Goal: Transaction & Acquisition: Purchase product/service

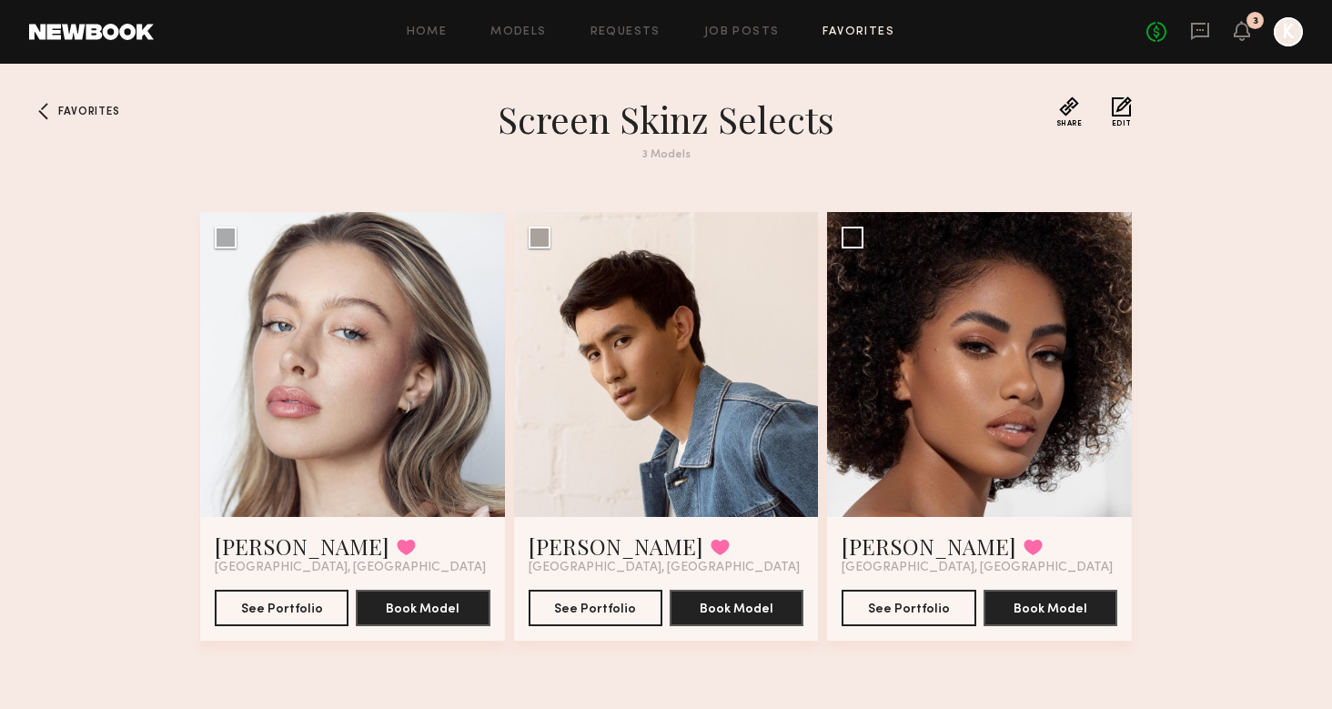
click at [754, 17] on div "Home Models Requests Job Posts Favorites Sign Out No fees up to $5,000 3 K" at bounding box center [729, 31] width 1150 height 29
click at [753, 35] on link "Job Posts" at bounding box center [742, 32] width 76 height 12
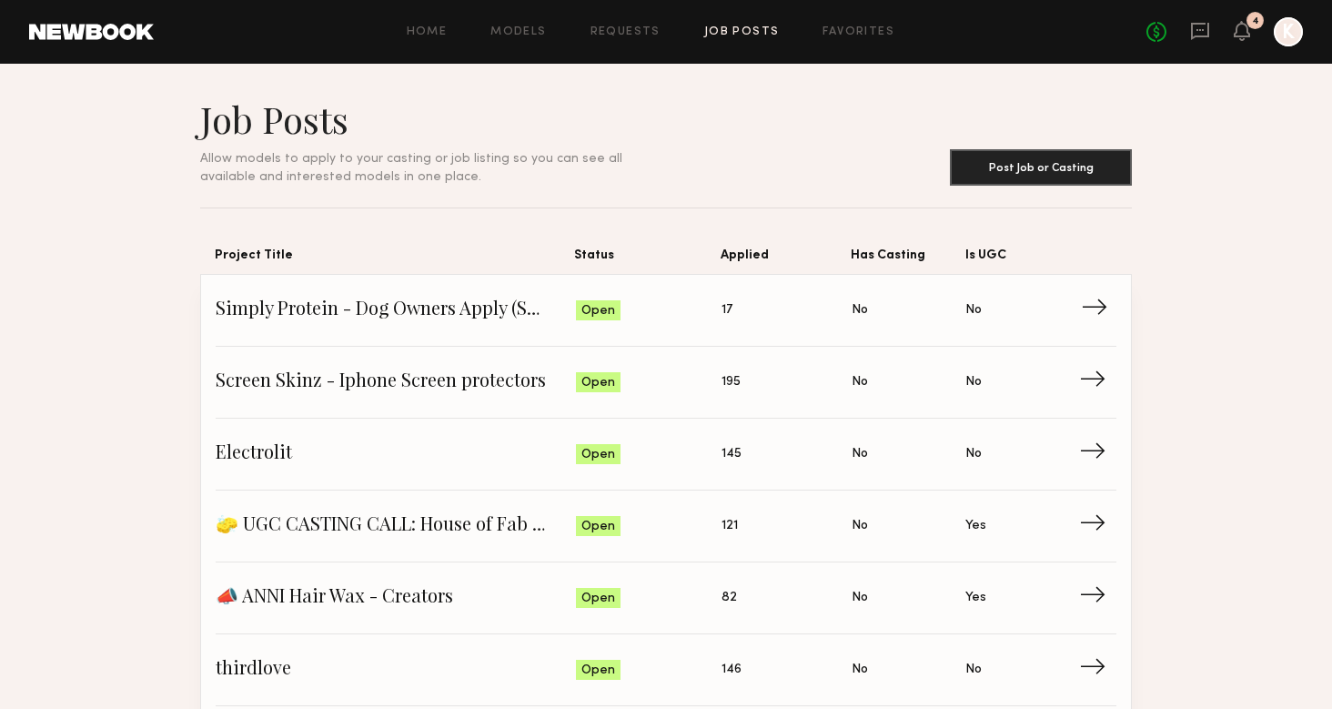
click at [719, 309] on span "Status: Open" at bounding box center [649, 310] width 147 height 27
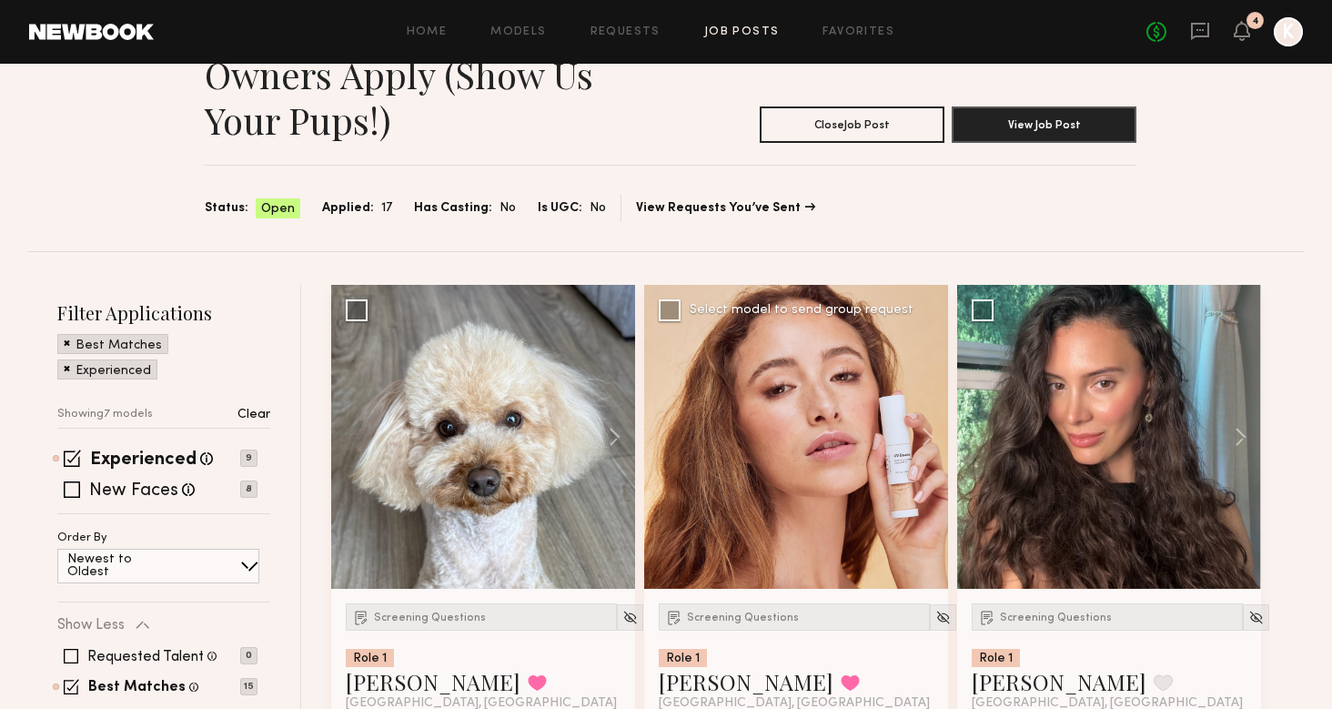
scroll to position [151, 0]
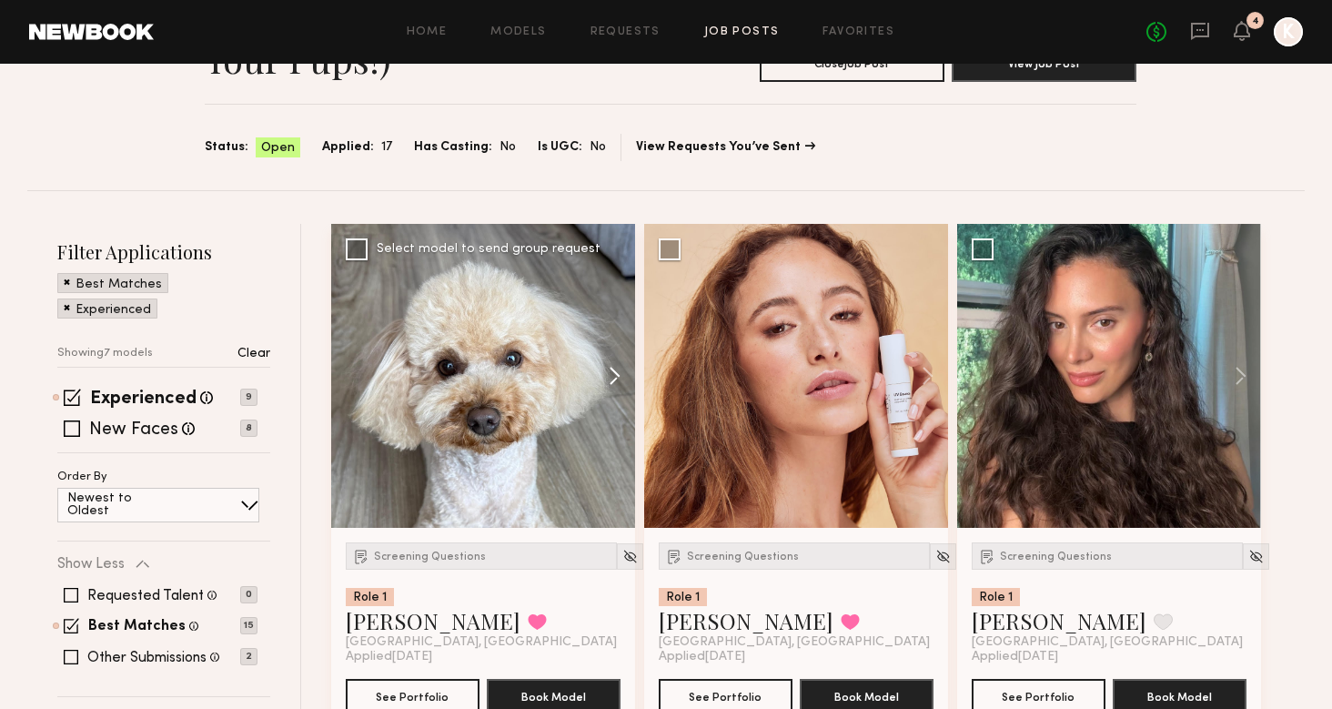
click at [603, 366] on button at bounding box center [606, 376] width 58 height 304
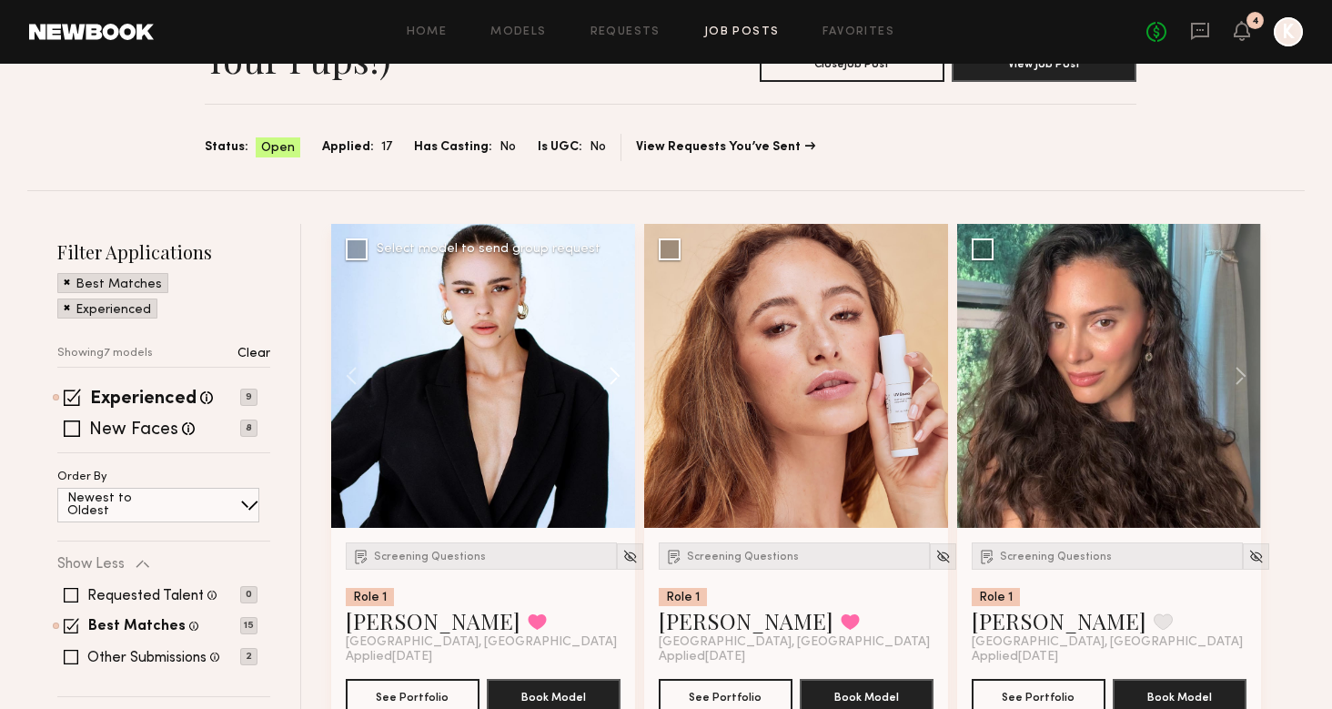
scroll to position [198, 0]
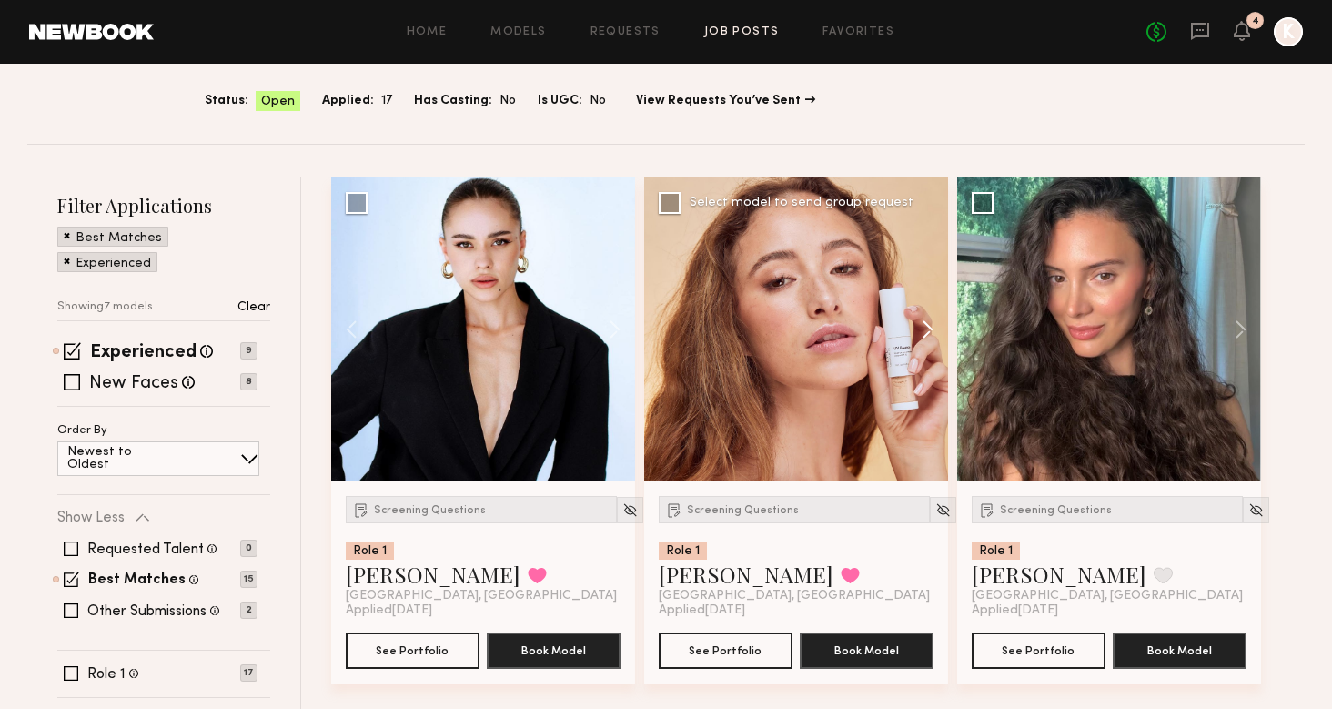
click at [927, 319] on button at bounding box center [919, 329] width 58 height 304
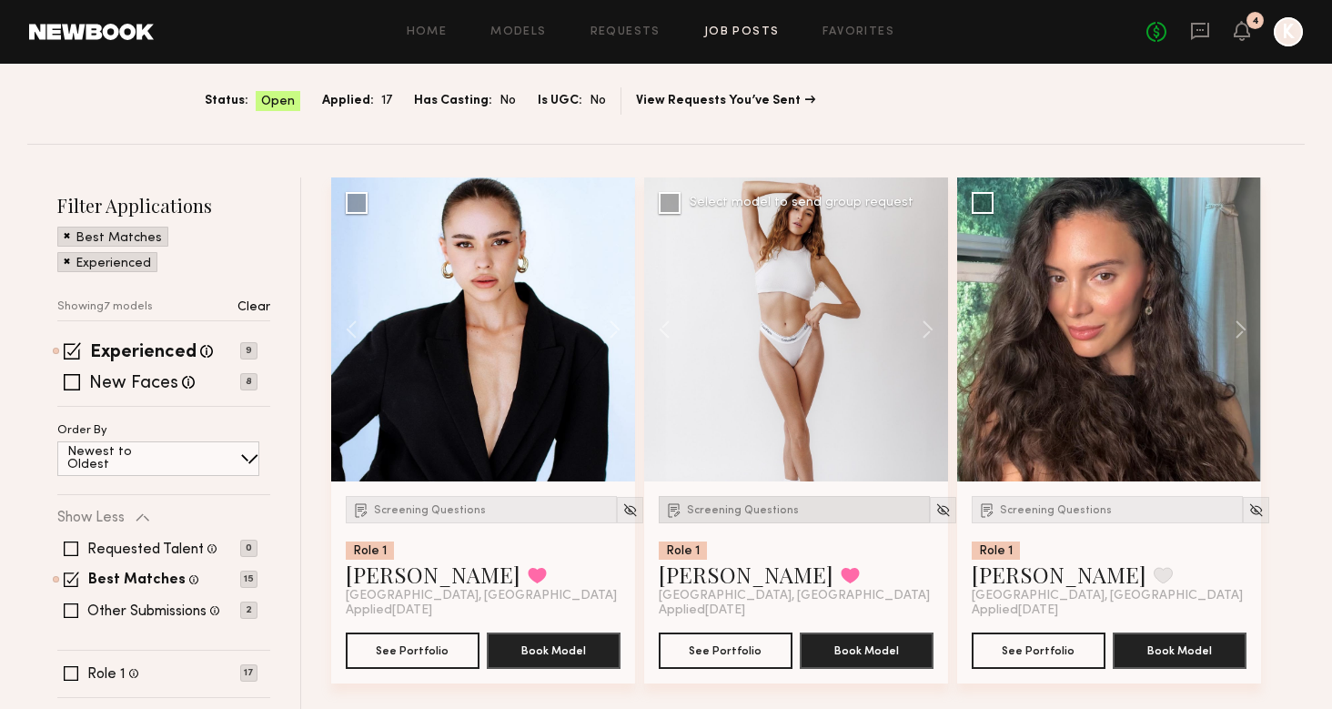
click at [759, 500] on div "Screening Questions" at bounding box center [794, 509] width 271 height 27
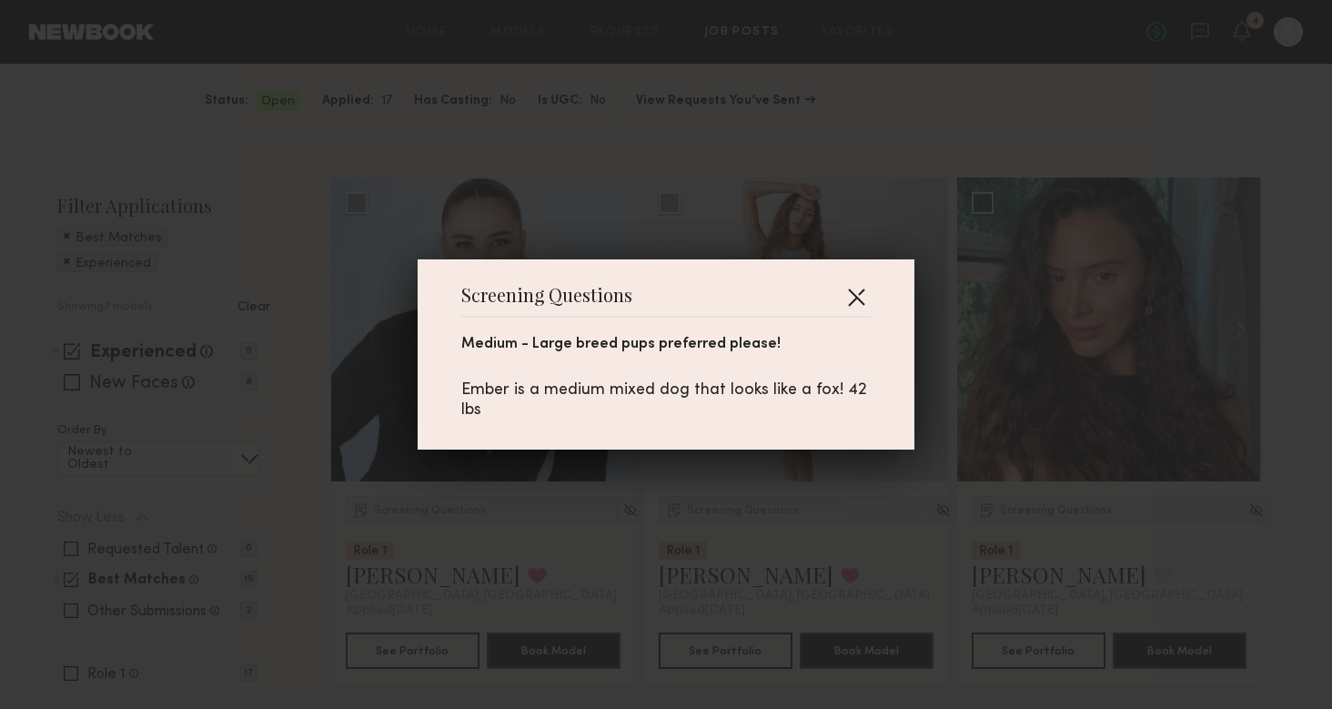
click at [862, 302] on button "button" at bounding box center [856, 296] width 29 height 29
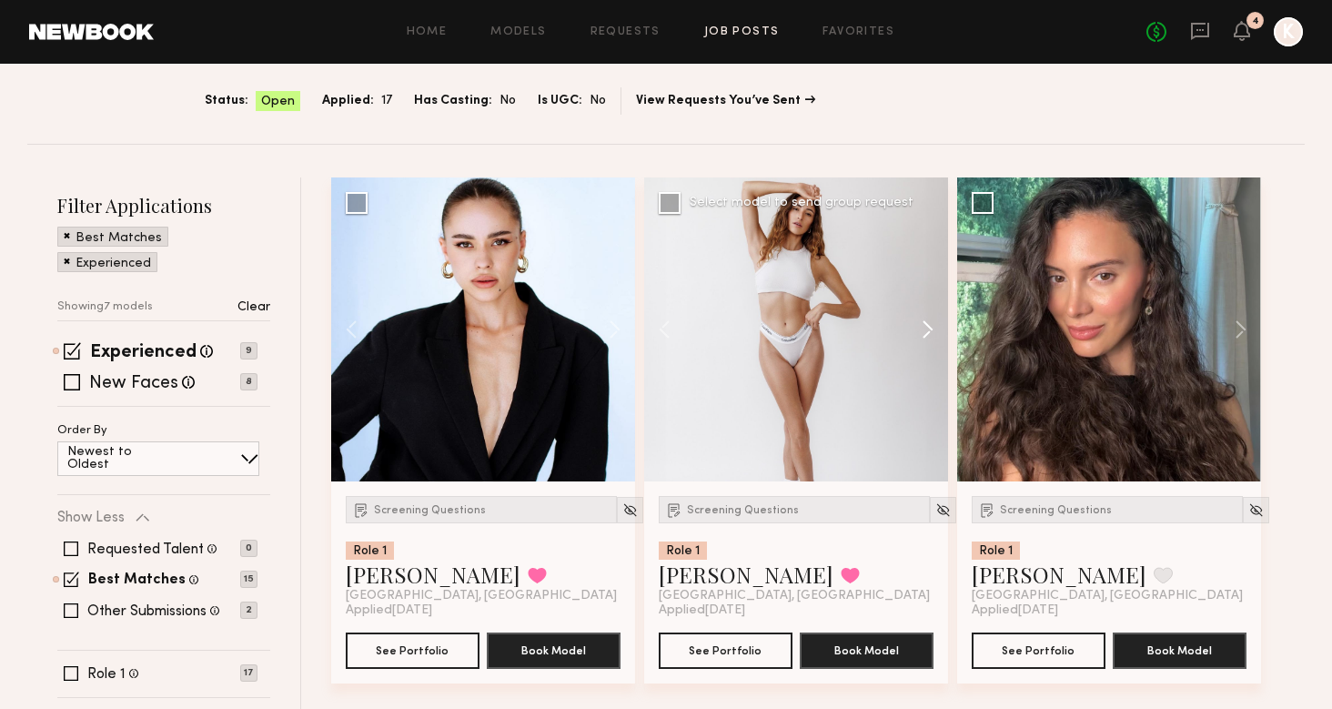
click at [924, 325] on button at bounding box center [919, 329] width 58 height 304
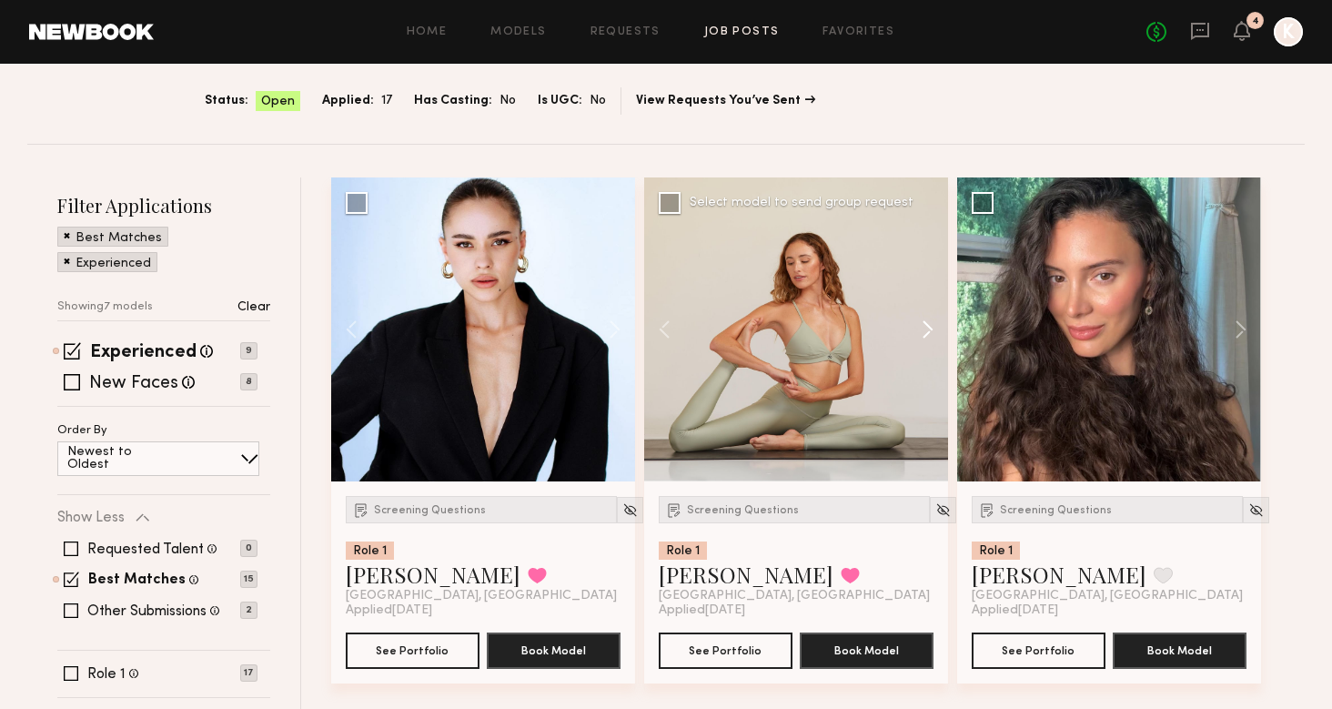
click at [925, 325] on button at bounding box center [919, 329] width 58 height 304
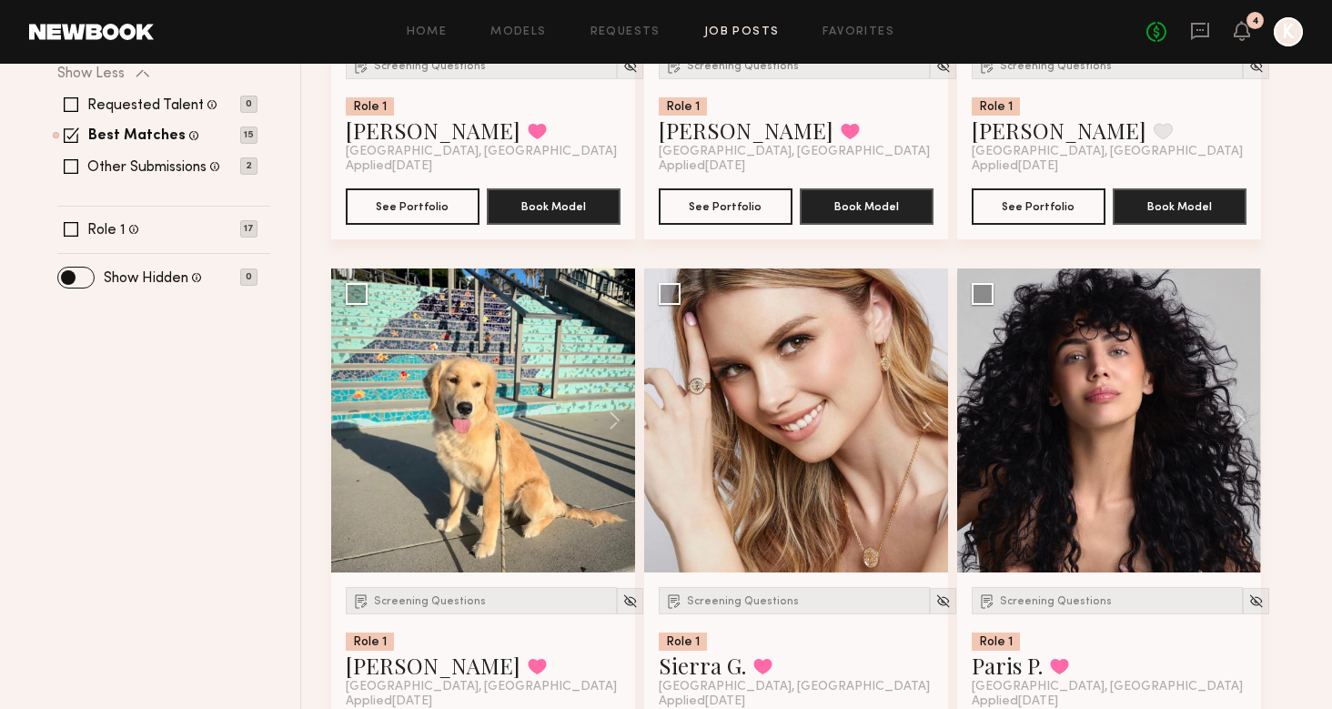
scroll to position [649, 0]
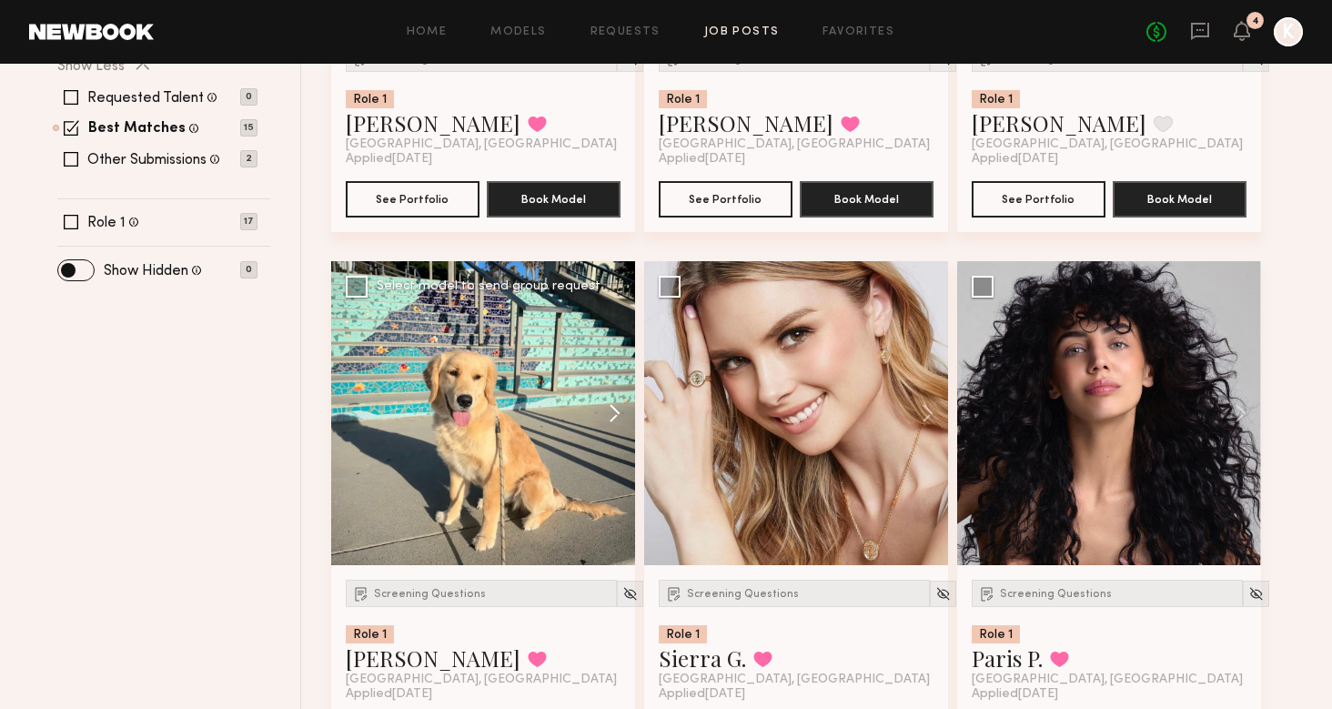
click at [598, 410] on button at bounding box center [606, 413] width 58 height 304
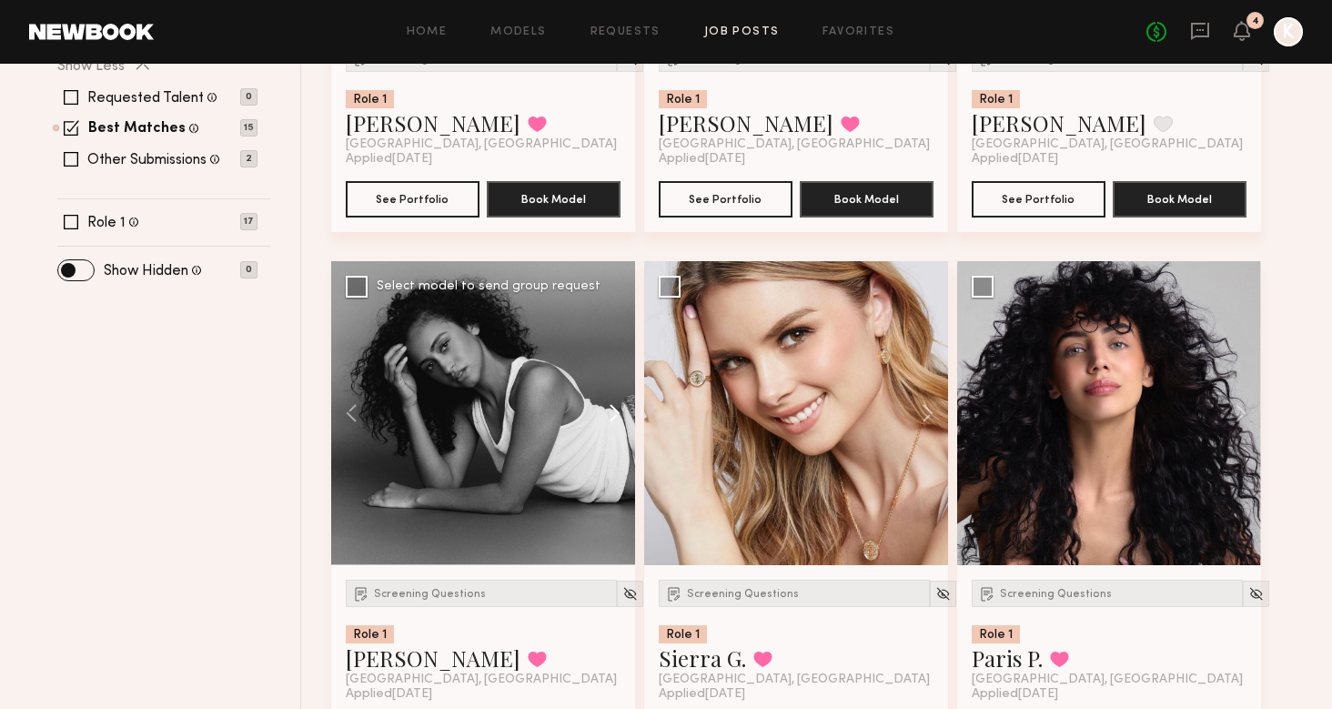
click at [598, 410] on button at bounding box center [606, 413] width 58 height 304
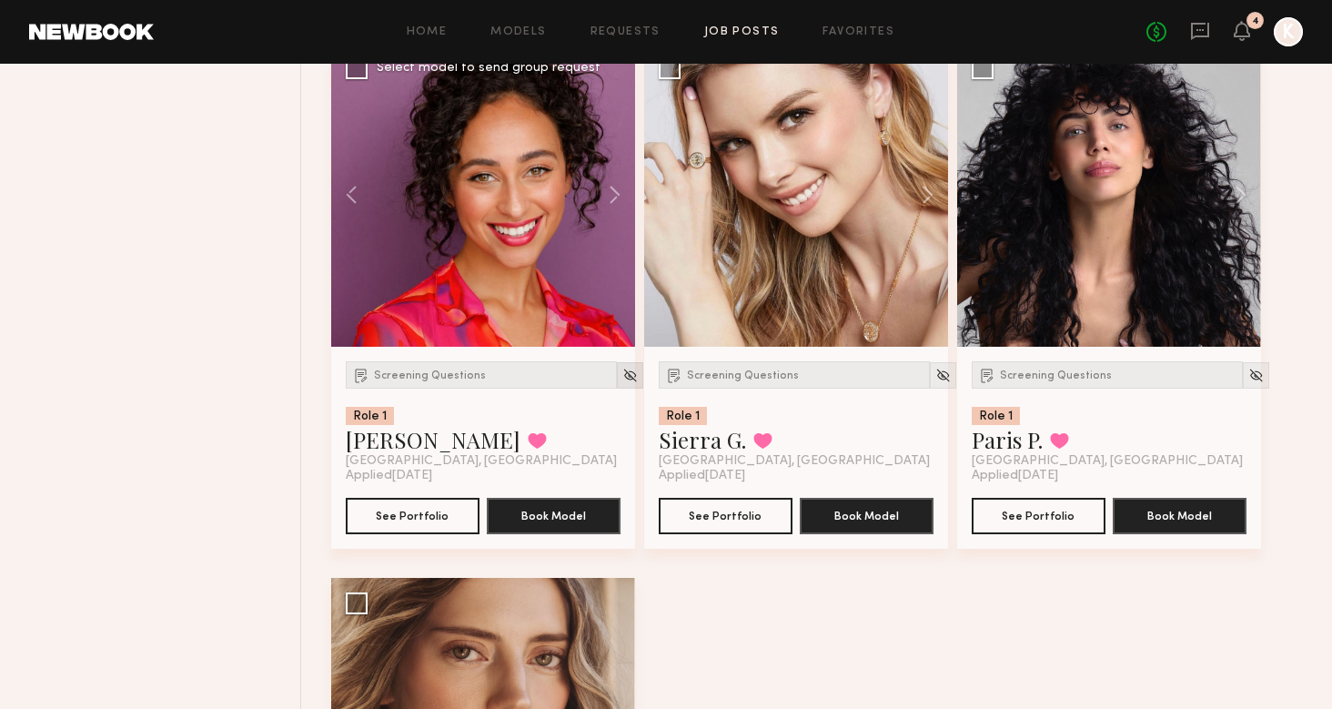
scroll to position [868, 0]
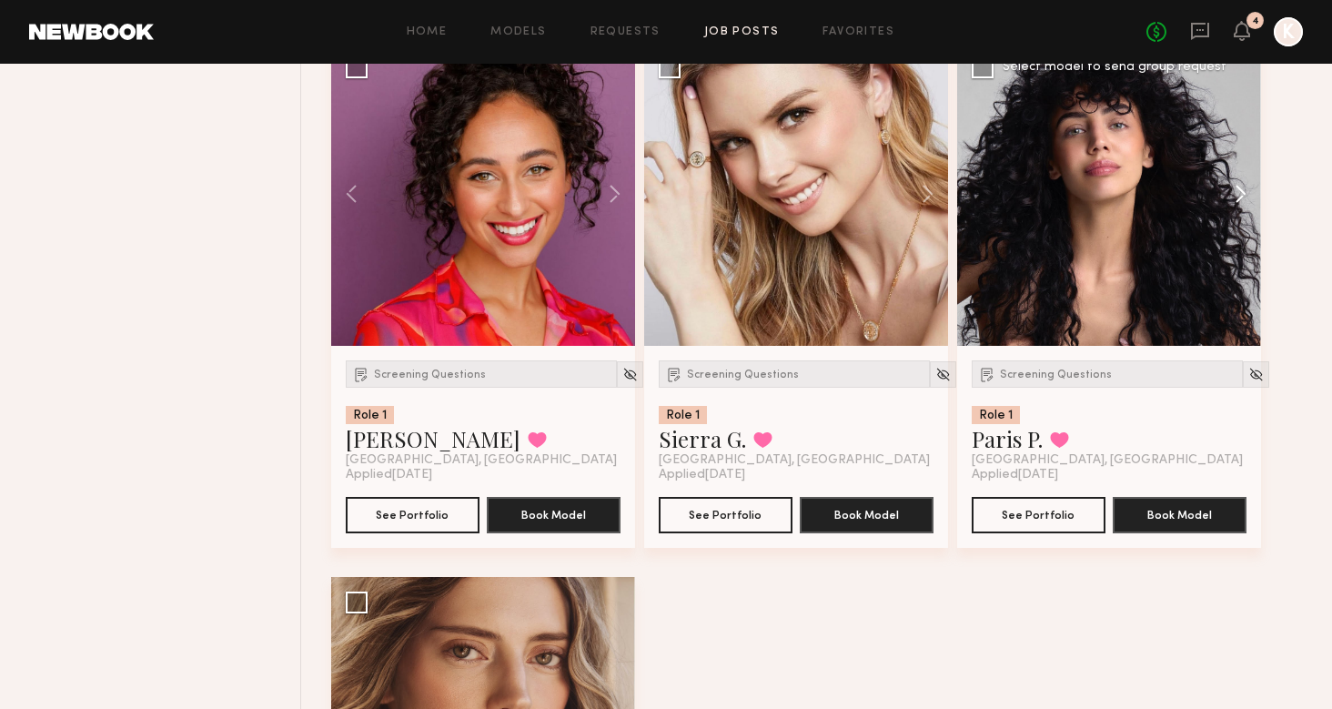
click at [1234, 185] on button at bounding box center [1232, 194] width 58 height 304
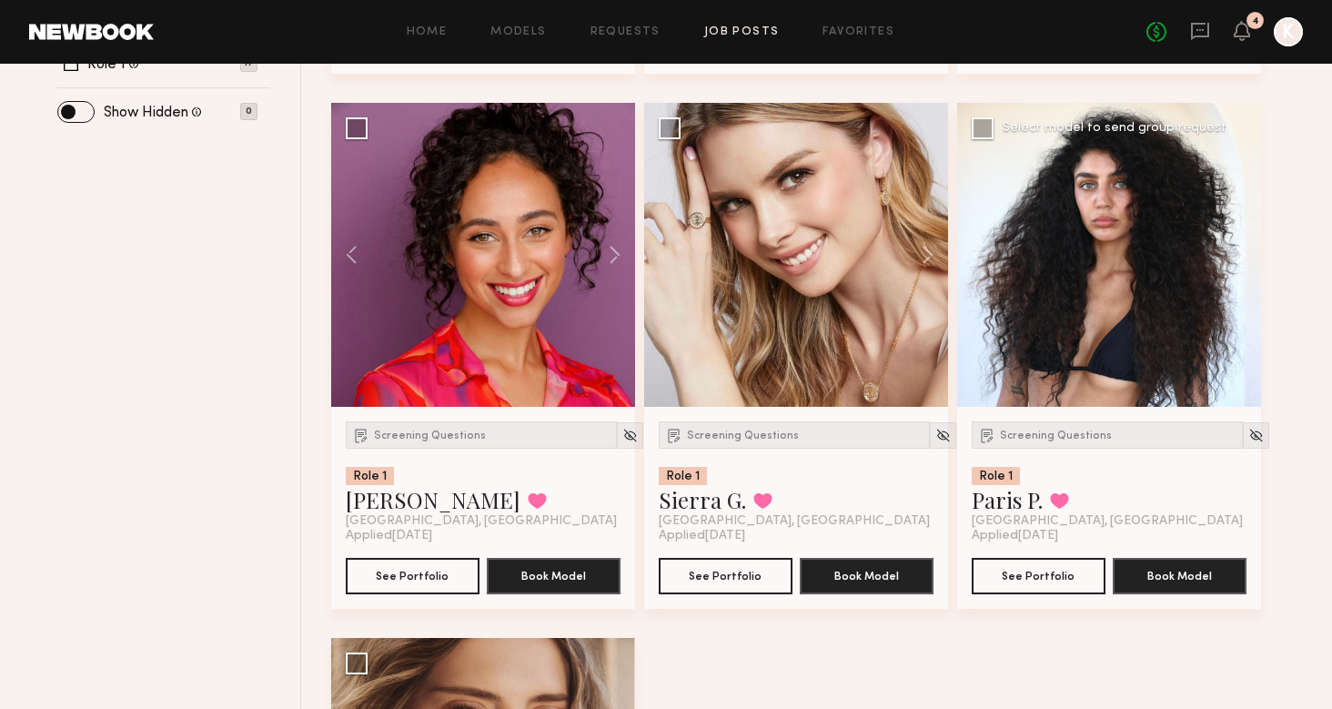
scroll to position [791, 1]
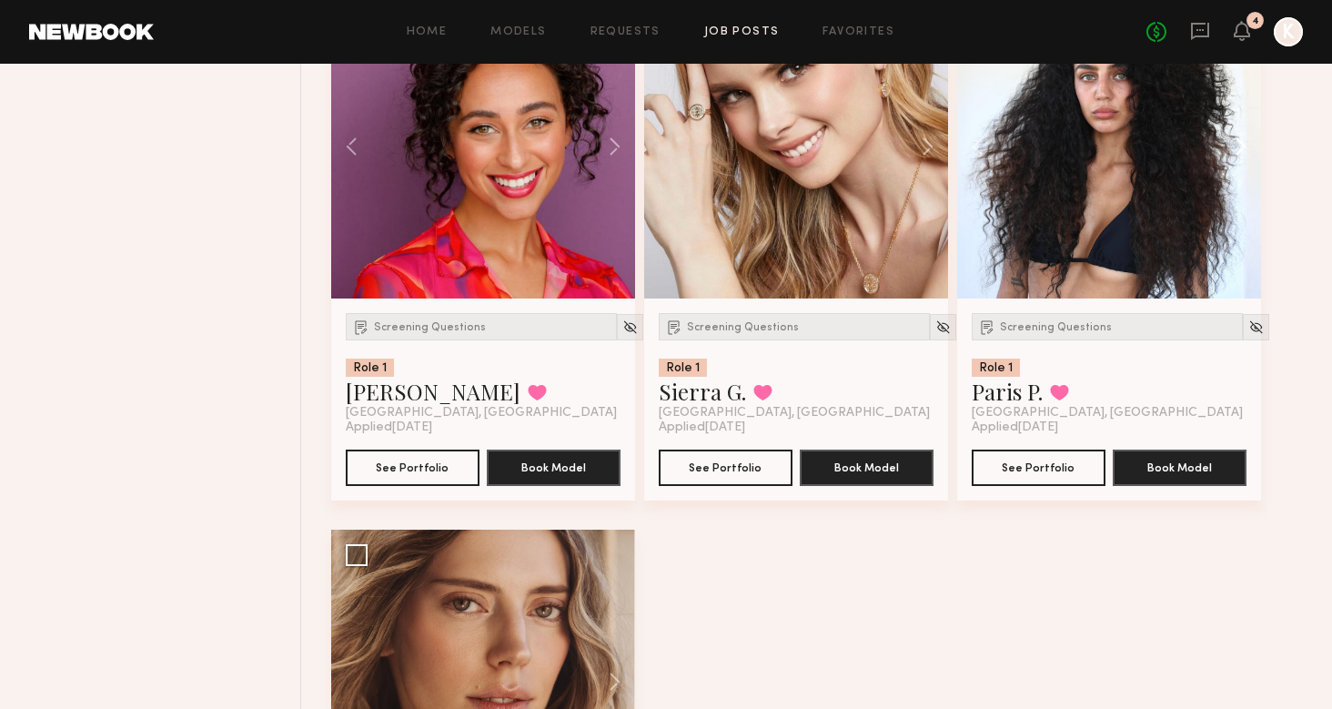
click at [1230, 151] on button at bounding box center [1232, 147] width 58 height 304
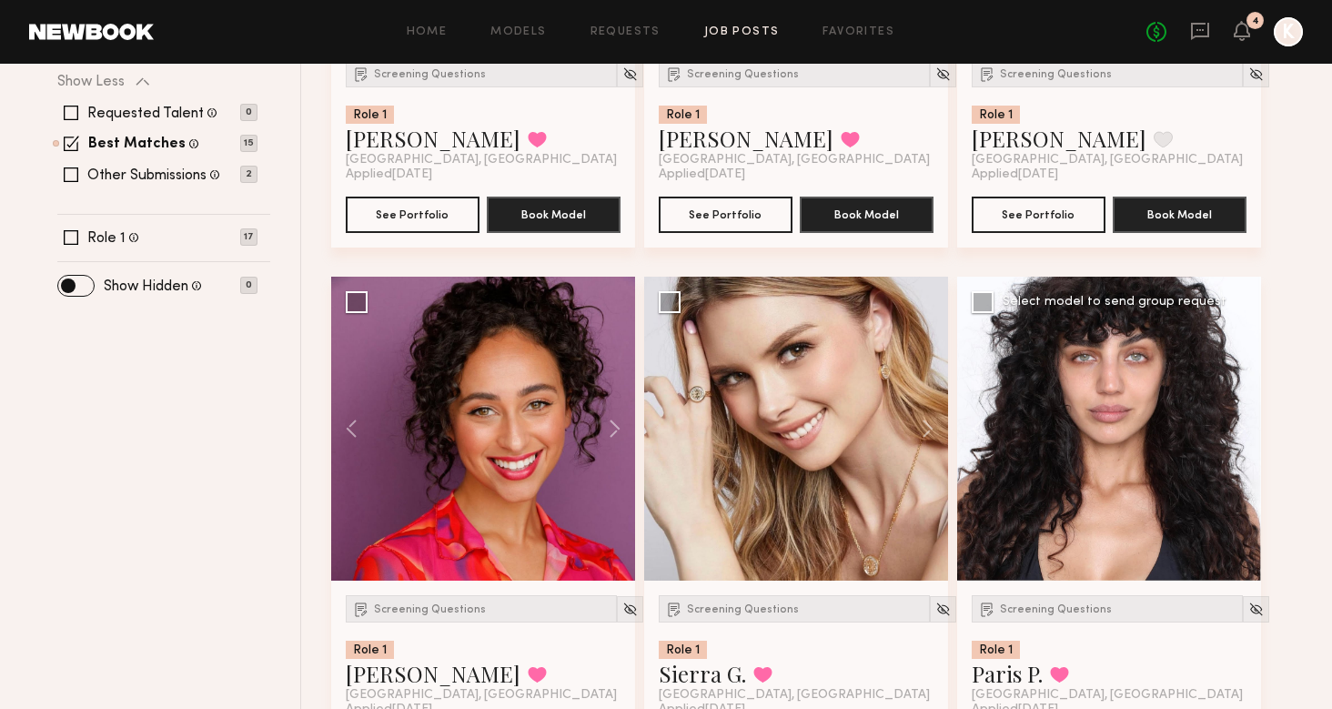
scroll to position [714, 0]
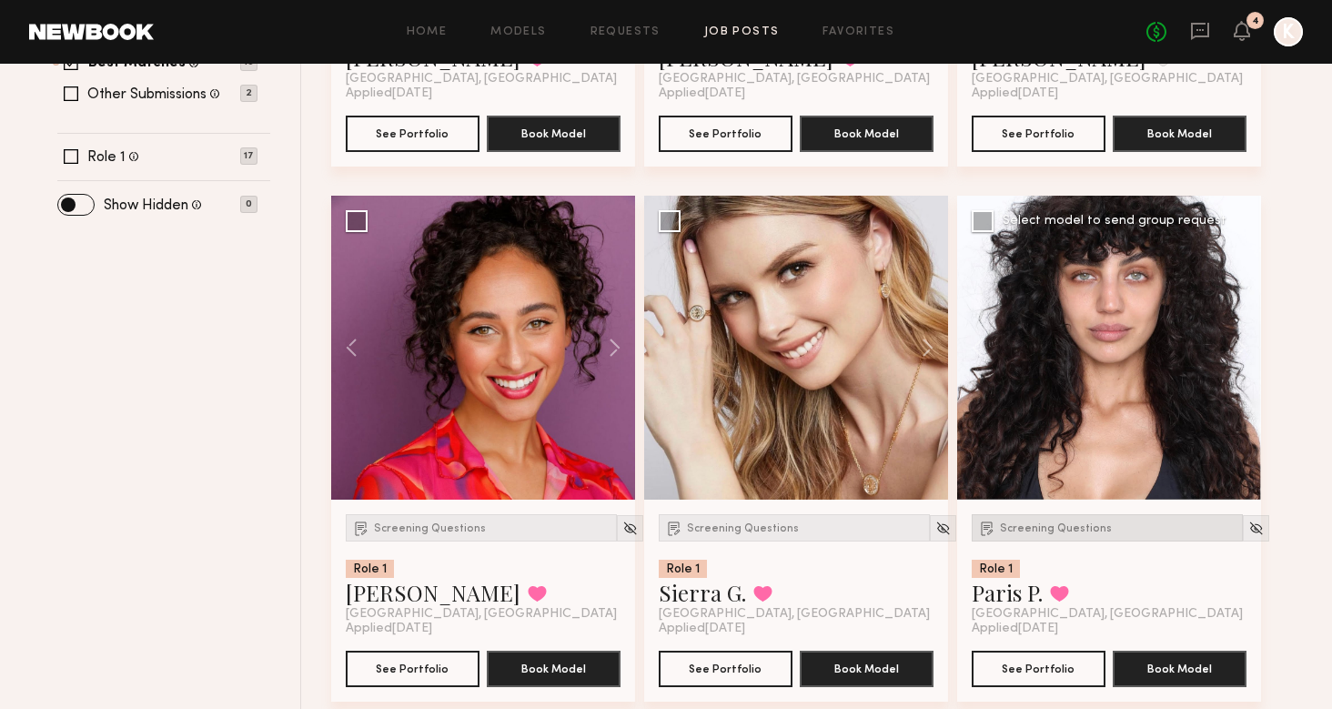
click at [1034, 524] on span "Screening Questions" at bounding box center [1056, 528] width 112 height 11
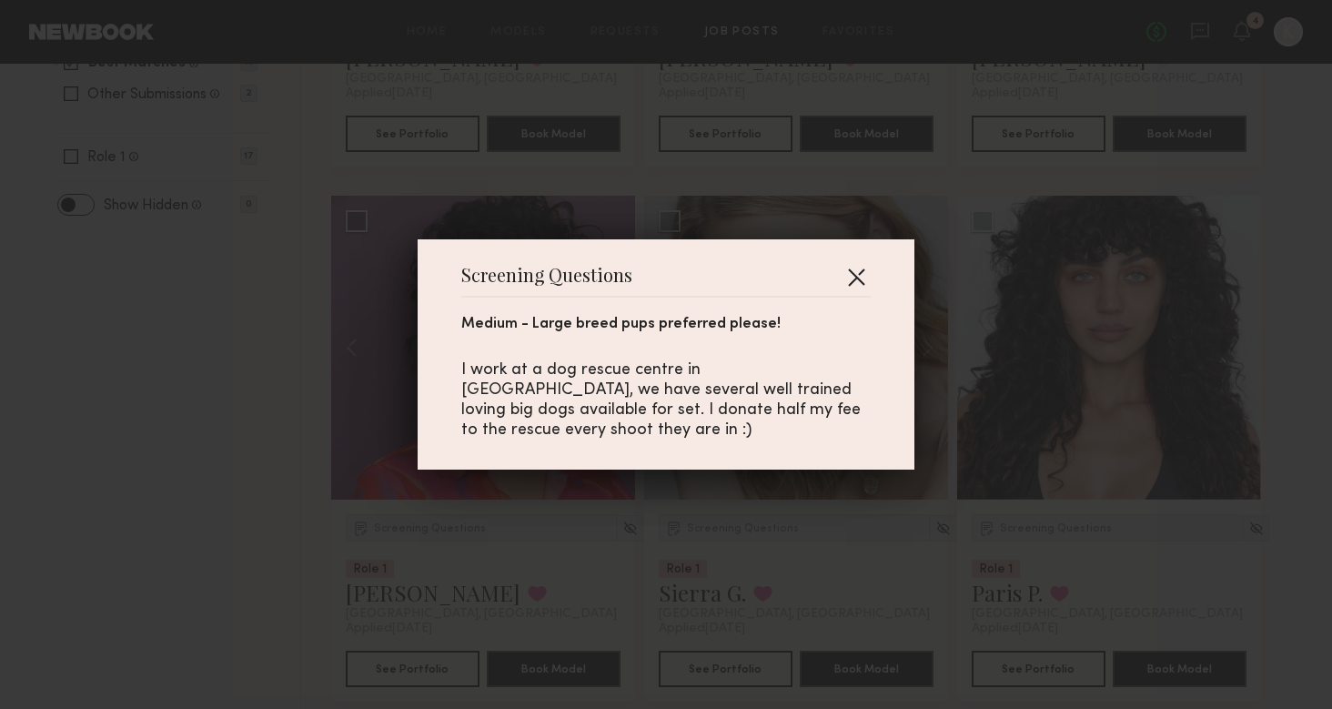
click at [866, 291] on button "button" at bounding box center [856, 276] width 29 height 29
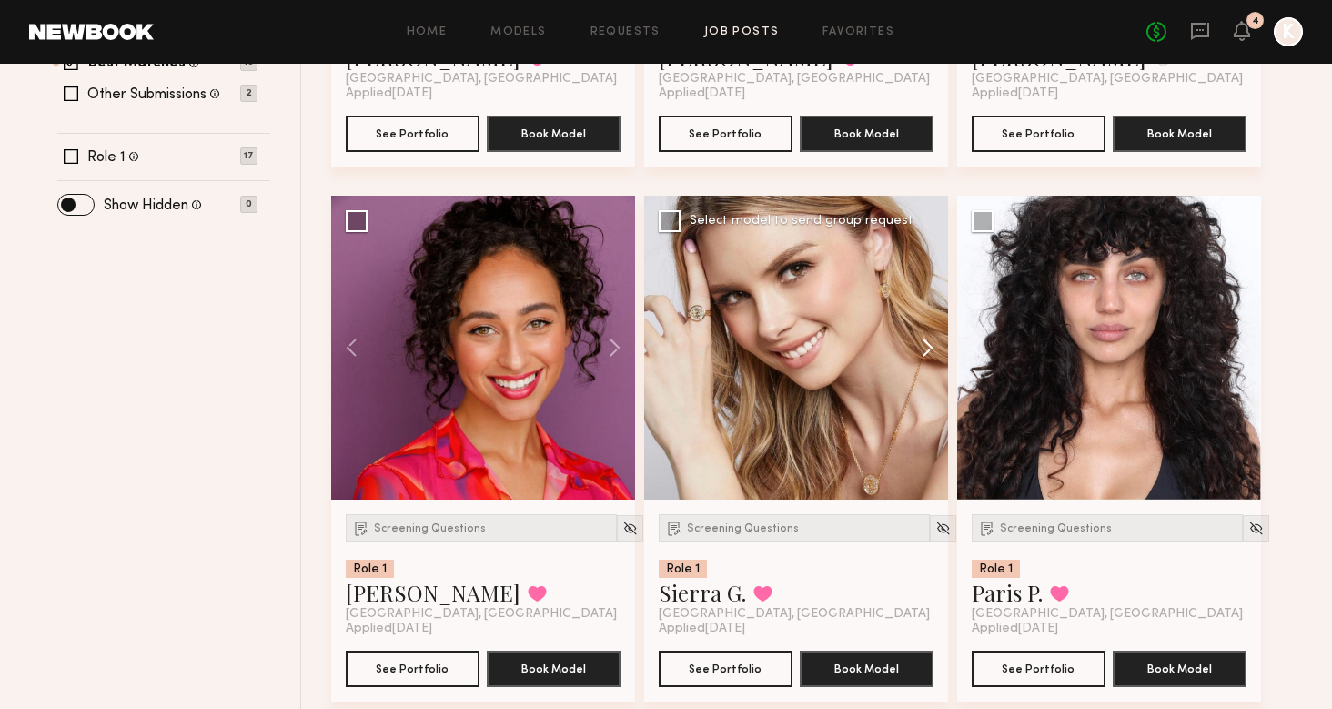
click at [925, 335] on button at bounding box center [919, 348] width 58 height 304
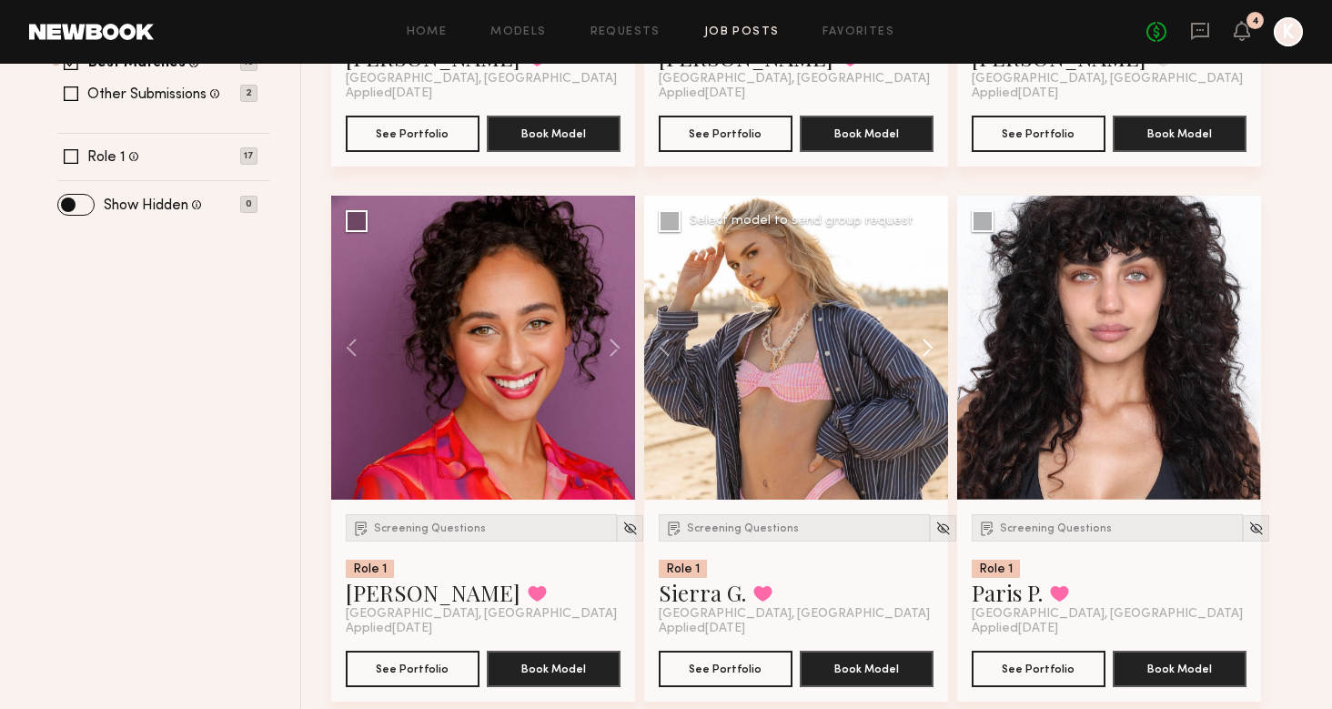
click at [925, 335] on button at bounding box center [919, 348] width 58 height 304
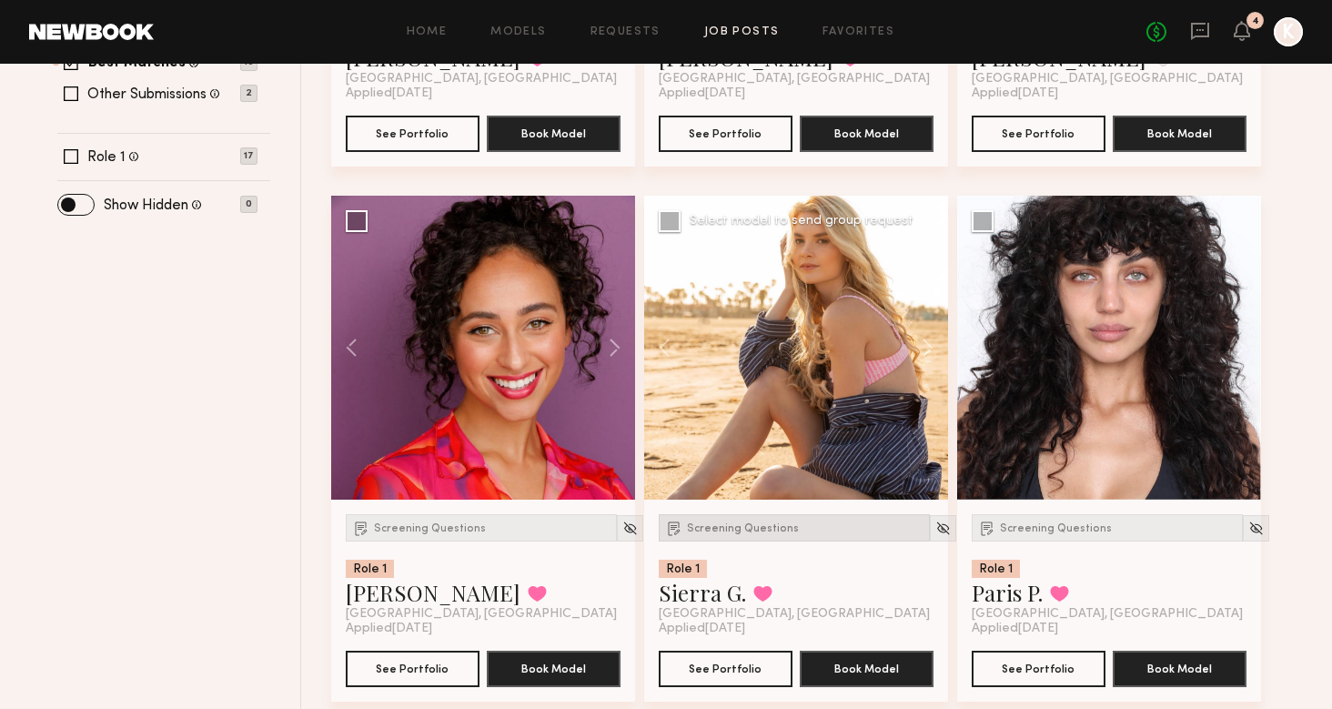
click at [740, 528] on span "Screening Questions" at bounding box center [743, 528] width 112 height 11
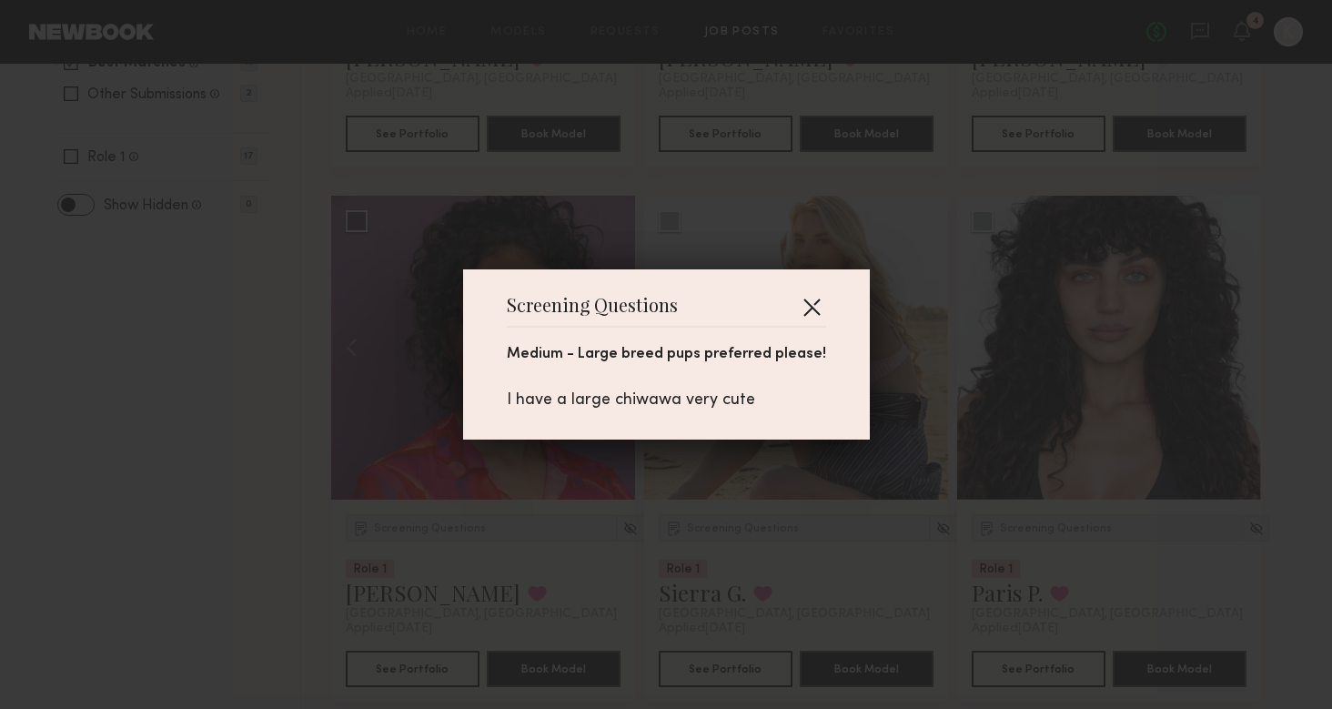
click at [807, 314] on button "button" at bounding box center [811, 306] width 29 height 29
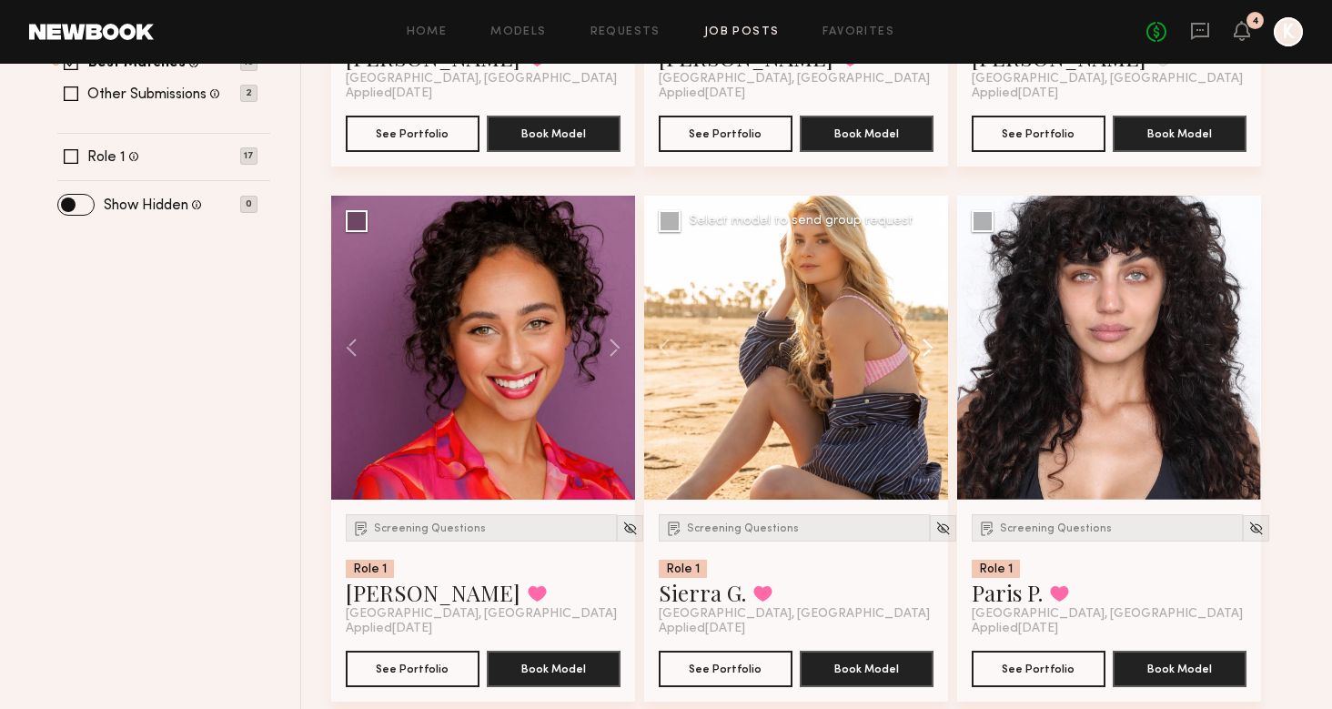
click at [923, 351] on button at bounding box center [919, 348] width 58 height 304
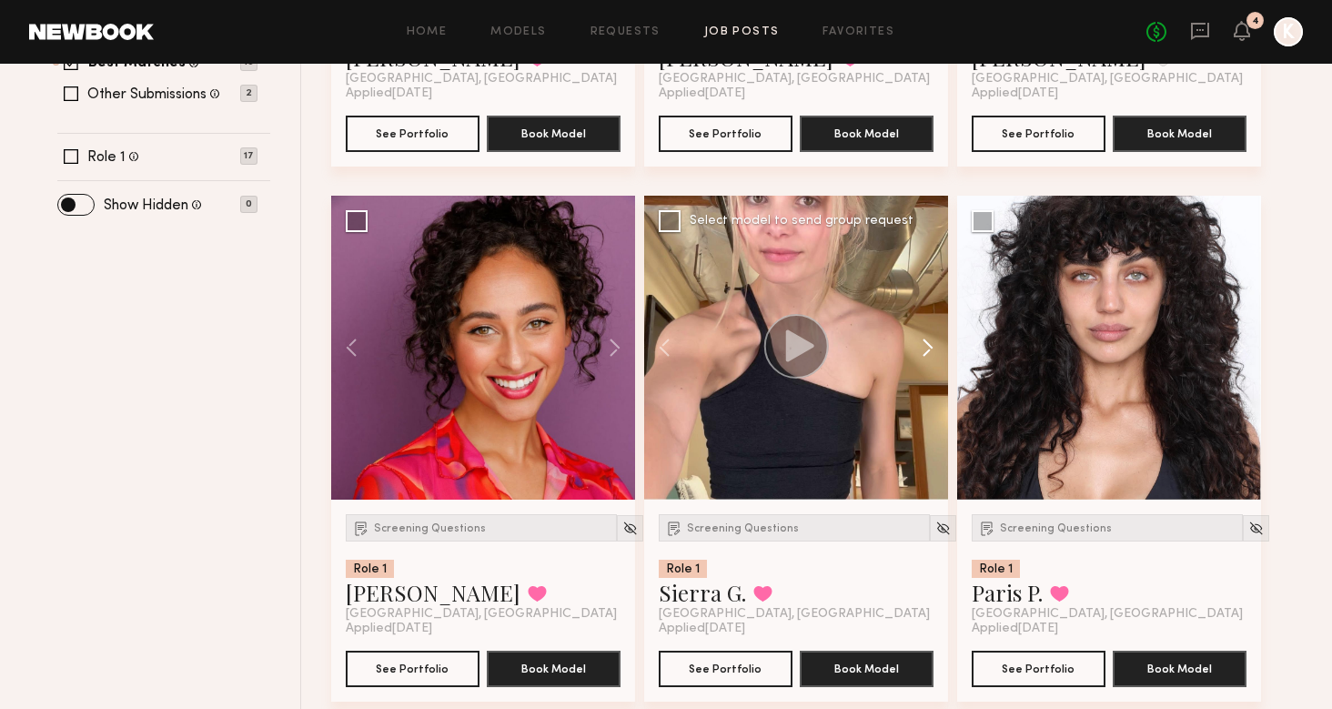
click at [923, 351] on button at bounding box center [919, 348] width 58 height 304
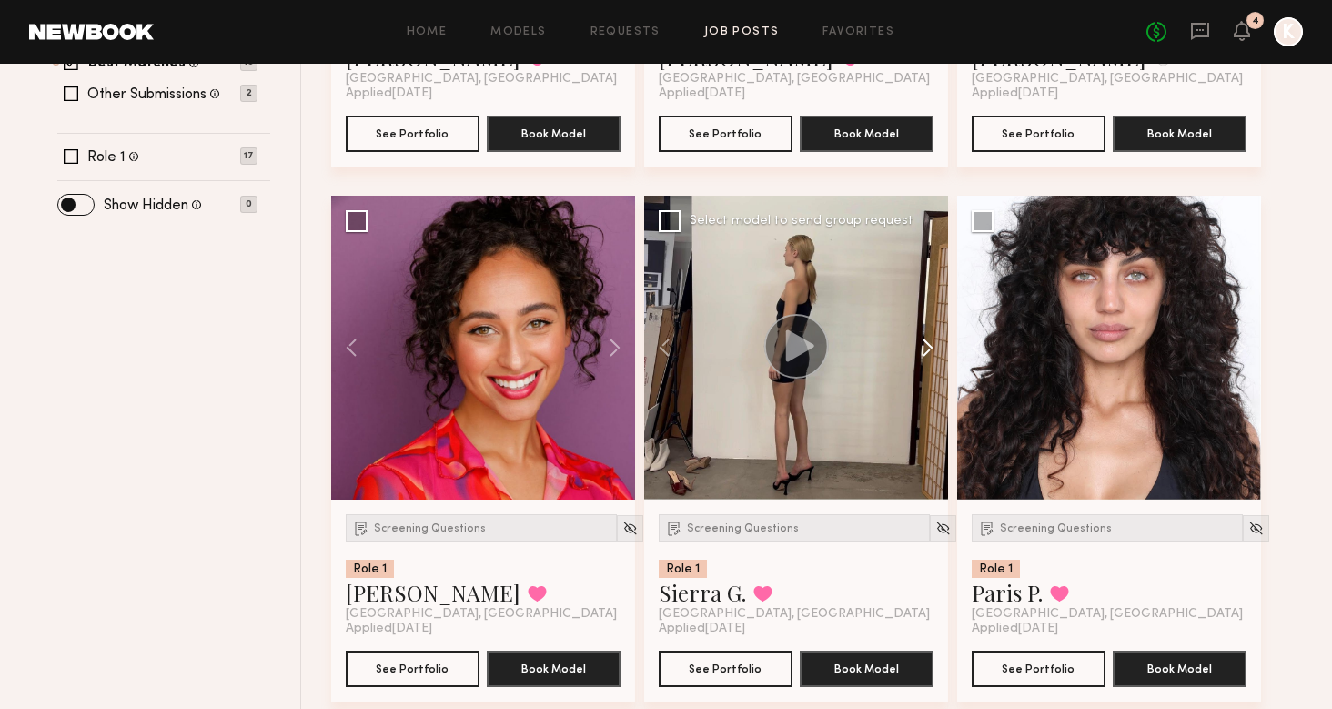
click at [923, 351] on button at bounding box center [919, 348] width 58 height 304
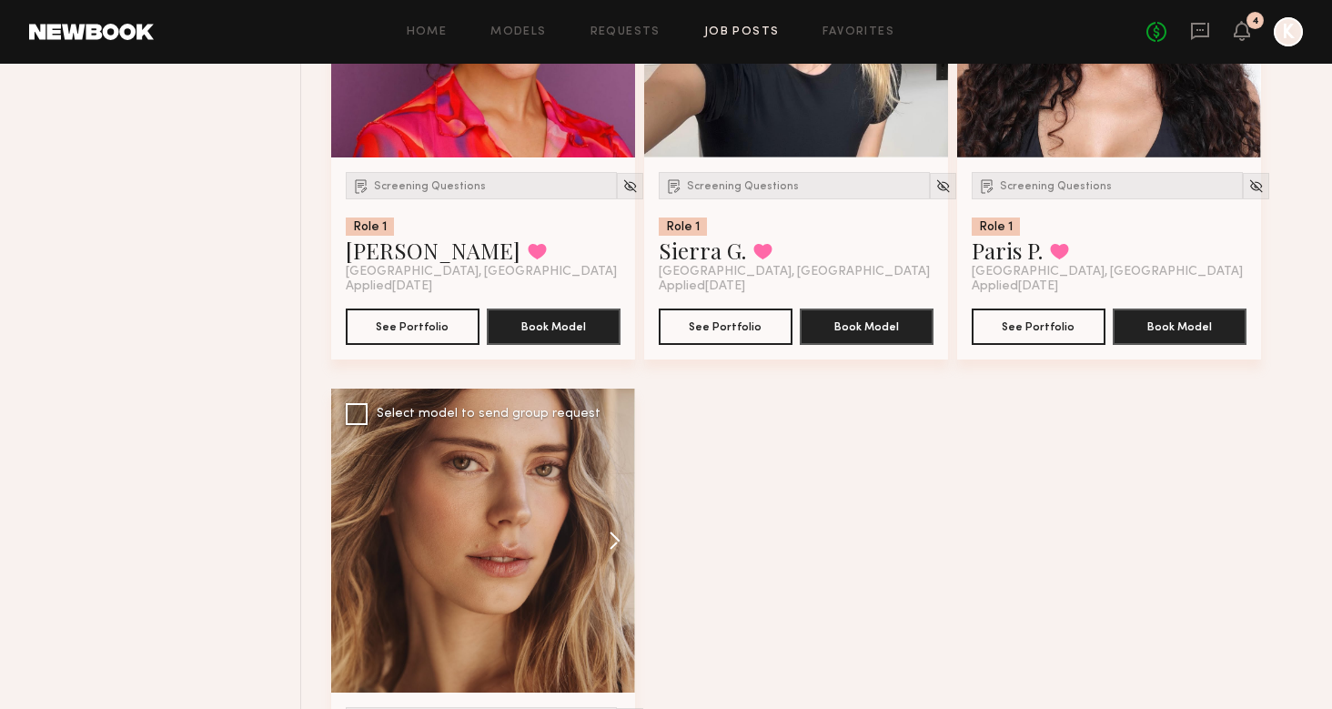
scroll to position [1115, 0]
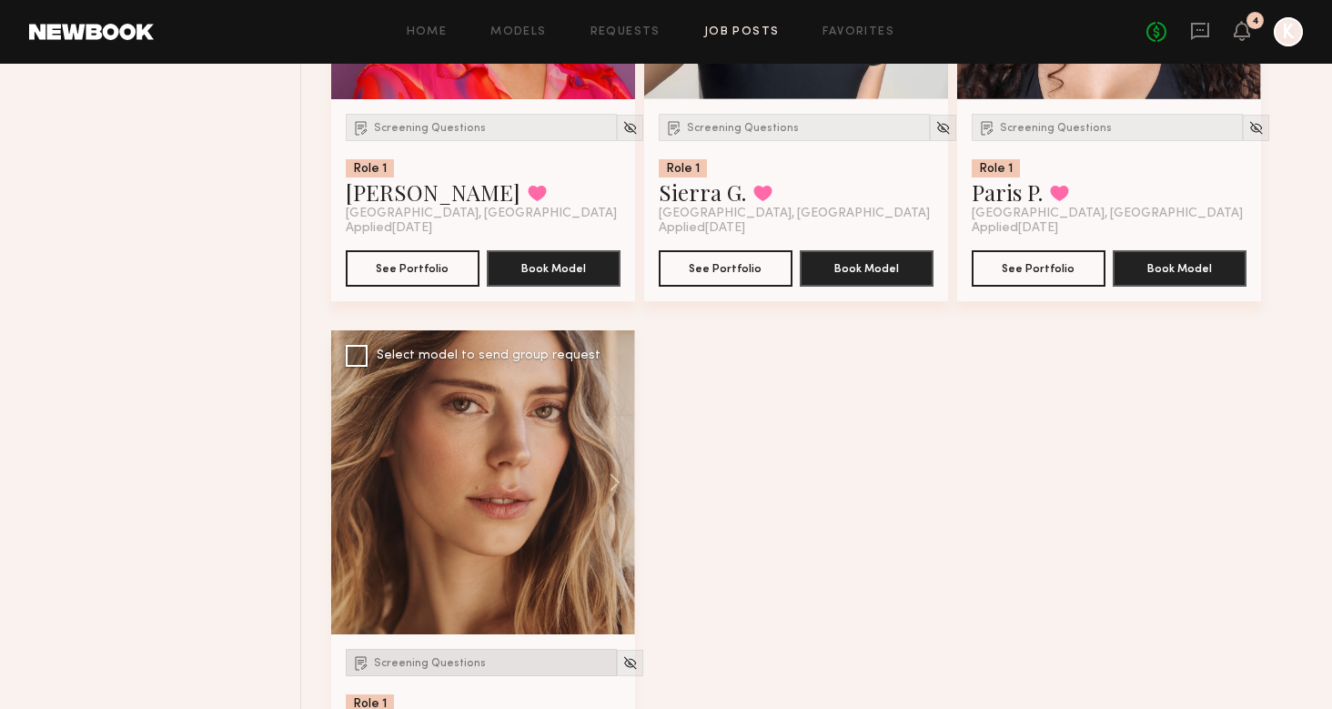
click at [424, 669] on div "Screening Questions" at bounding box center [481, 662] width 271 height 27
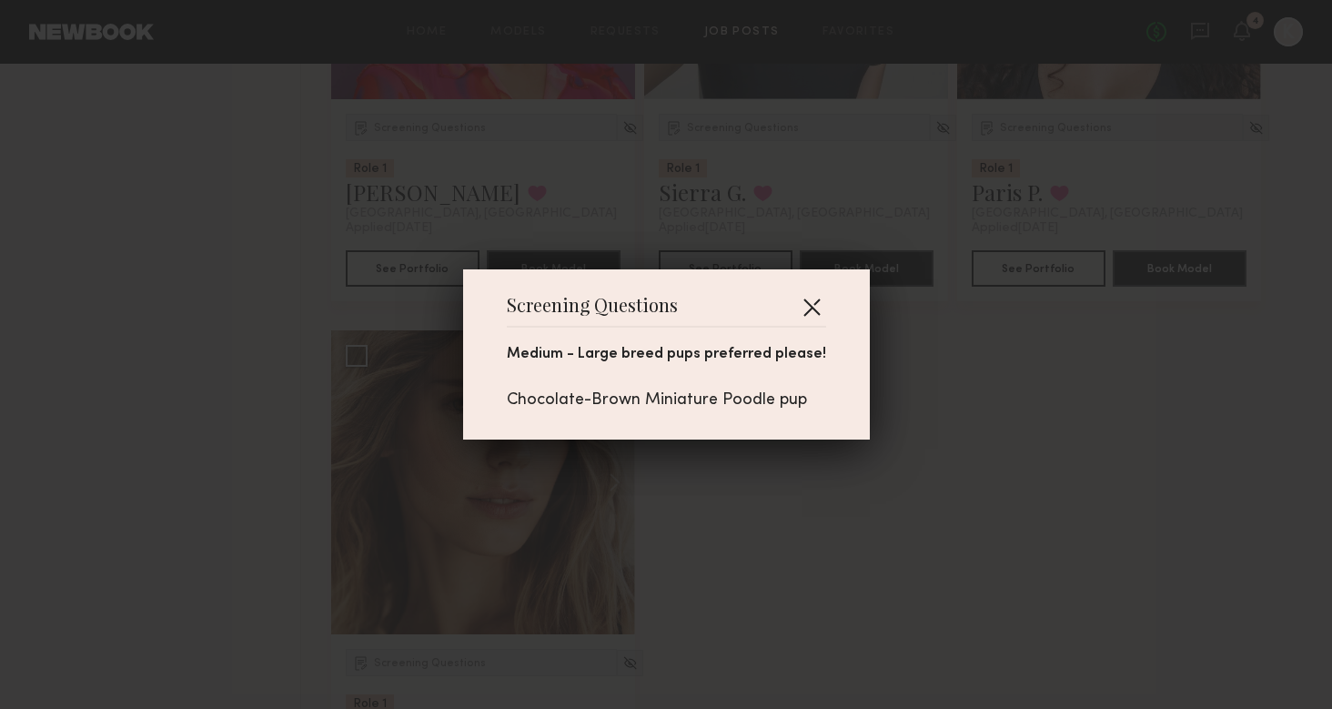
click at [809, 299] on button "button" at bounding box center [811, 306] width 29 height 29
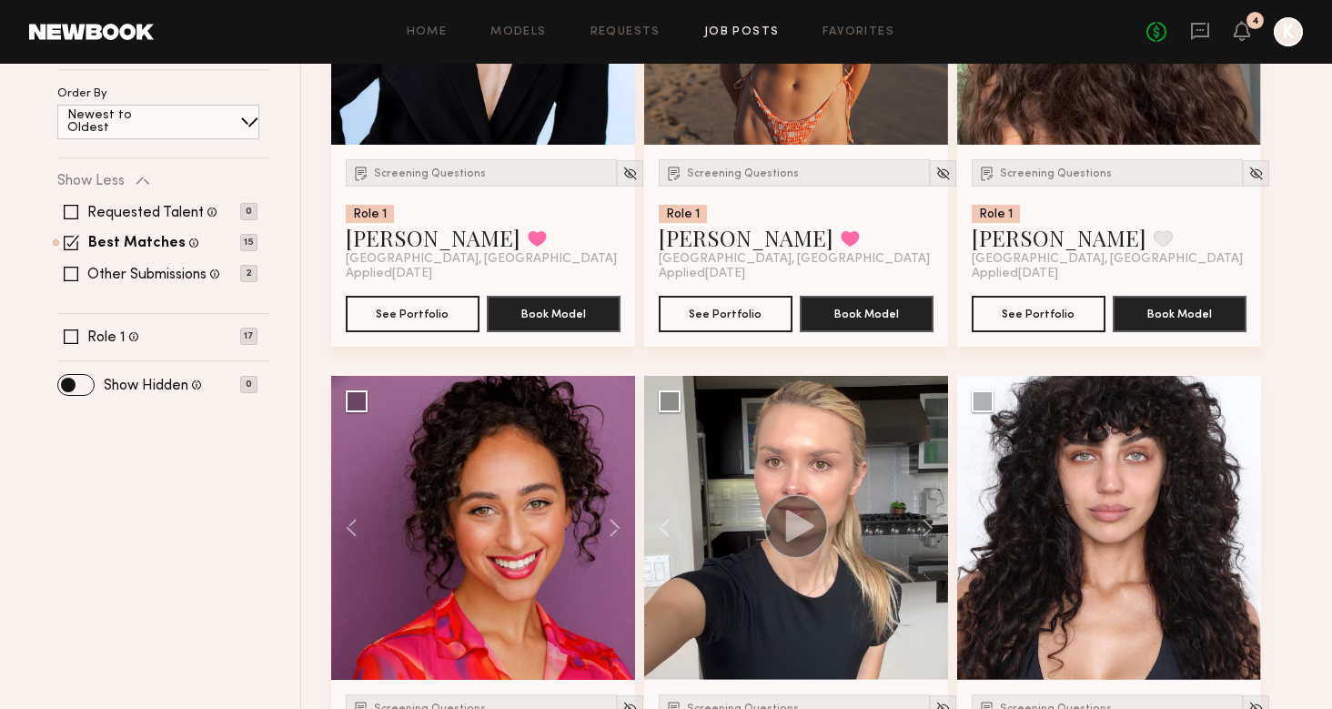
scroll to position [423, 0]
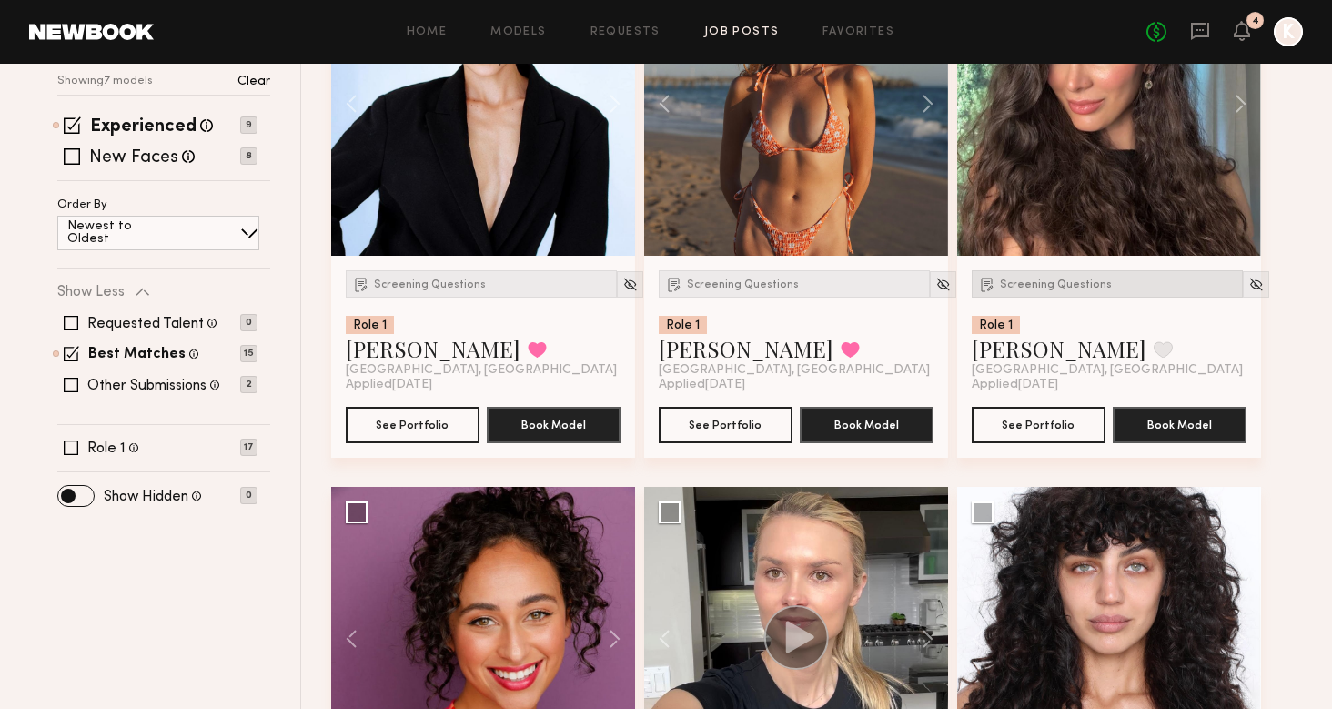
click at [1036, 291] on div "Screening Questions" at bounding box center [1107, 283] width 271 height 27
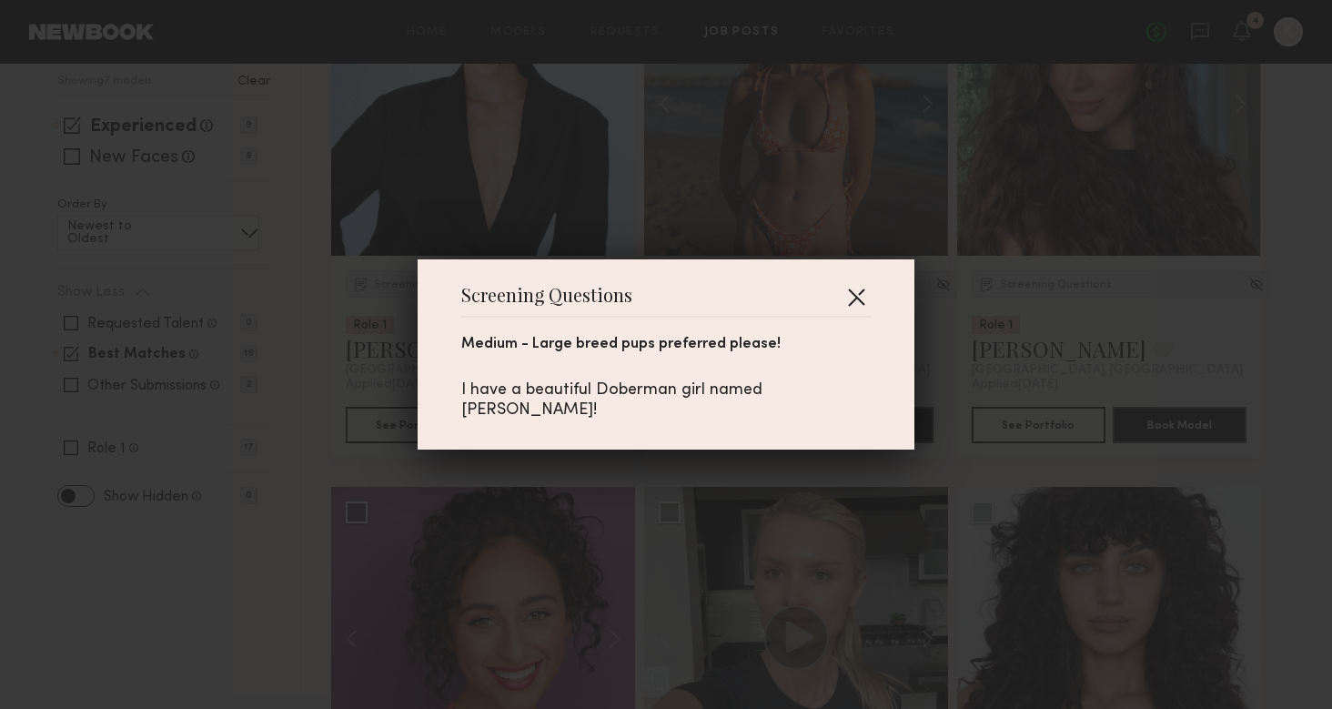
click at [842, 311] on button "button" at bounding box center [856, 296] width 29 height 29
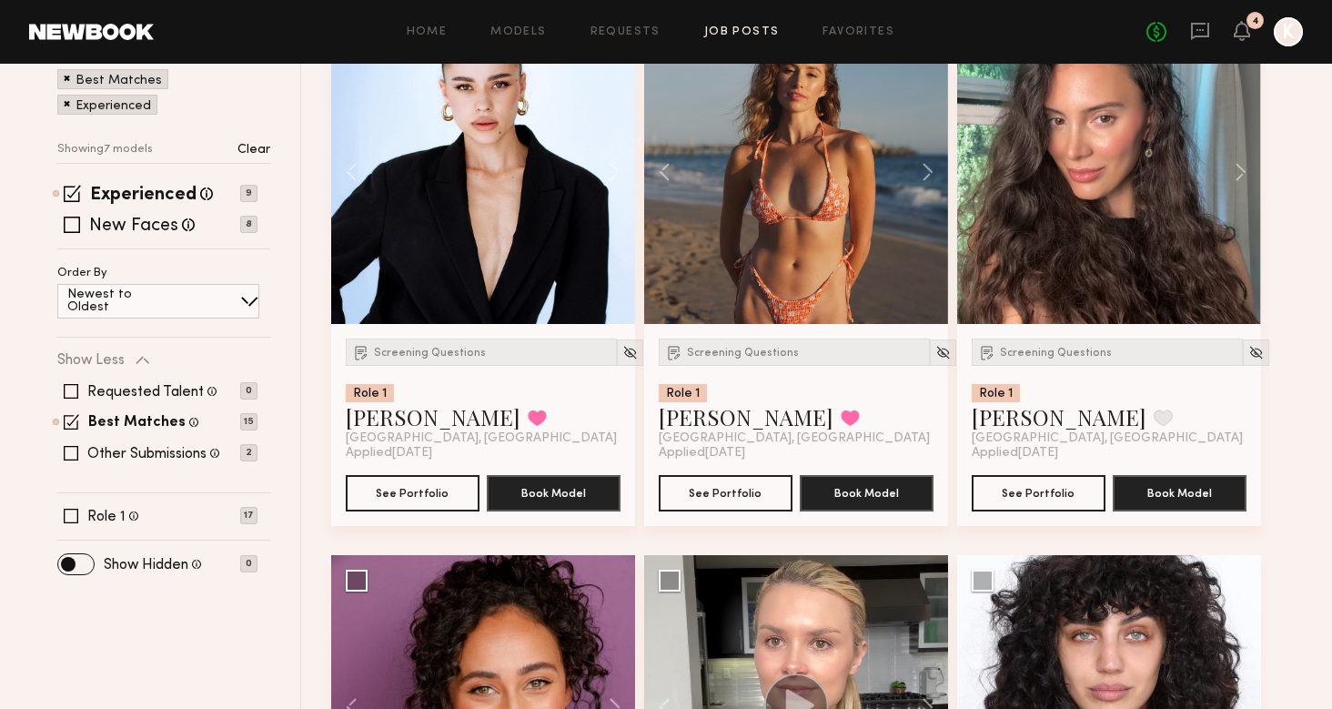
scroll to position [339, 0]
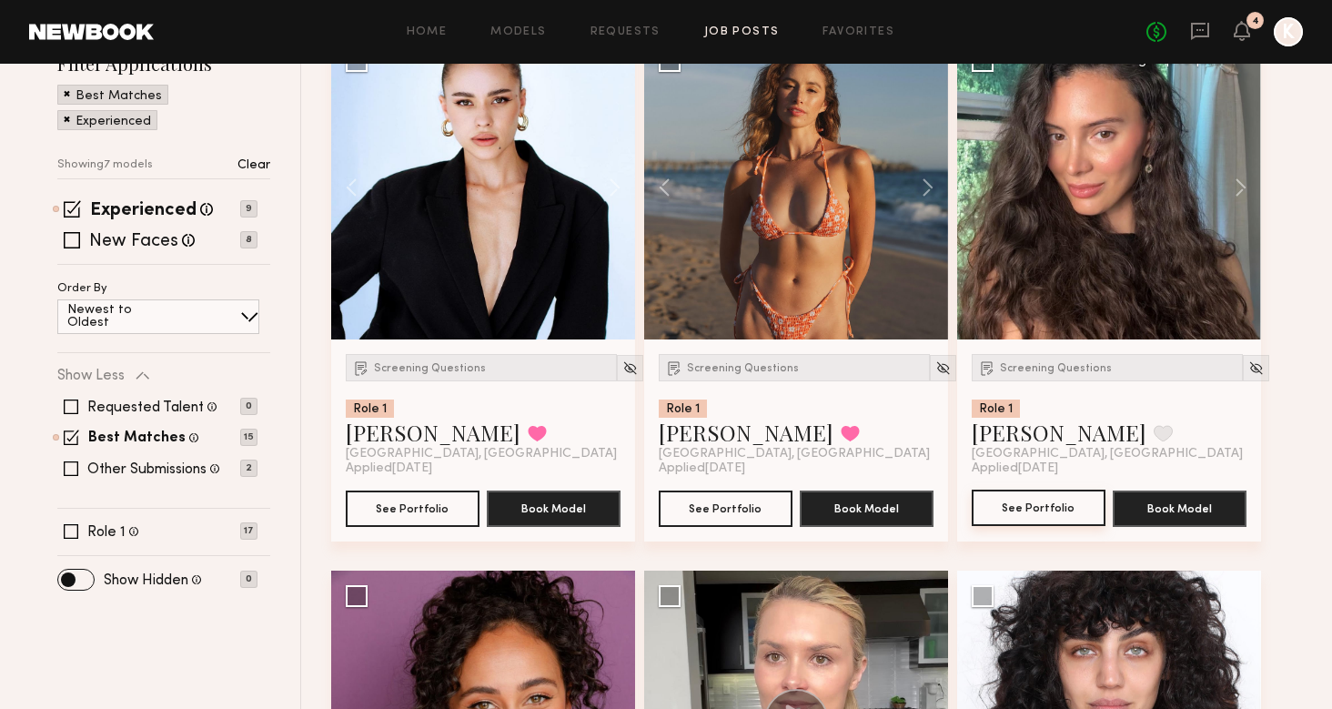
click at [1026, 503] on button "See Portfolio" at bounding box center [1039, 508] width 134 height 36
click at [1017, 511] on button "See Portfolio" at bounding box center [1039, 508] width 134 height 36
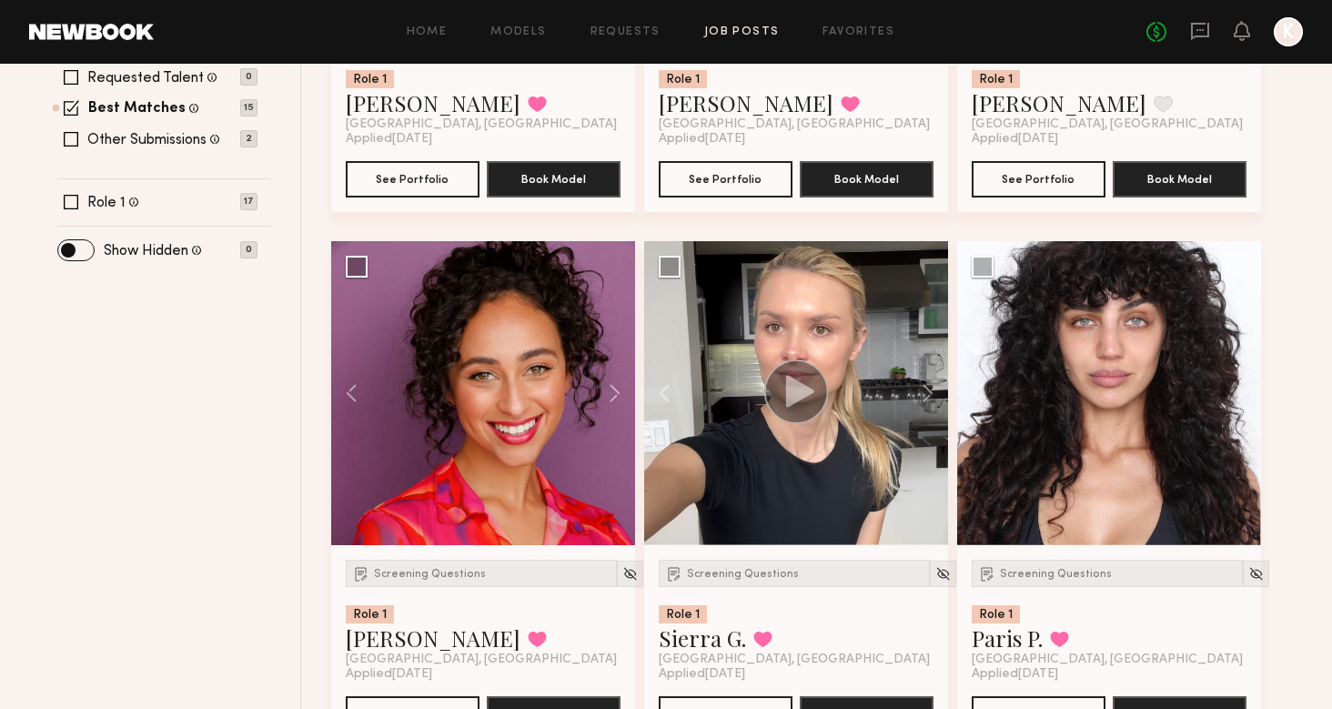
scroll to position [850, 0]
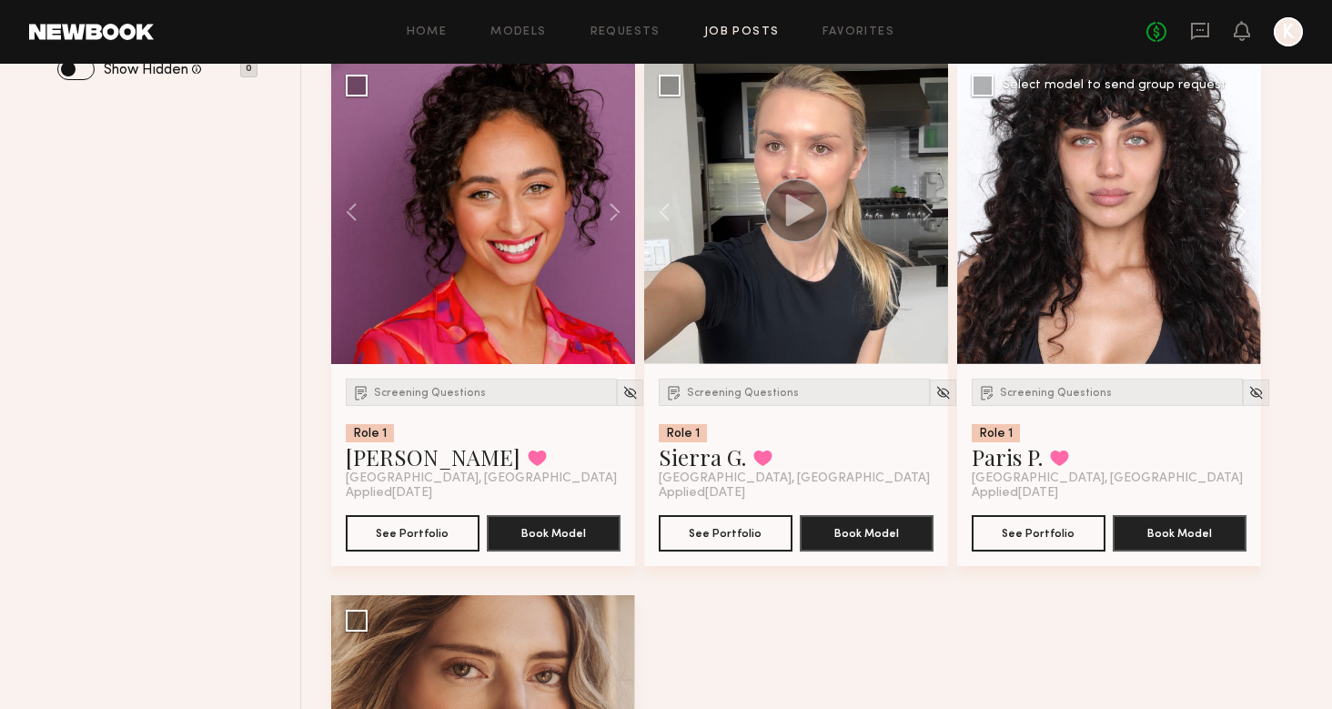
click at [1239, 221] on button at bounding box center [1232, 212] width 58 height 304
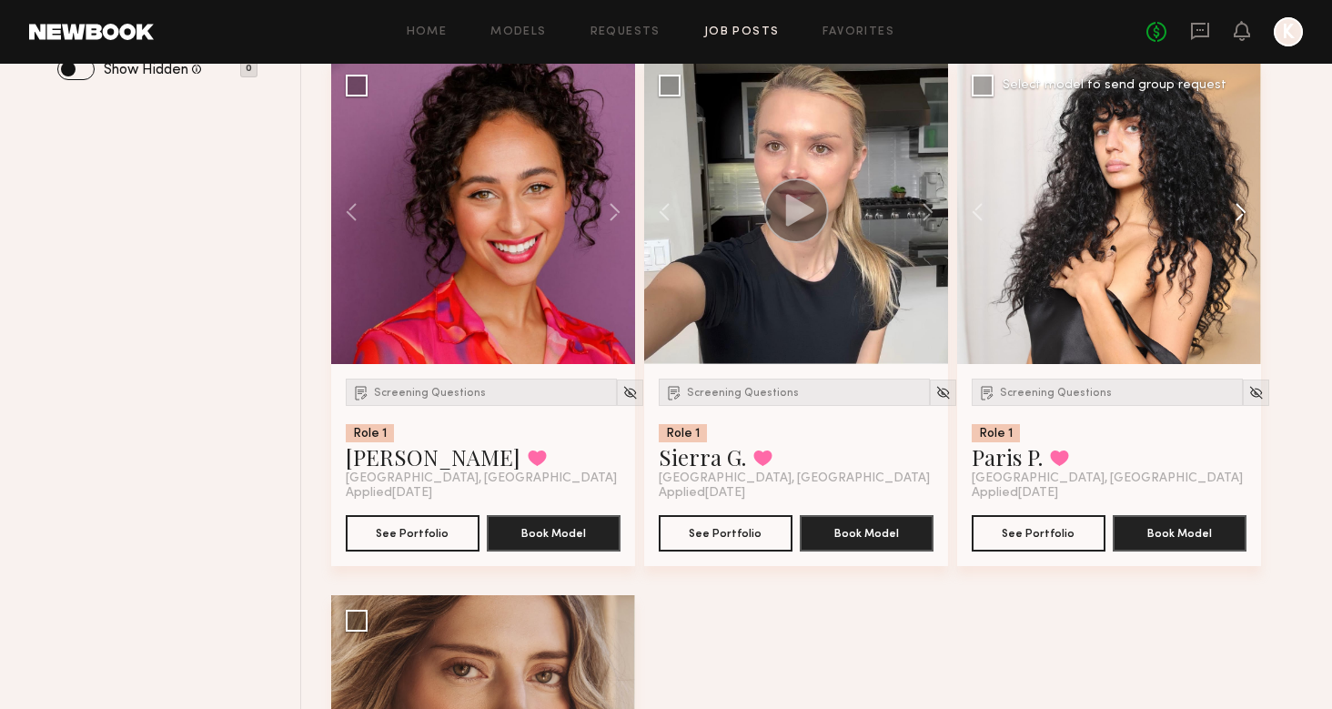
click at [1239, 221] on button at bounding box center [1232, 212] width 58 height 304
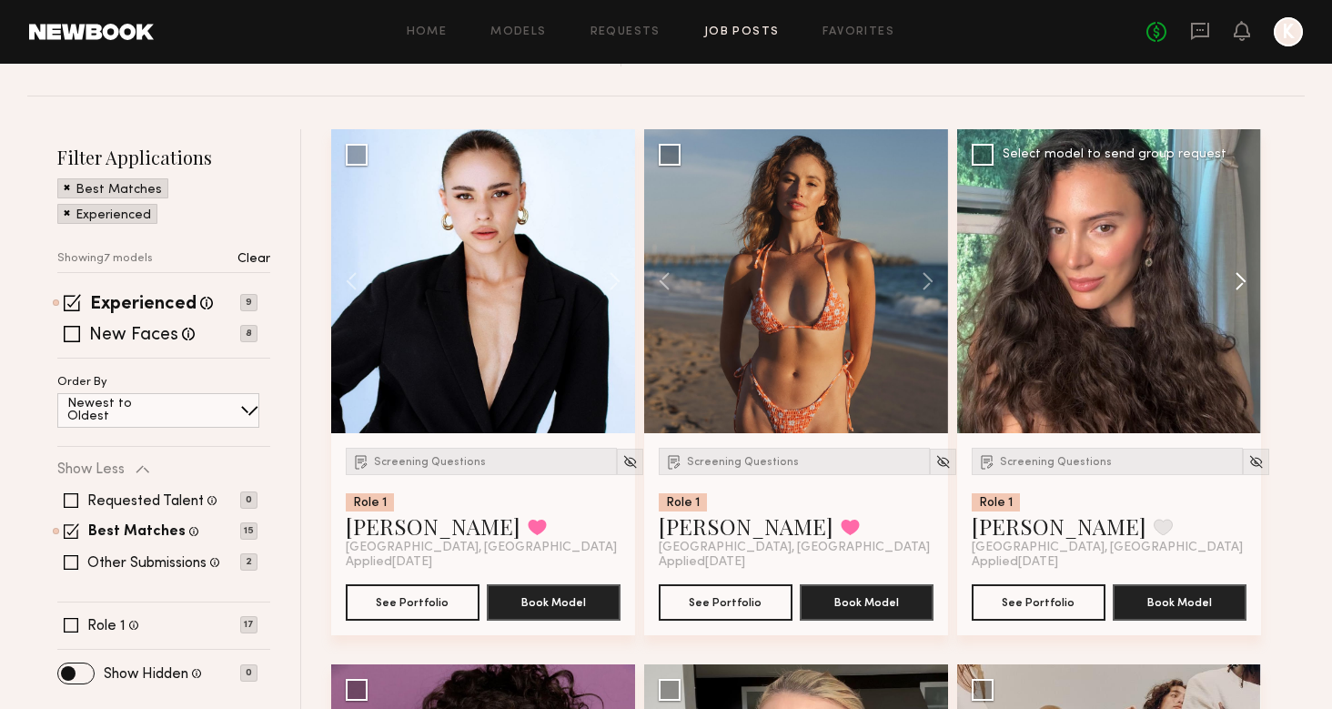
scroll to position [214, 0]
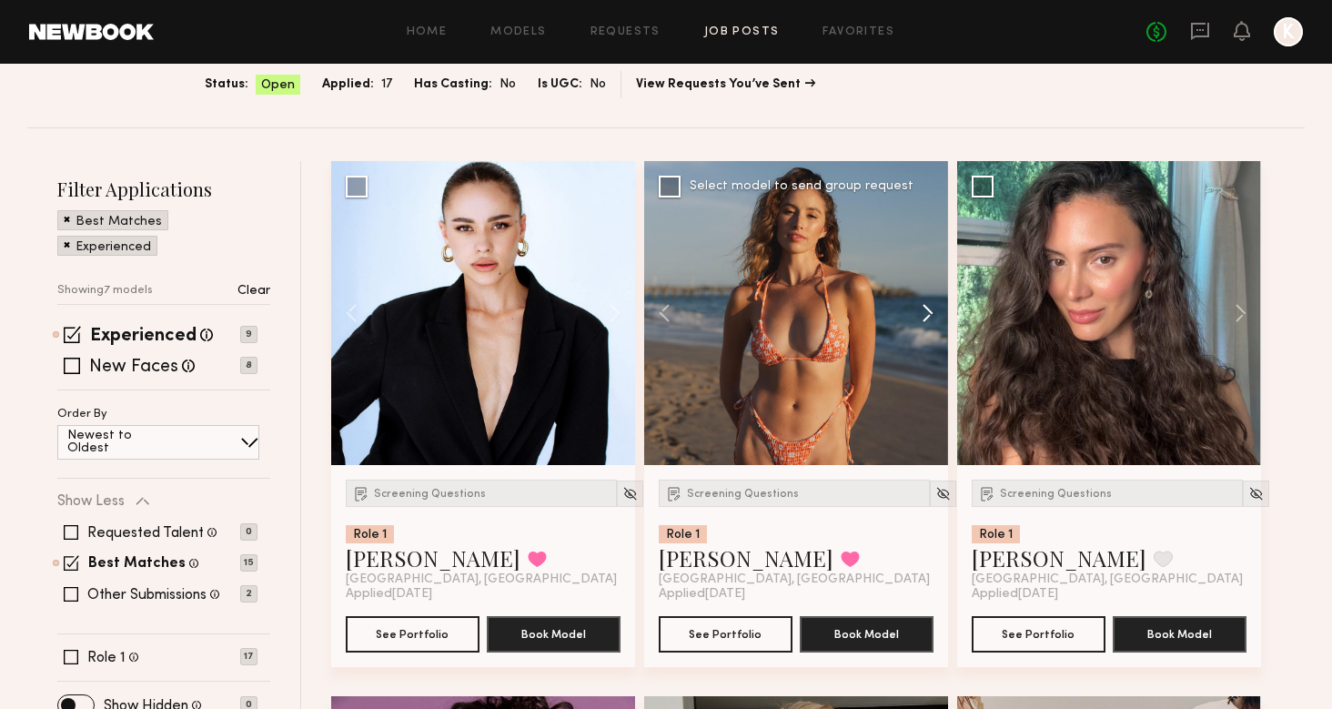
click at [926, 323] on button at bounding box center [919, 313] width 58 height 304
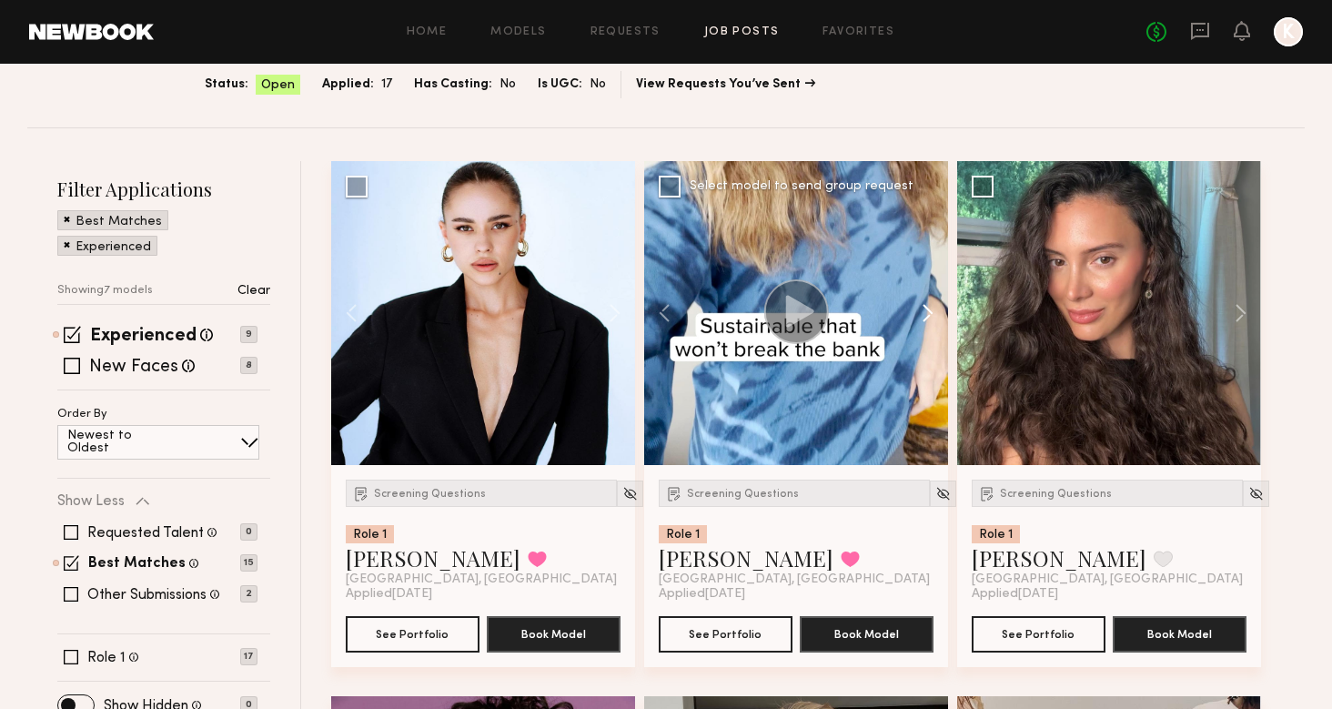
click at [926, 322] on button at bounding box center [919, 313] width 58 height 304
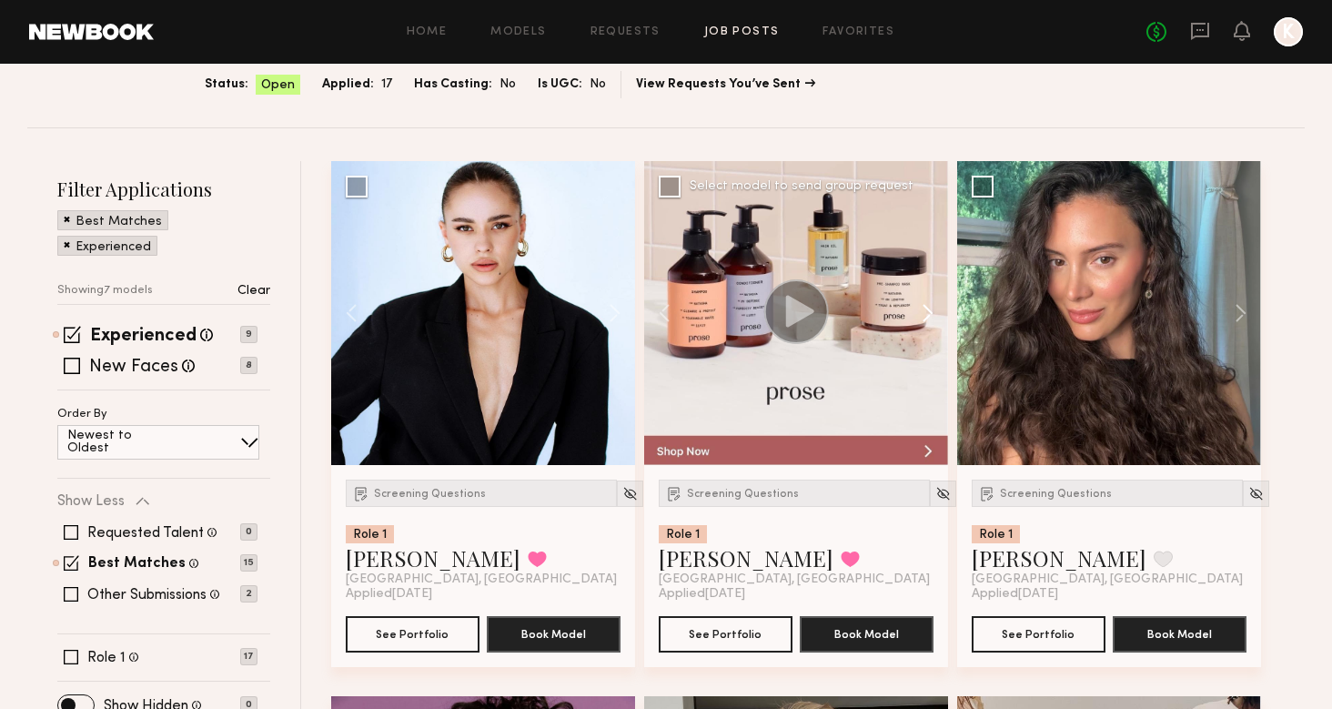
click at [926, 322] on button at bounding box center [919, 313] width 58 height 304
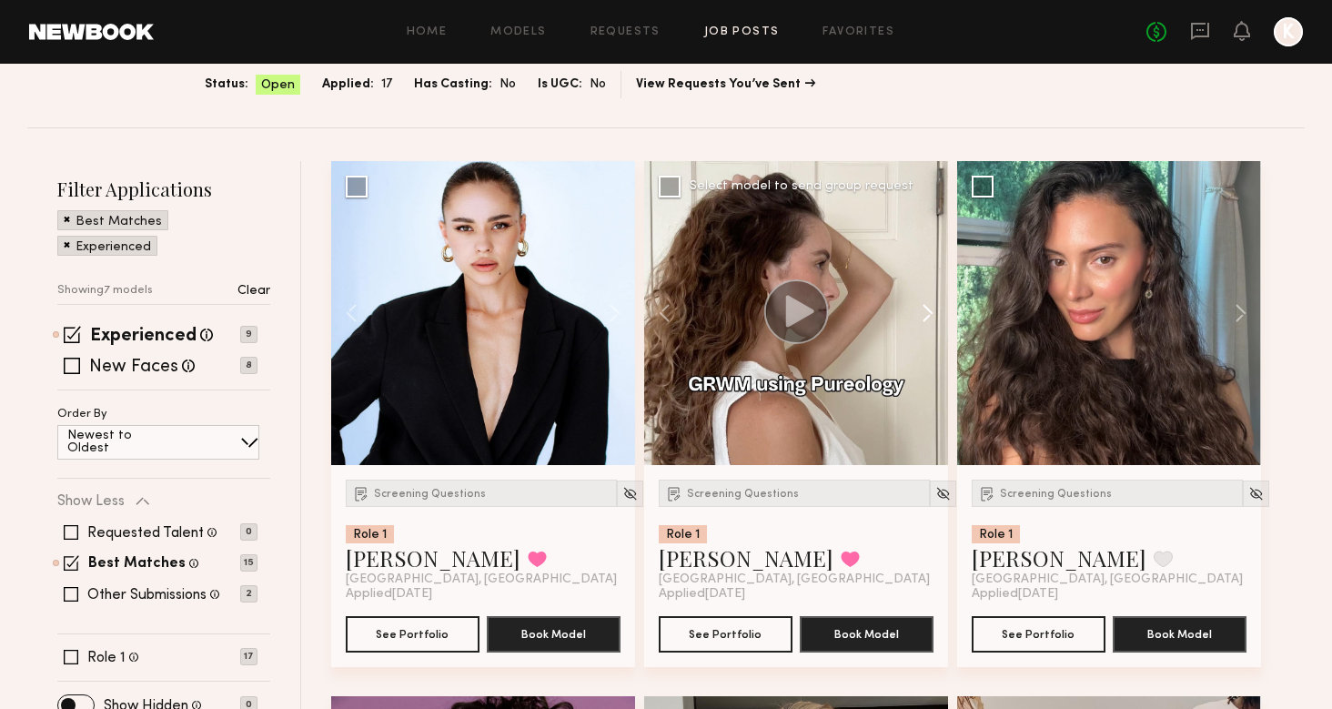
click at [926, 322] on button at bounding box center [919, 313] width 58 height 304
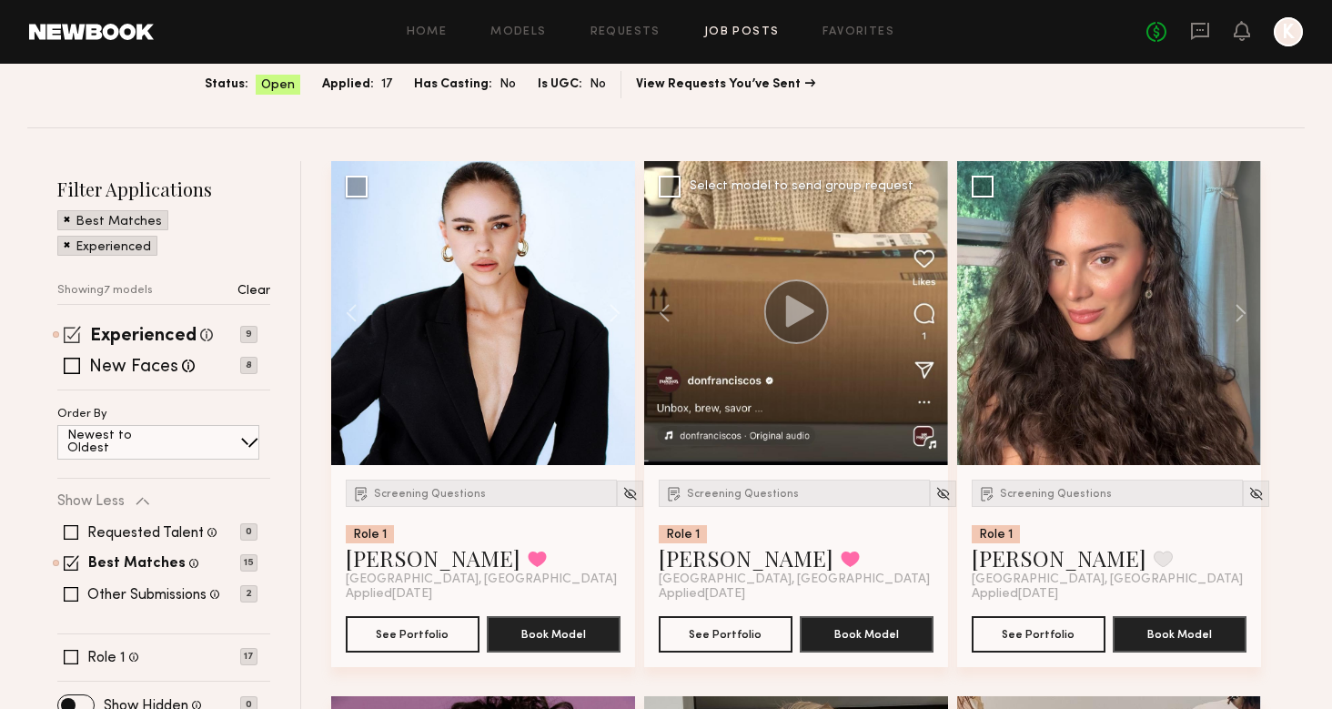
click at [74, 333] on span at bounding box center [72, 334] width 17 height 17
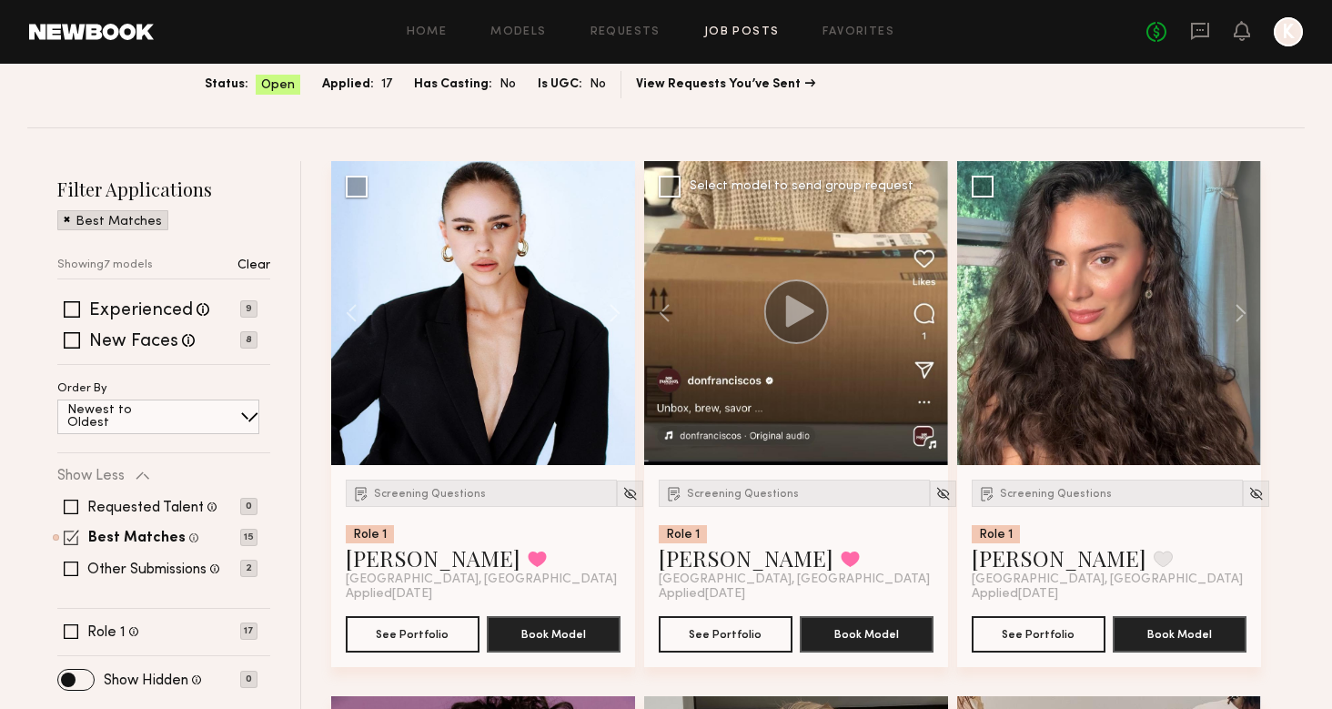
click at [72, 531] on span at bounding box center [71, 537] width 15 height 15
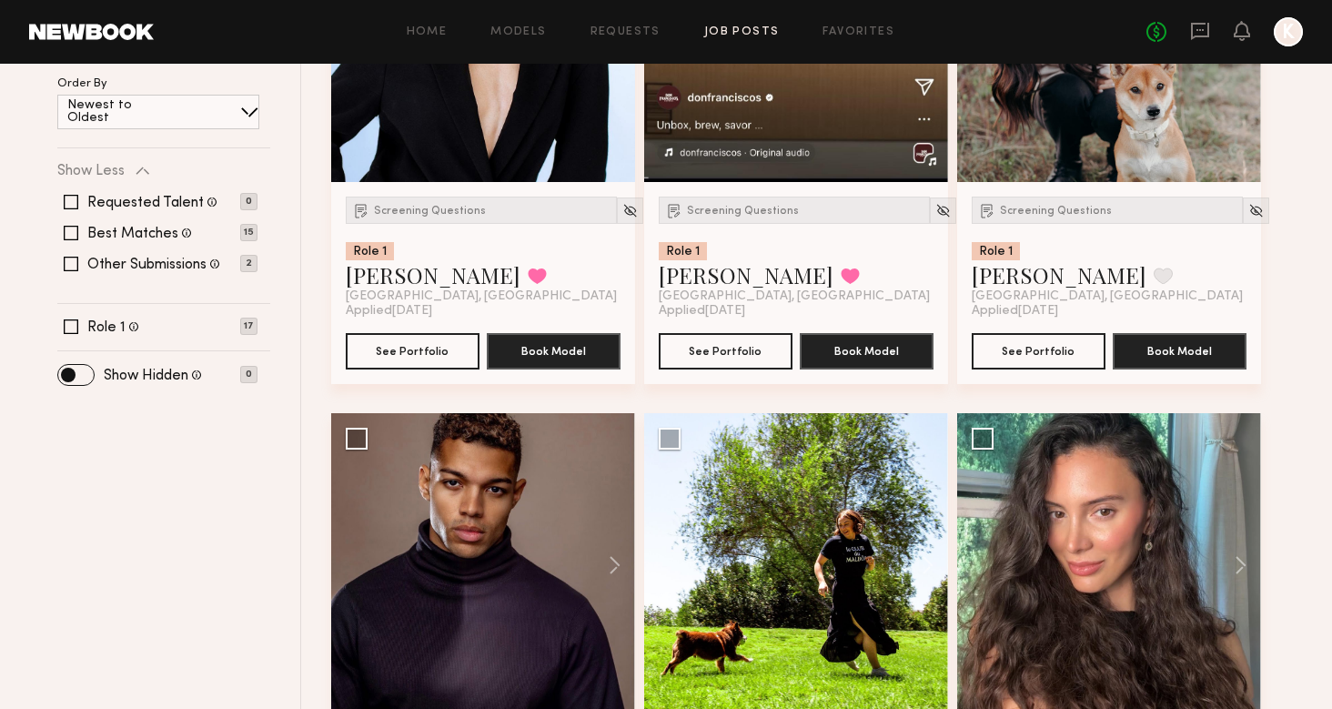
scroll to position [728, 0]
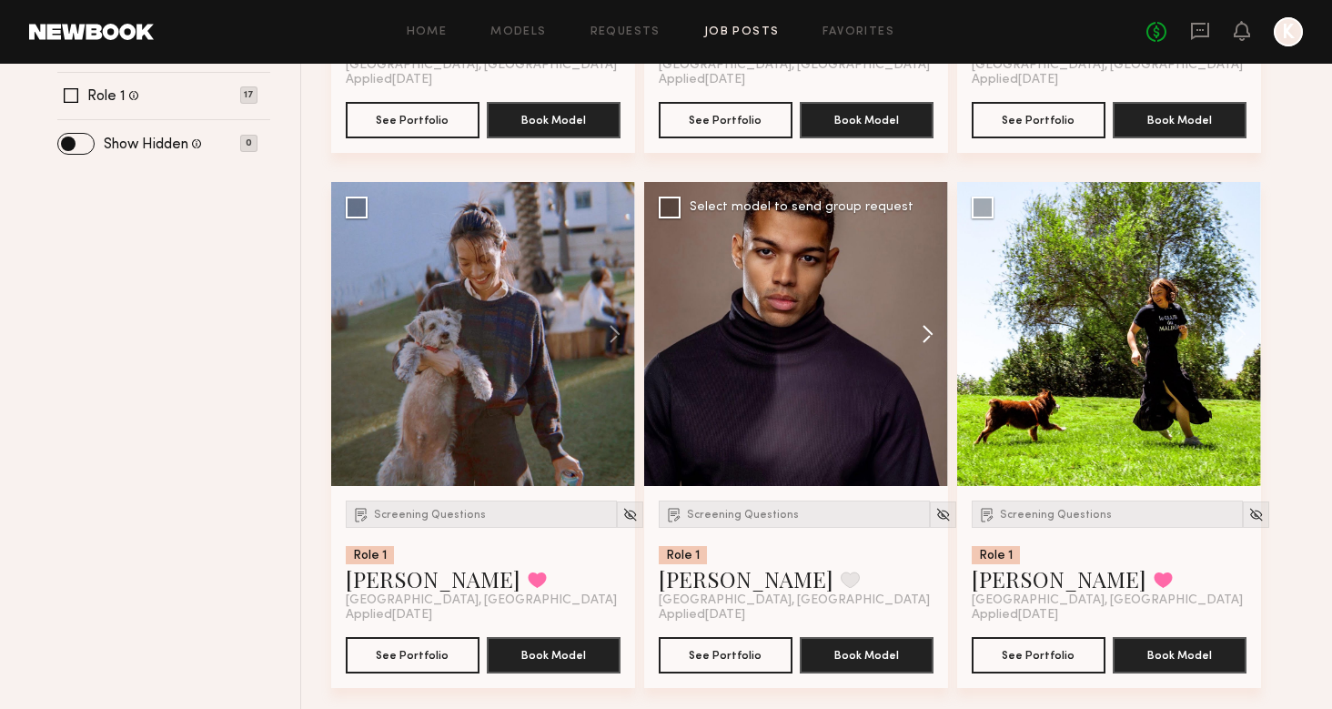
click at [918, 336] on button at bounding box center [919, 334] width 58 height 304
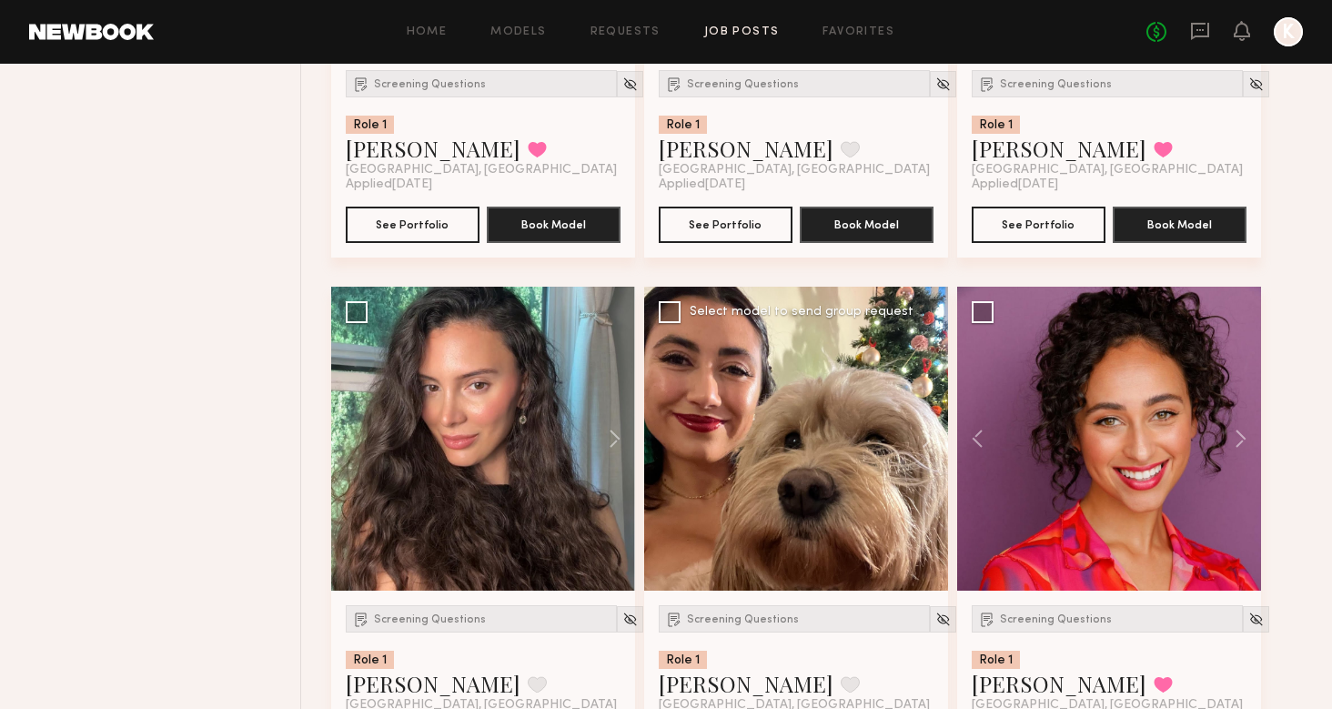
scroll to position [816, 0]
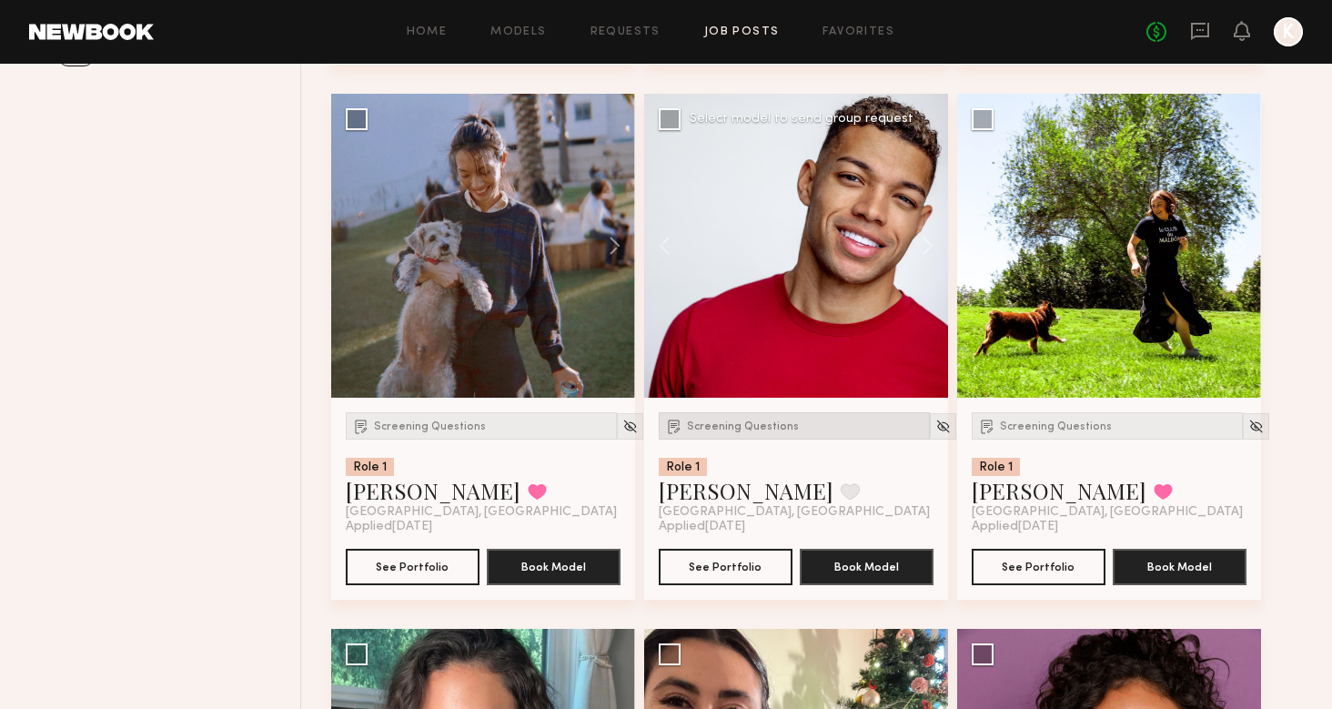
click at [752, 424] on span "Screening Questions" at bounding box center [743, 426] width 112 height 11
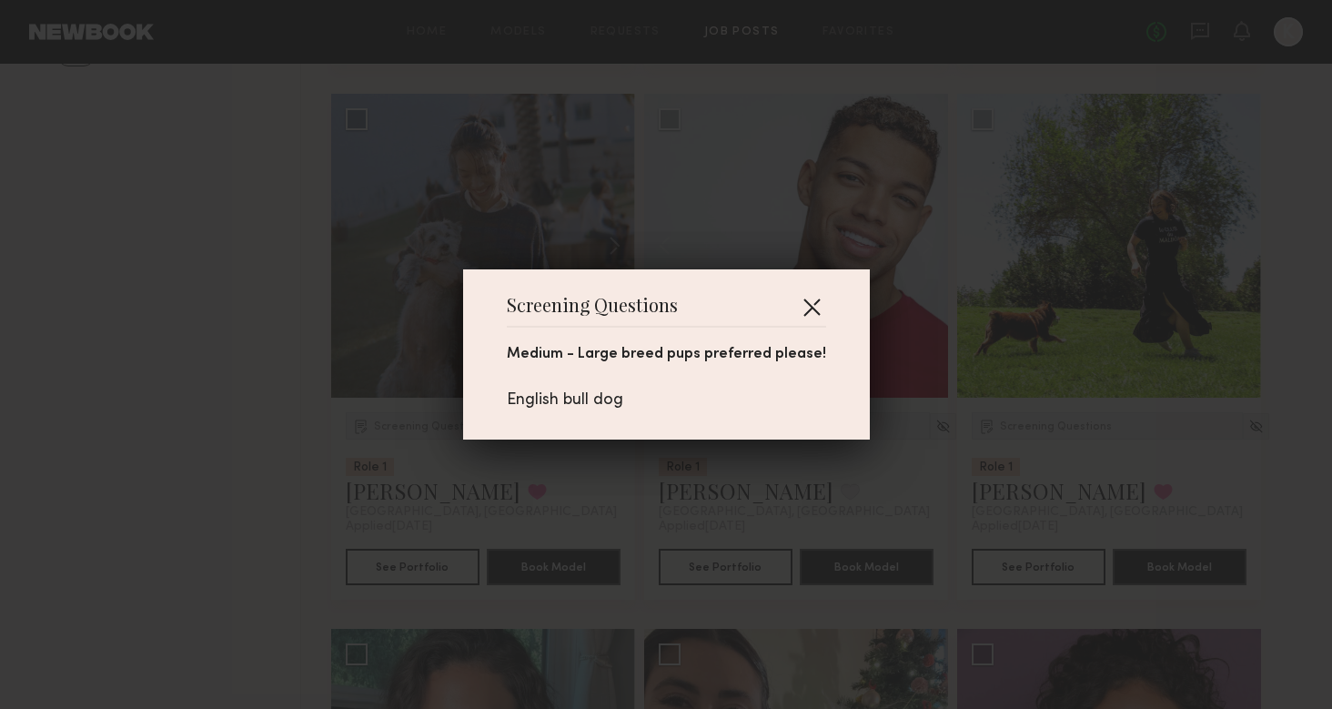
click at [816, 319] on button "button" at bounding box center [811, 306] width 29 height 29
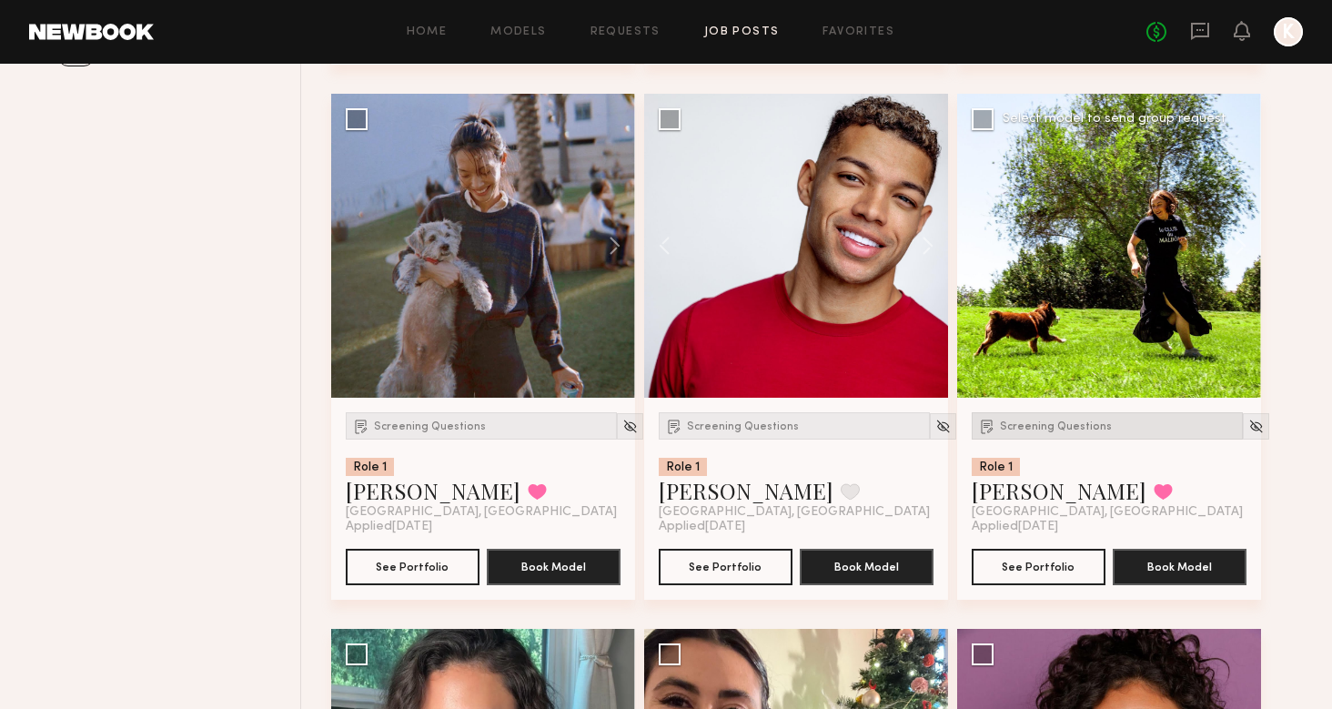
click at [1053, 427] on span "Screening Questions" at bounding box center [1056, 426] width 112 height 11
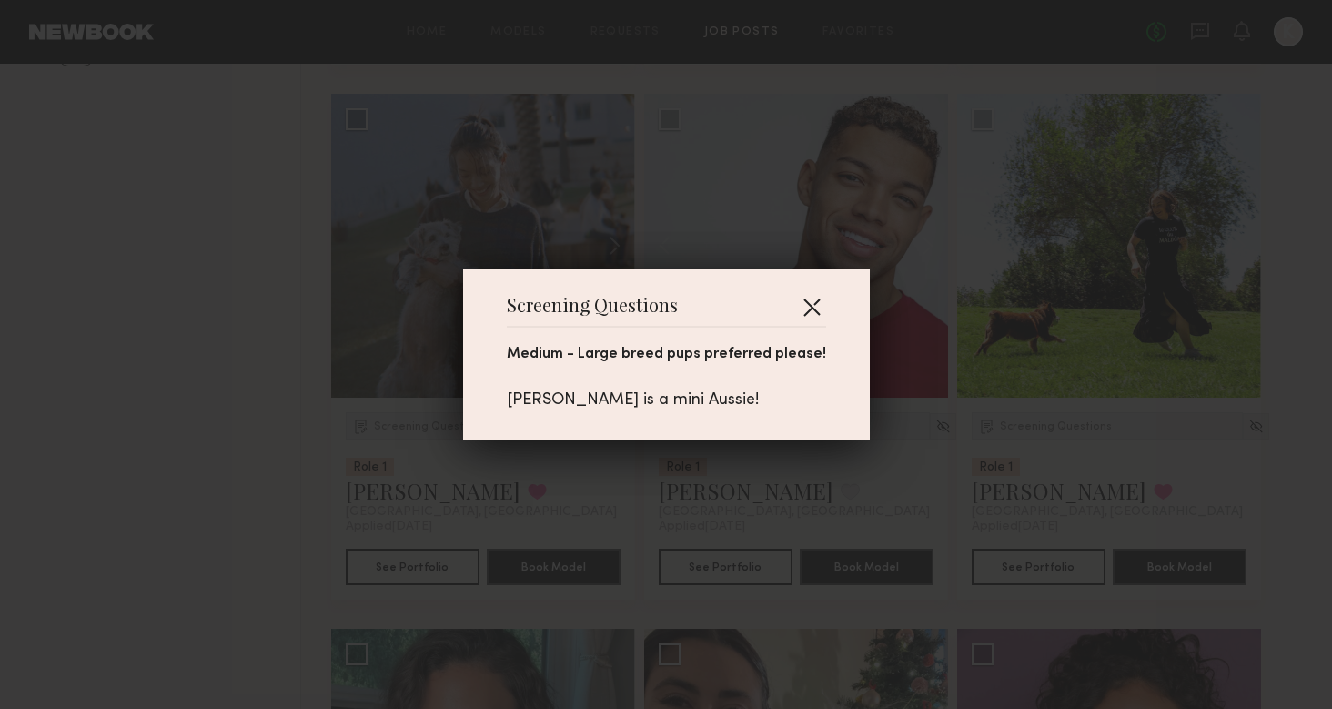
click at [816, 308] on button "button" at bounding box center [811, 306] width 29 height 29
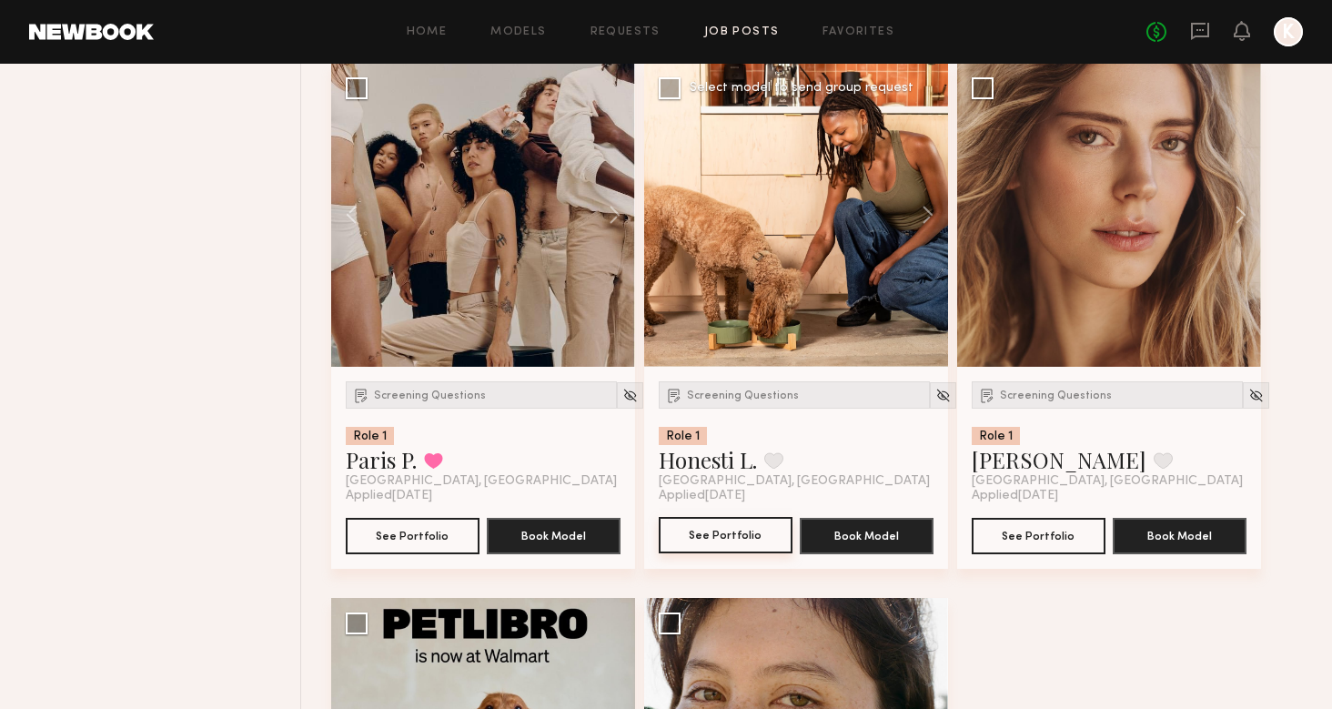
scroll to position [2453, 0]
click at [917, 205] on button at bounding box center [919, 215] width 58 height 304
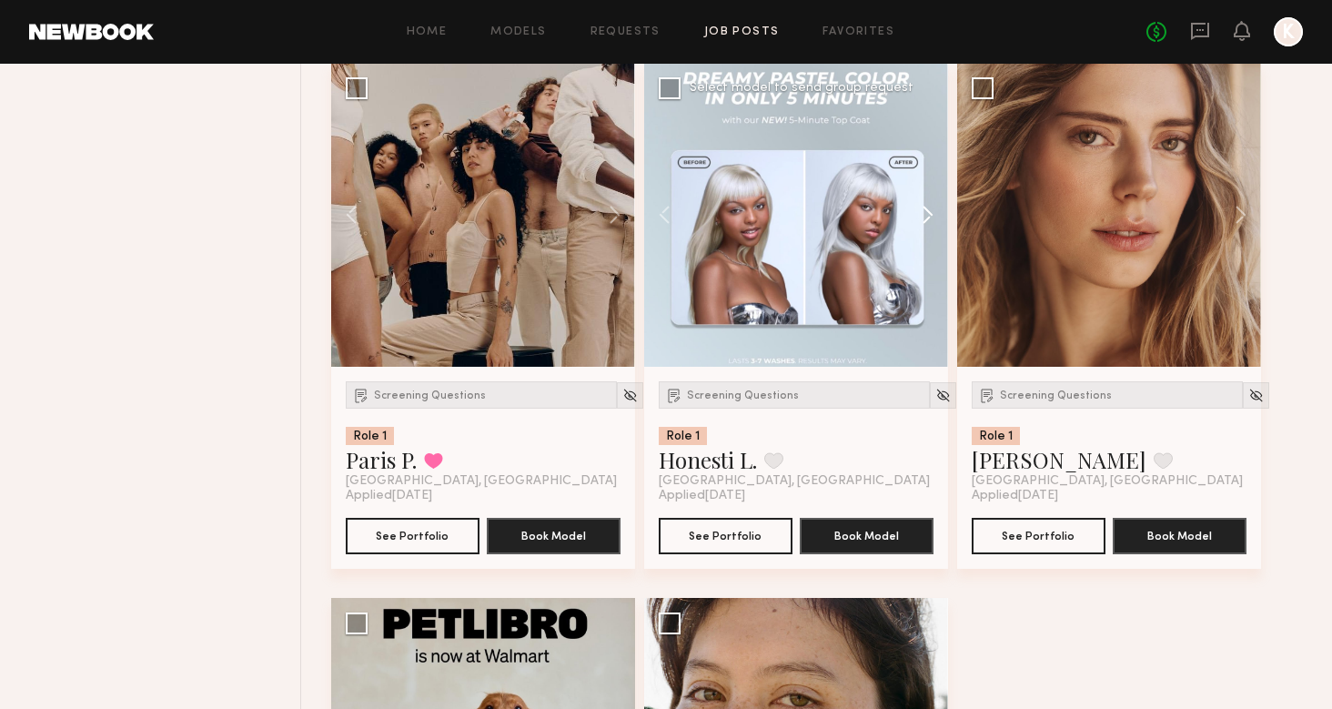
click at [918, 207] on button at bounding box center [919, 215] width 58 height 304
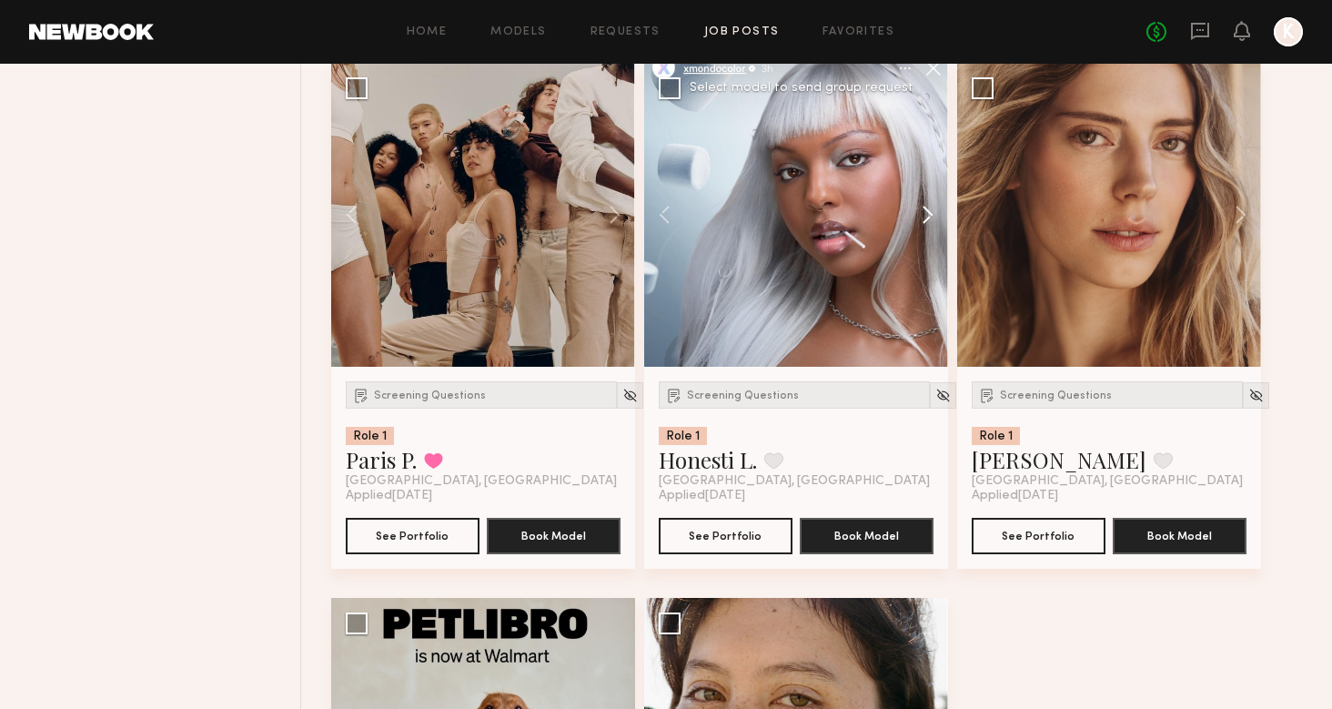
click at [918, 208] on button at bounding box center [919, 215] width 58 height 304
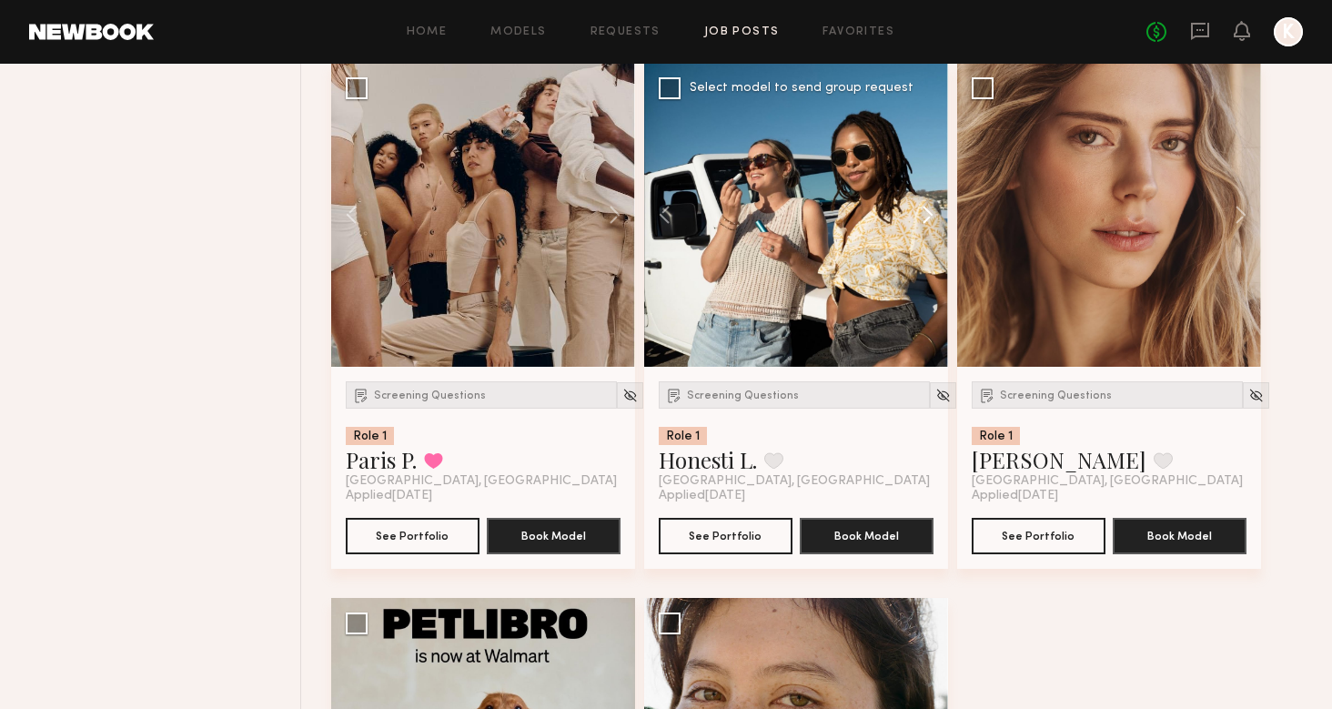
click at [918, 208] on button at bounding box center [919, 215] width 58 height 304
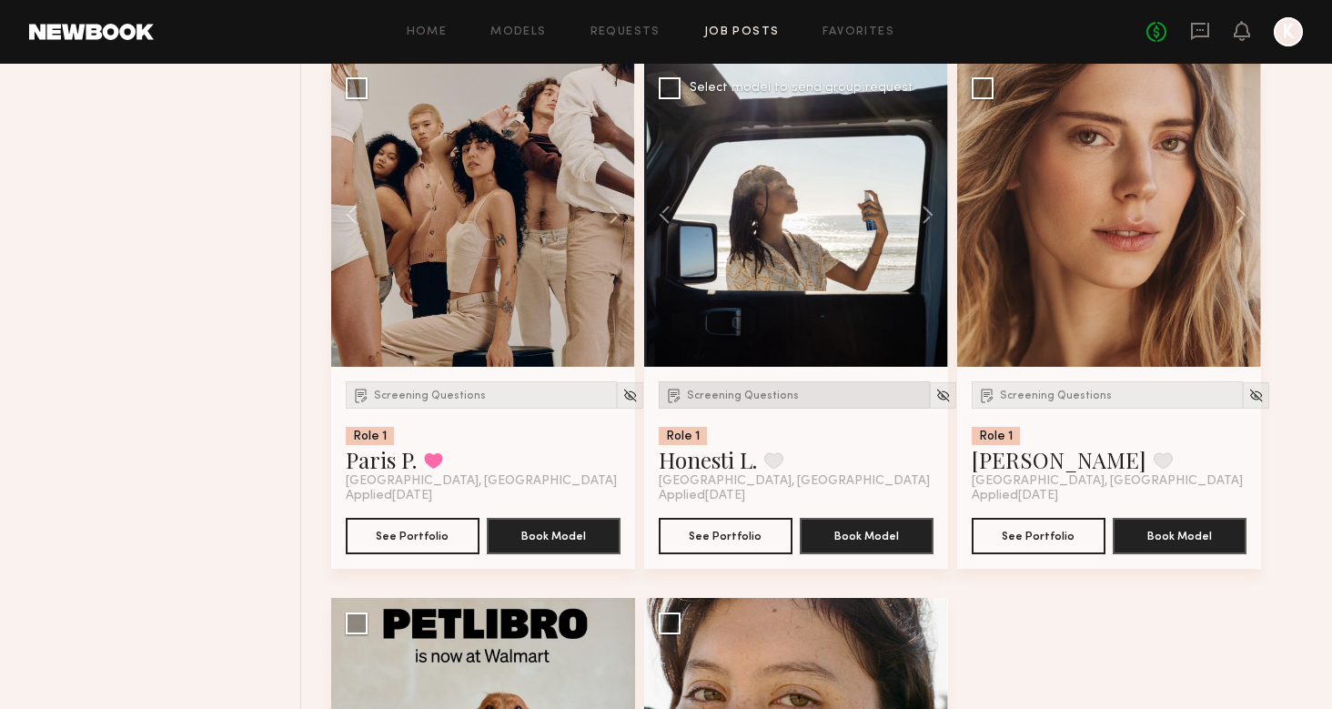
click at [747, 403] on div "Screening Questions" at bounding box center [794, 394] width 271 height 27
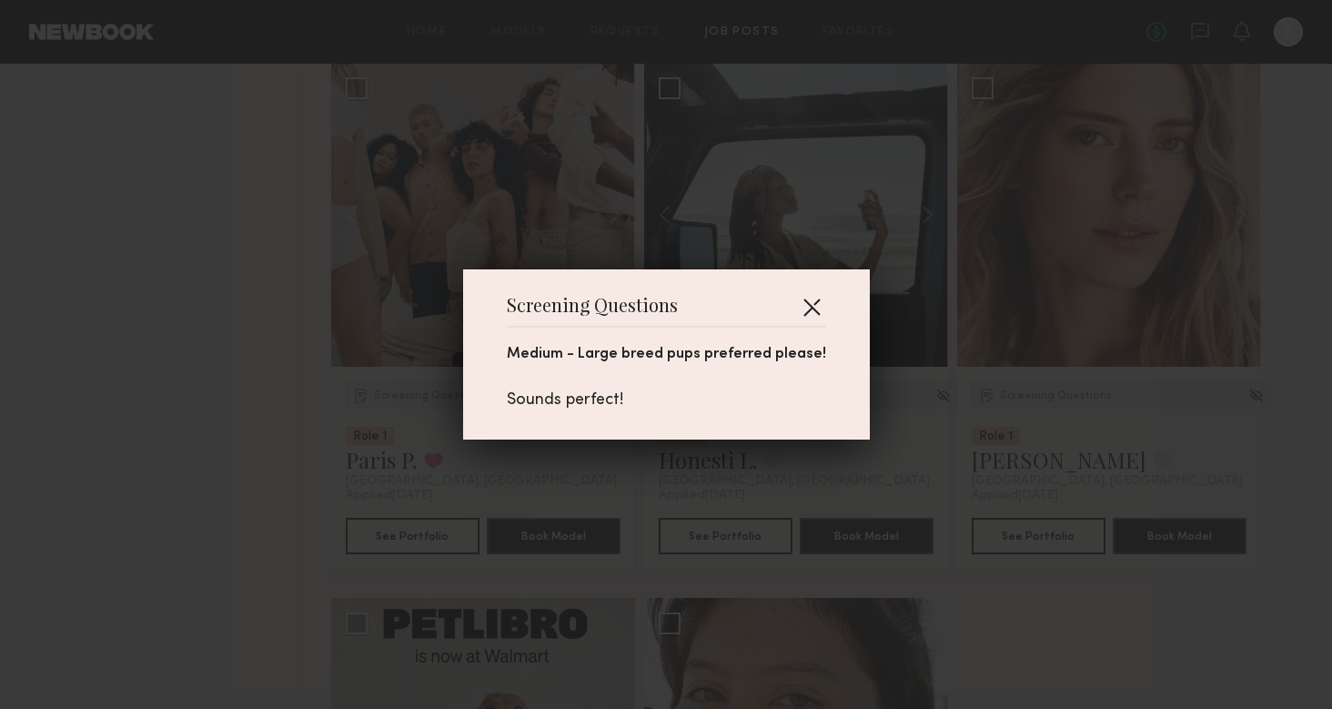
click at [820, 297] on button "button" at bounding box center [811, 306] width 29 height 29
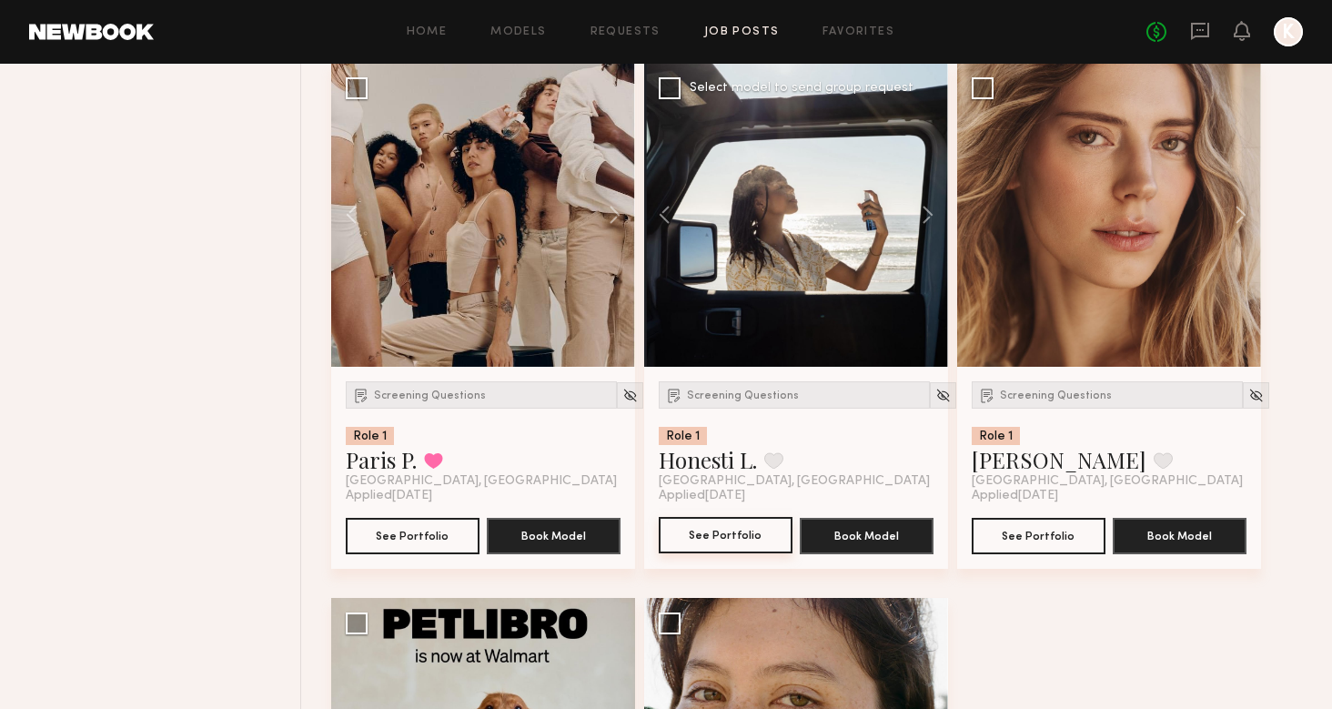
click at [719, 530] on button "See Portfolio" at bounding box center [726, 535] width 134 height 36
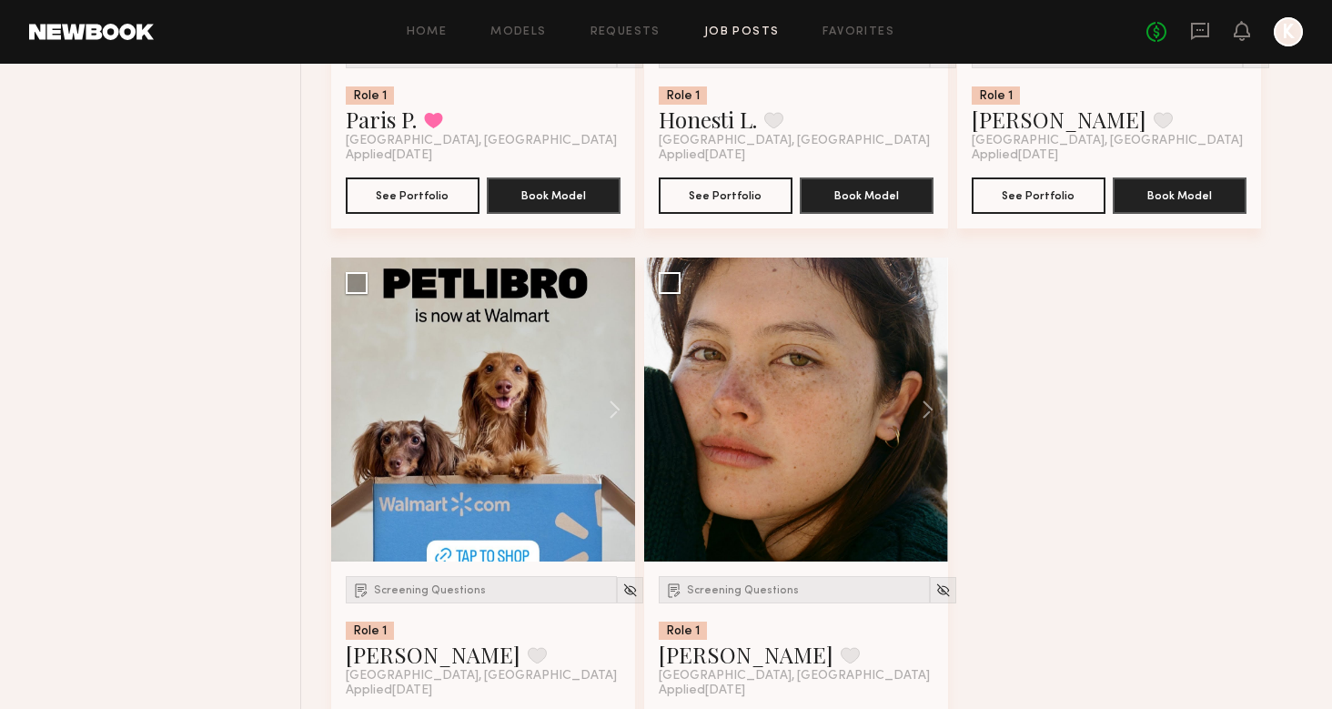
scroll to position [2797, 0]
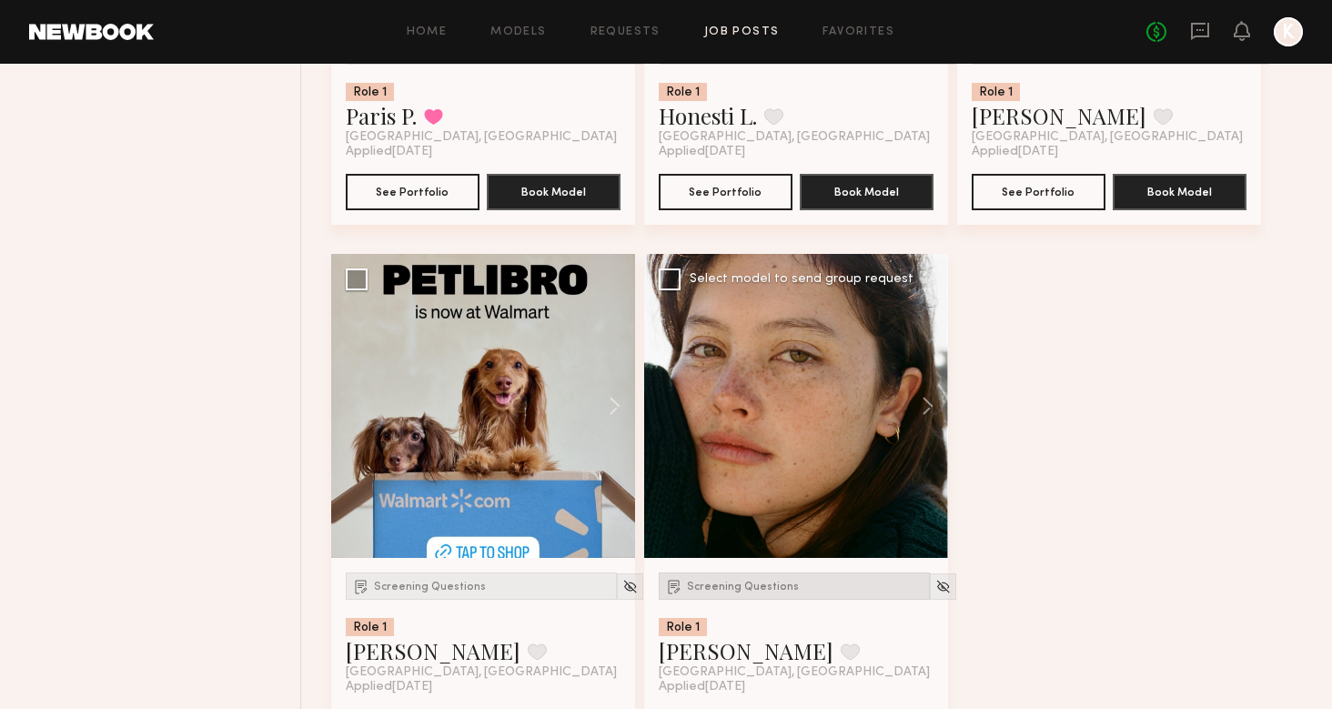
click at [707, 582] on span "Screening Questions" at bounding box center [743, 587] width 112 height 11
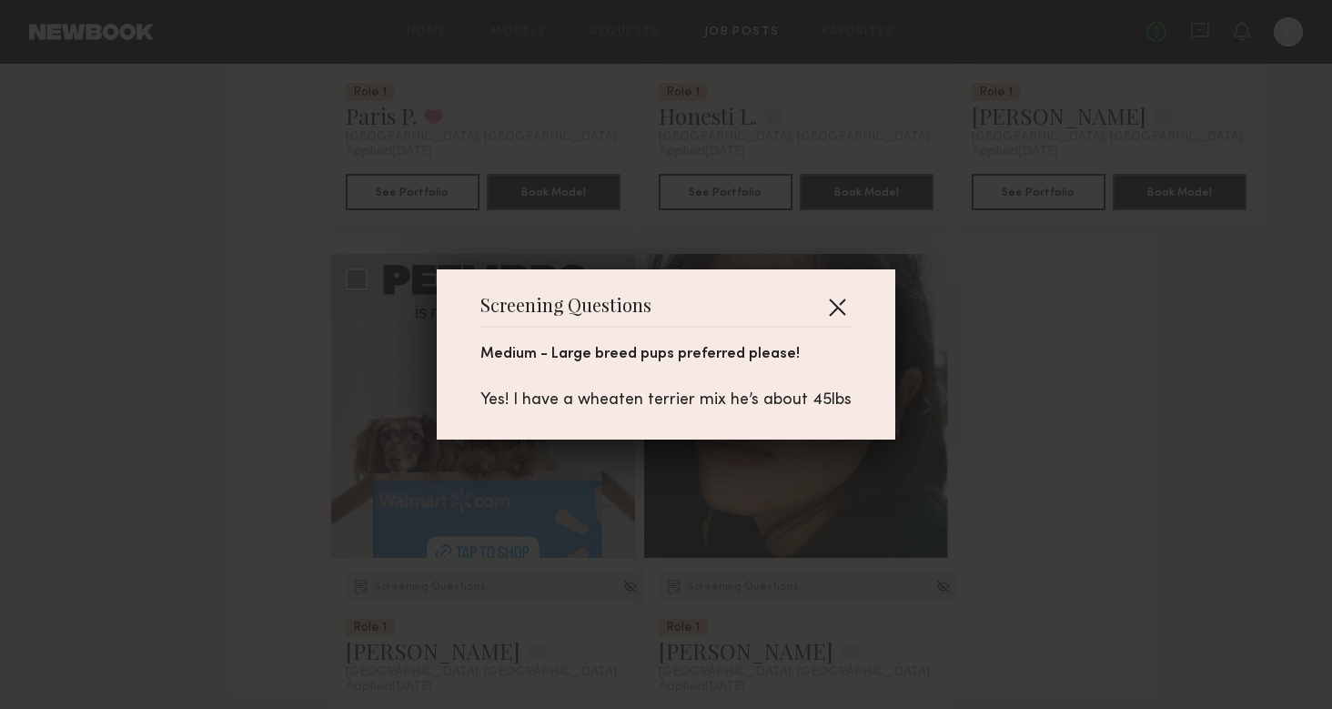
click at [846, 299] on button "button" at bounding box center [837, 306] width 29 height 29
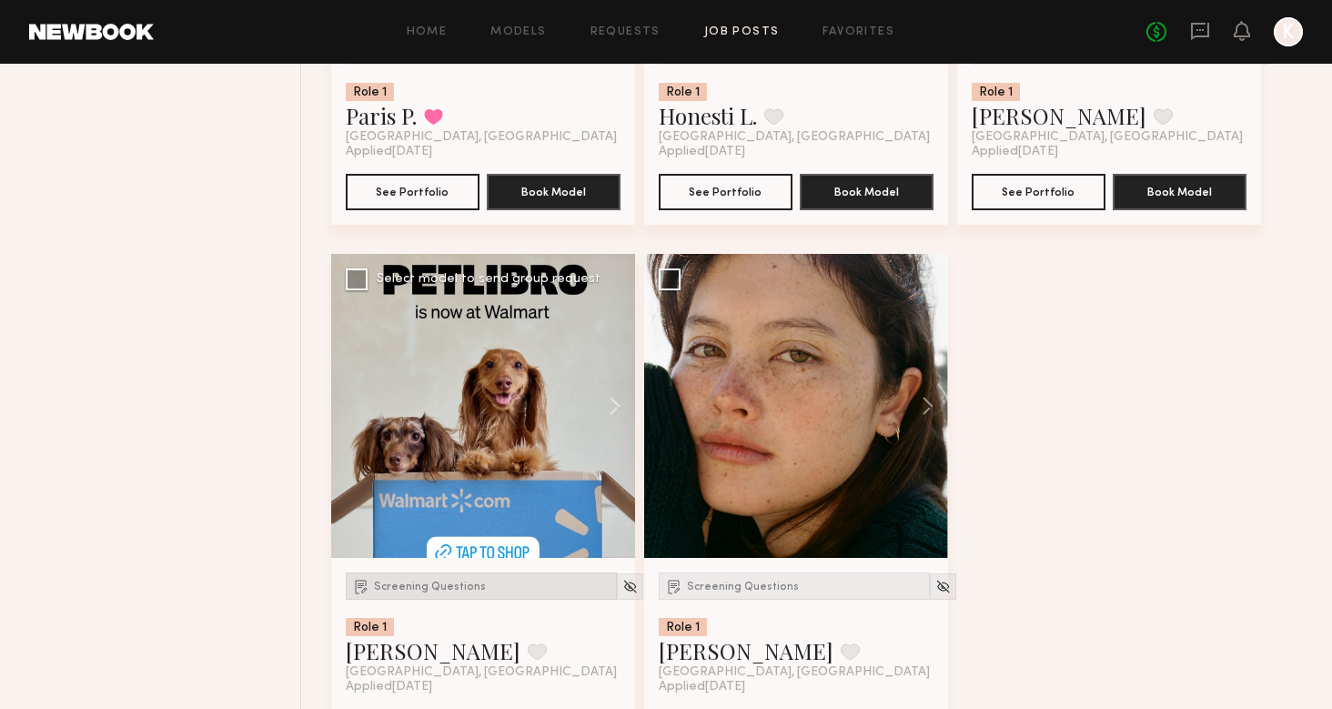
click at [426, 583] on span "Screening Questions" at bounding box center [430, 587] width 112 height 11
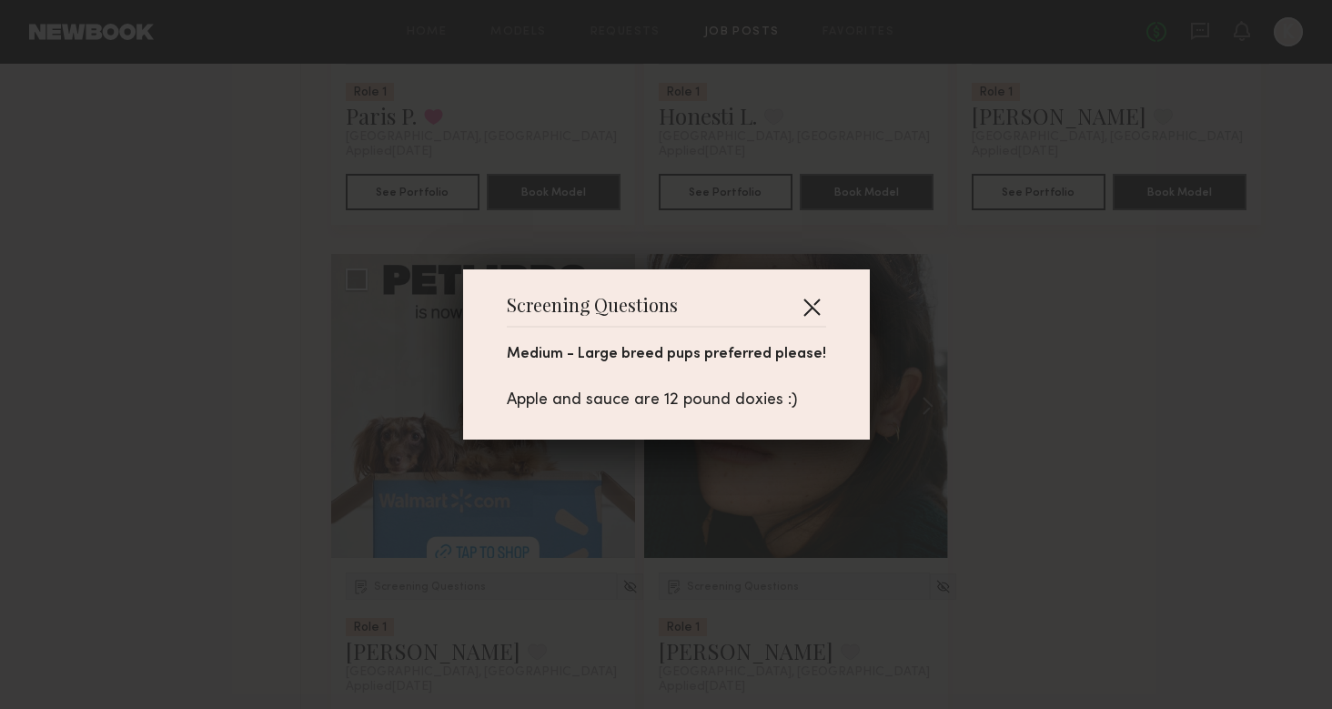
click at [814, 297] on button "button" at bounding box center [811, 306] width 29 height 29
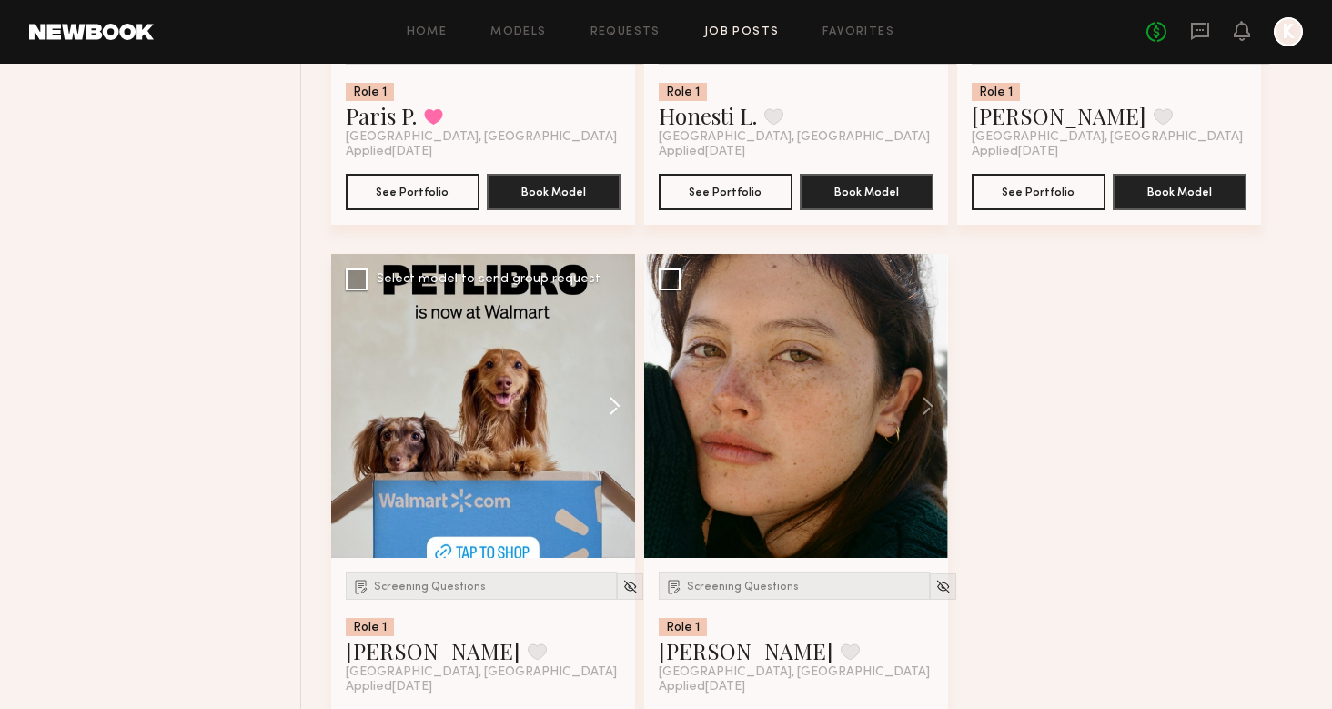
click at [622, 406] on button at bounding box center [606, 406] width 58 height 304
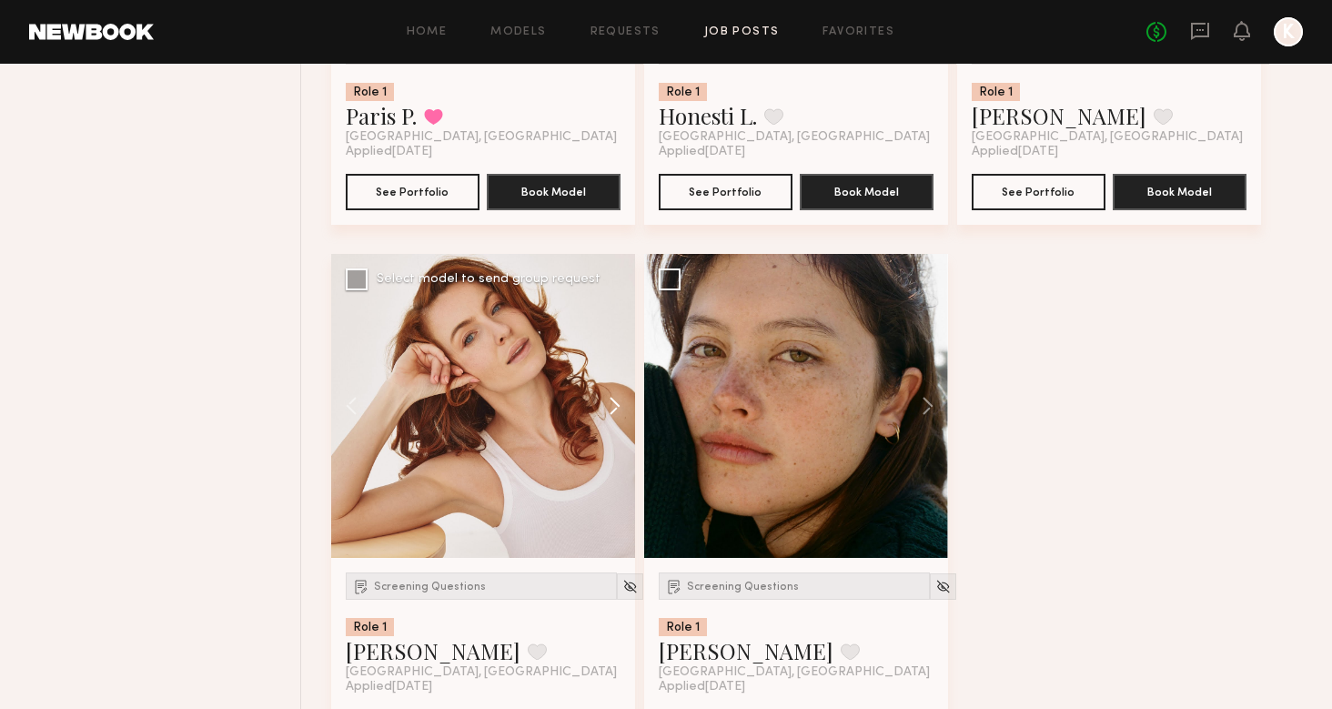
click at [618, 397] on button at bounding box center [606, 406] width 58 height 304
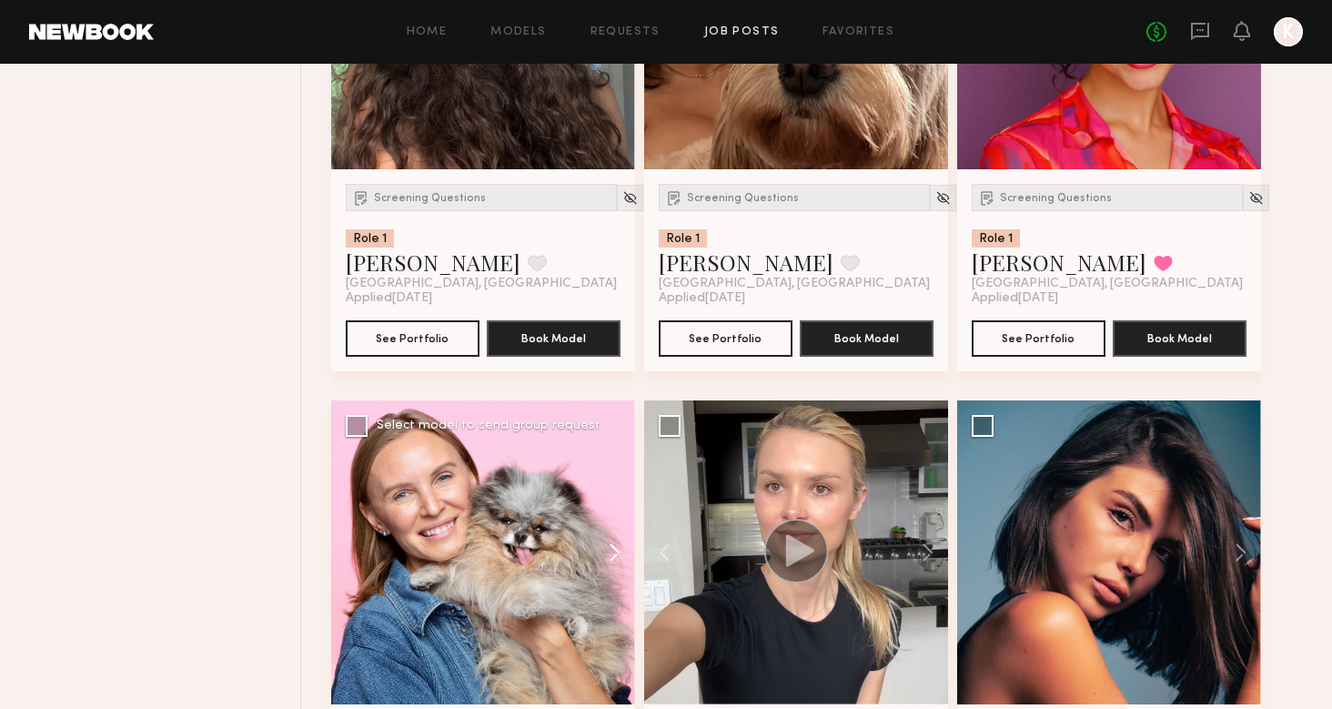
scroll to position [1845, 0]
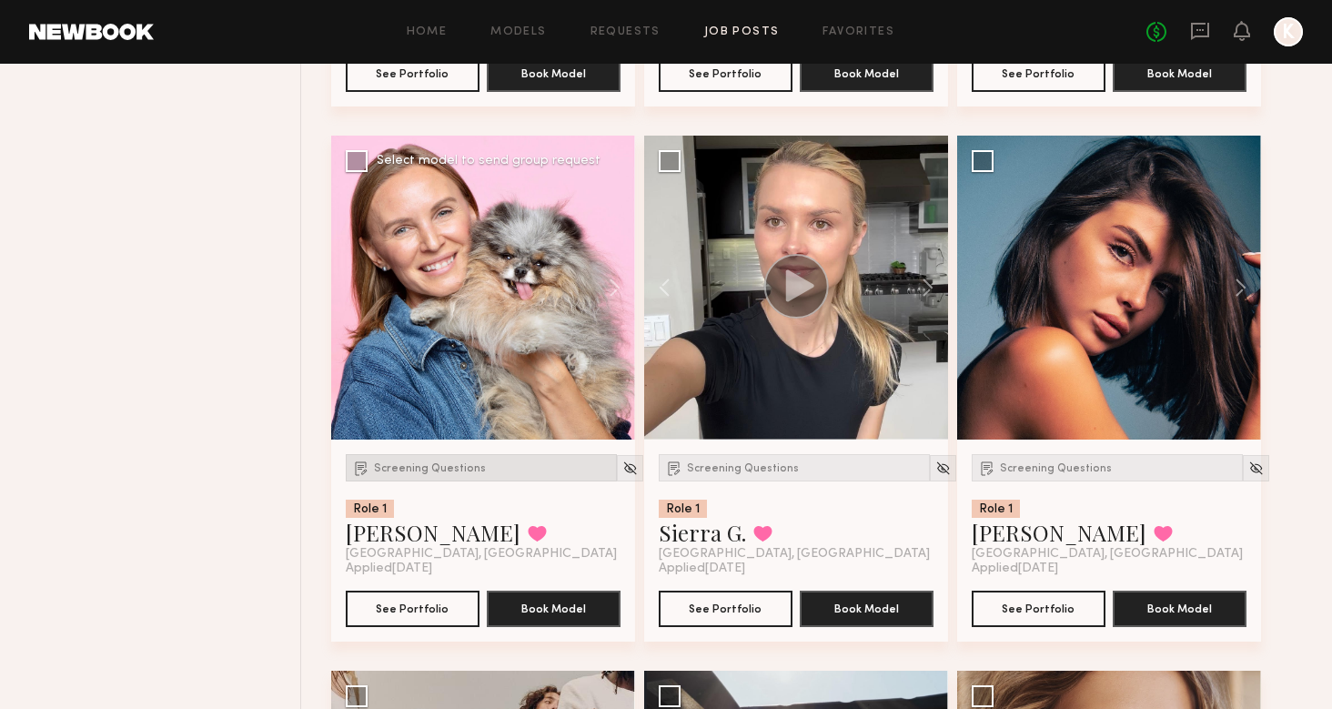
click at [439, 463] on span "Screening Questions" at bounding box center [430, 468] width 112 height 11
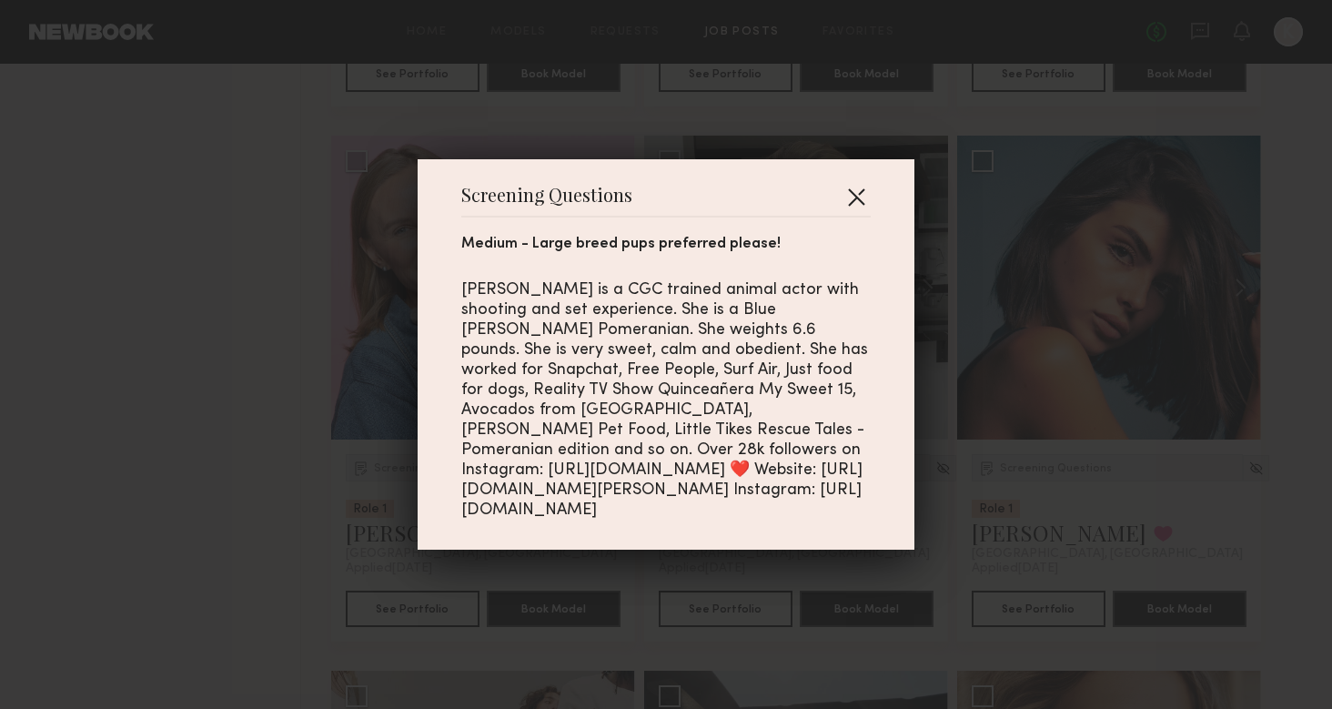
click at [855, 200] on button "button" at bounding box center [856, 196] width 29 height 29
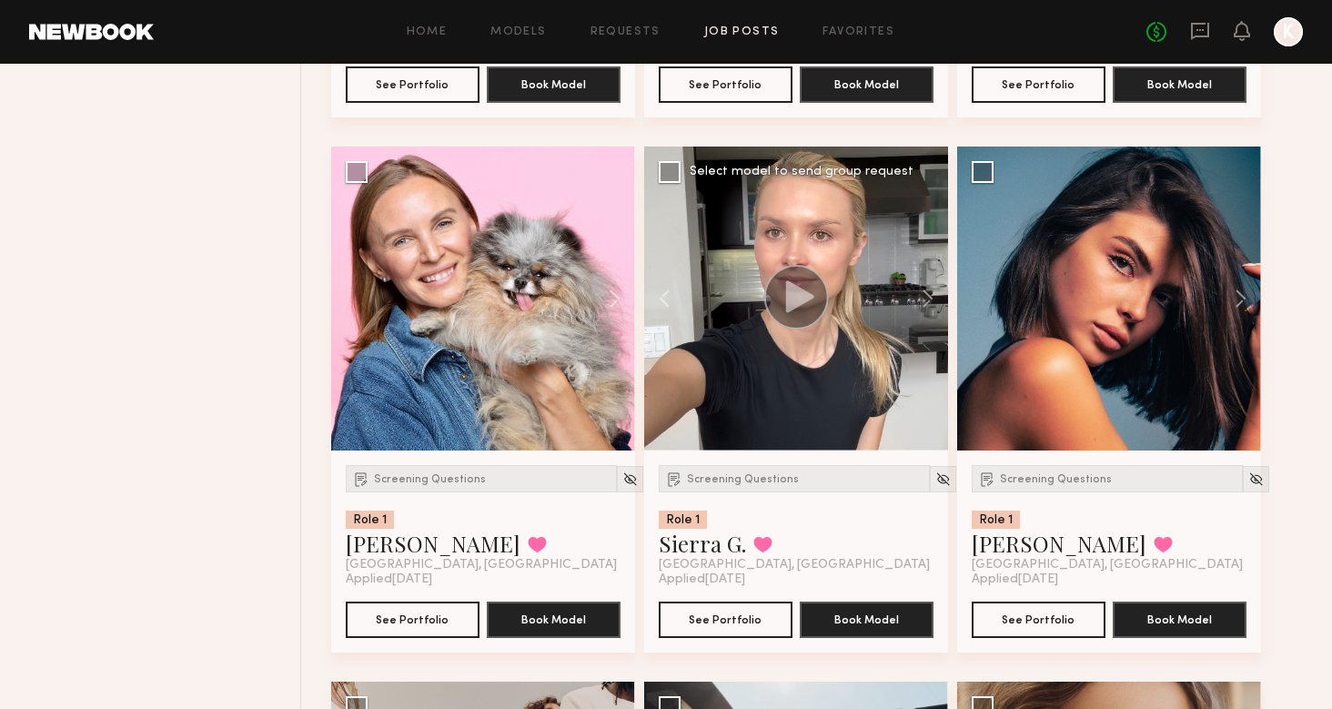
scroll to position [1865, 0]
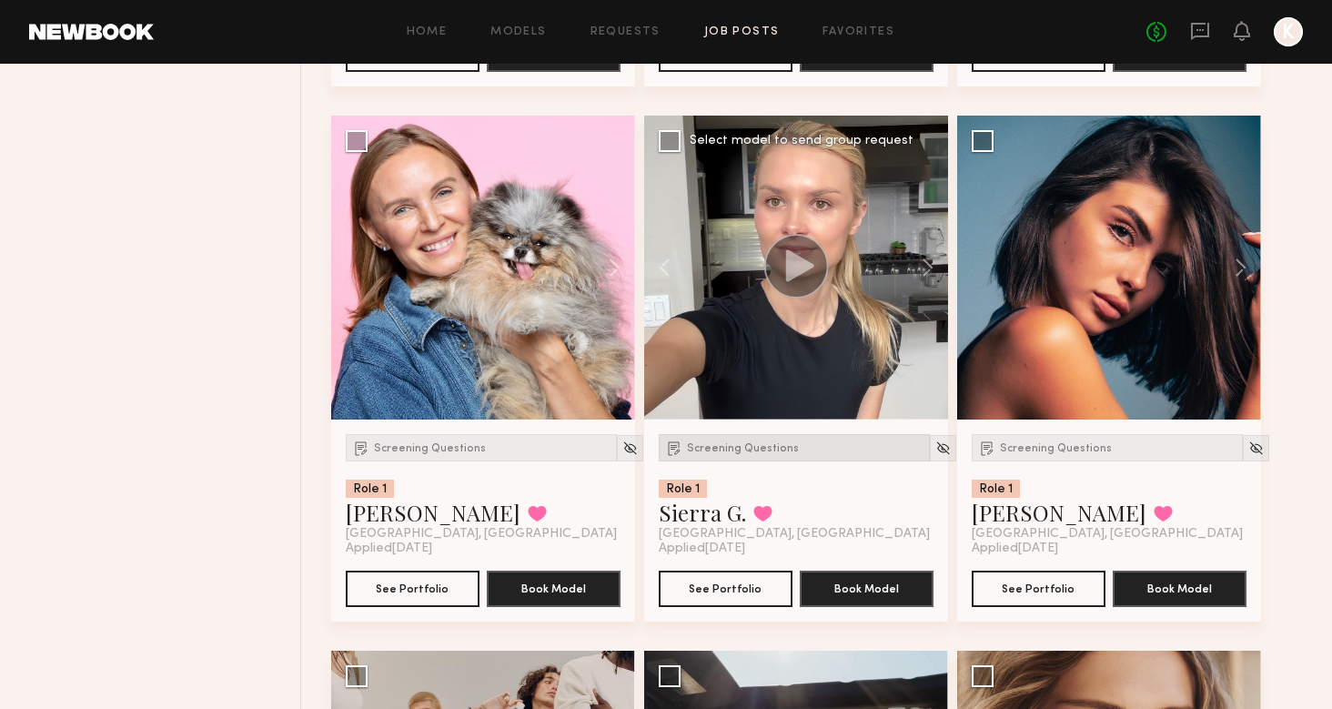
click at [754, 452] on span "Screening Questions" at bounding box center [743, 448] width 112 height 11
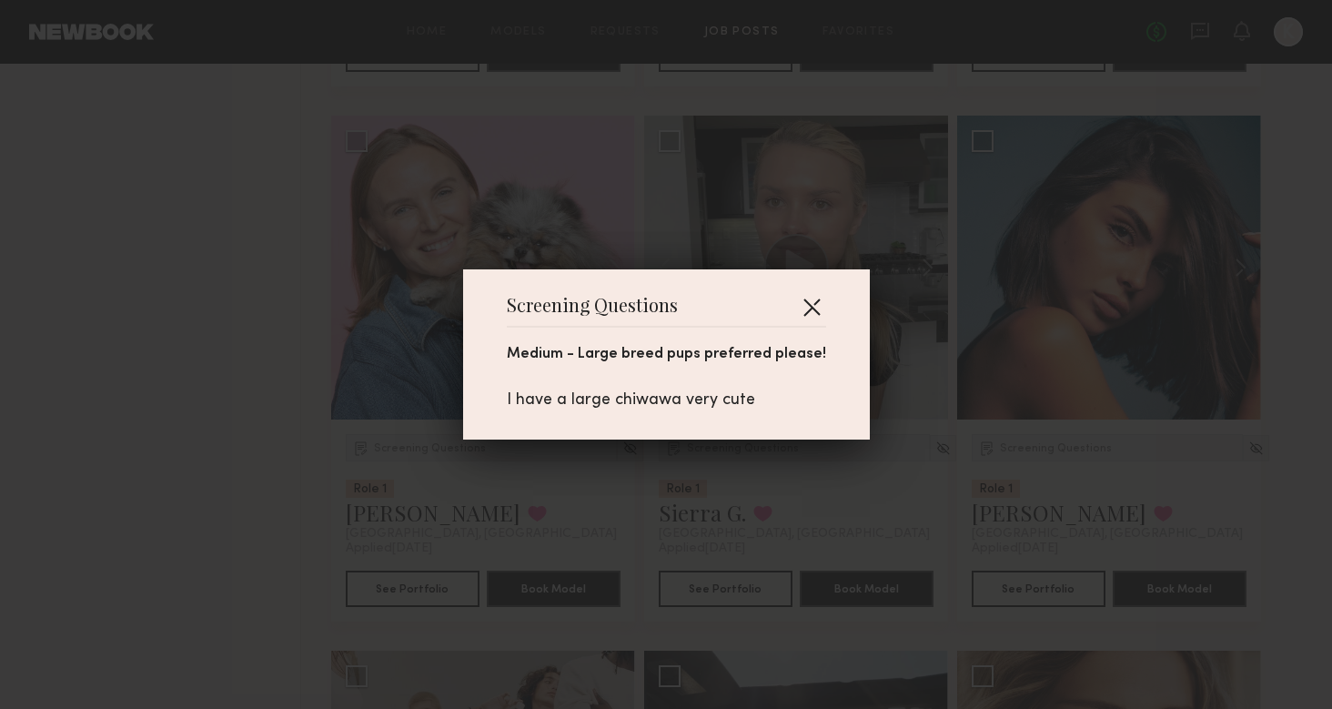
click at [815, 306] on button "button" at bounding box center [811, 306] width 29 height 29
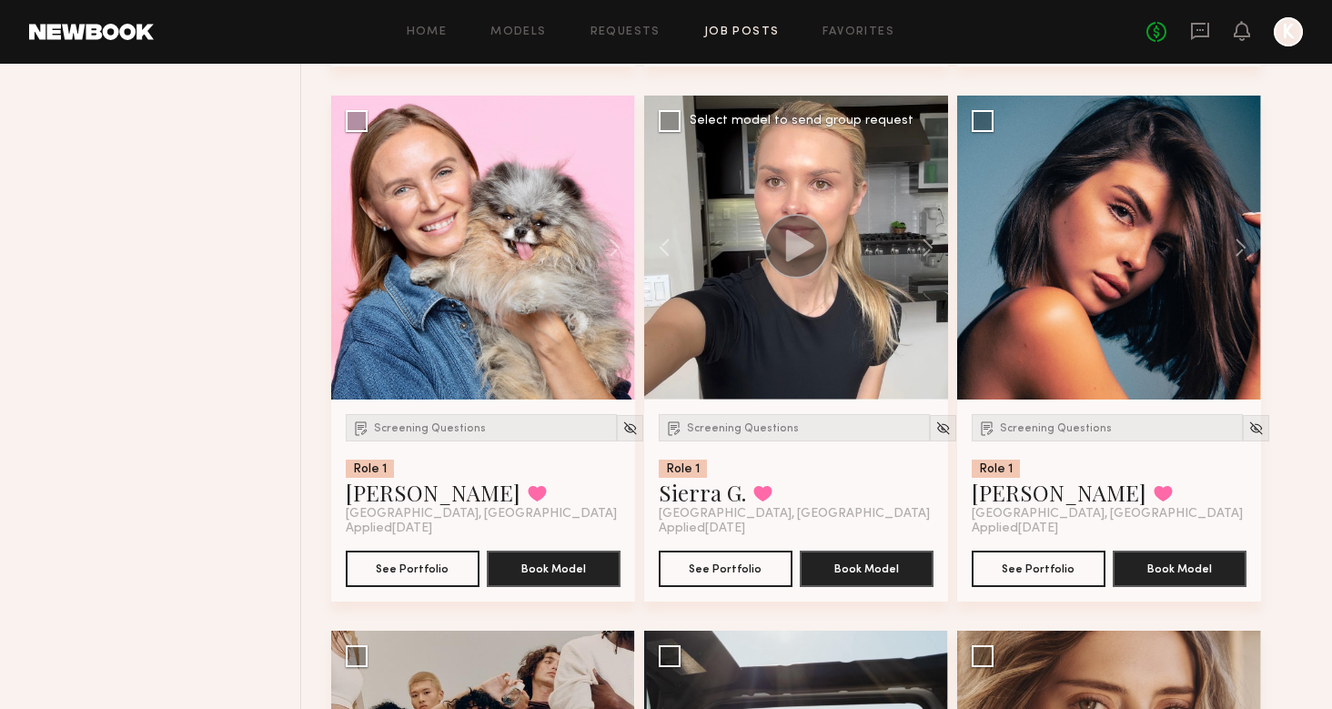
scroll to position [1919, 0]
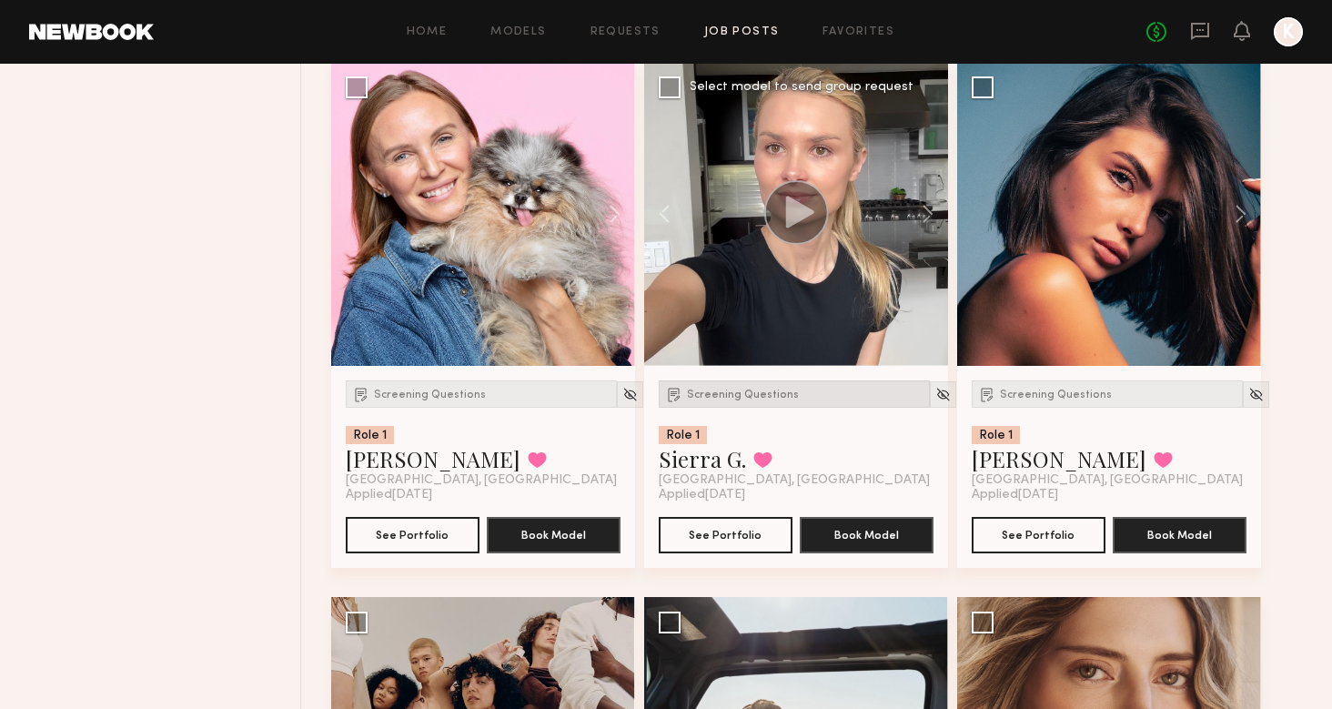
click at [732, 402] on div "Screening Questions" at bounding box center [794, 393] width 271 height 27
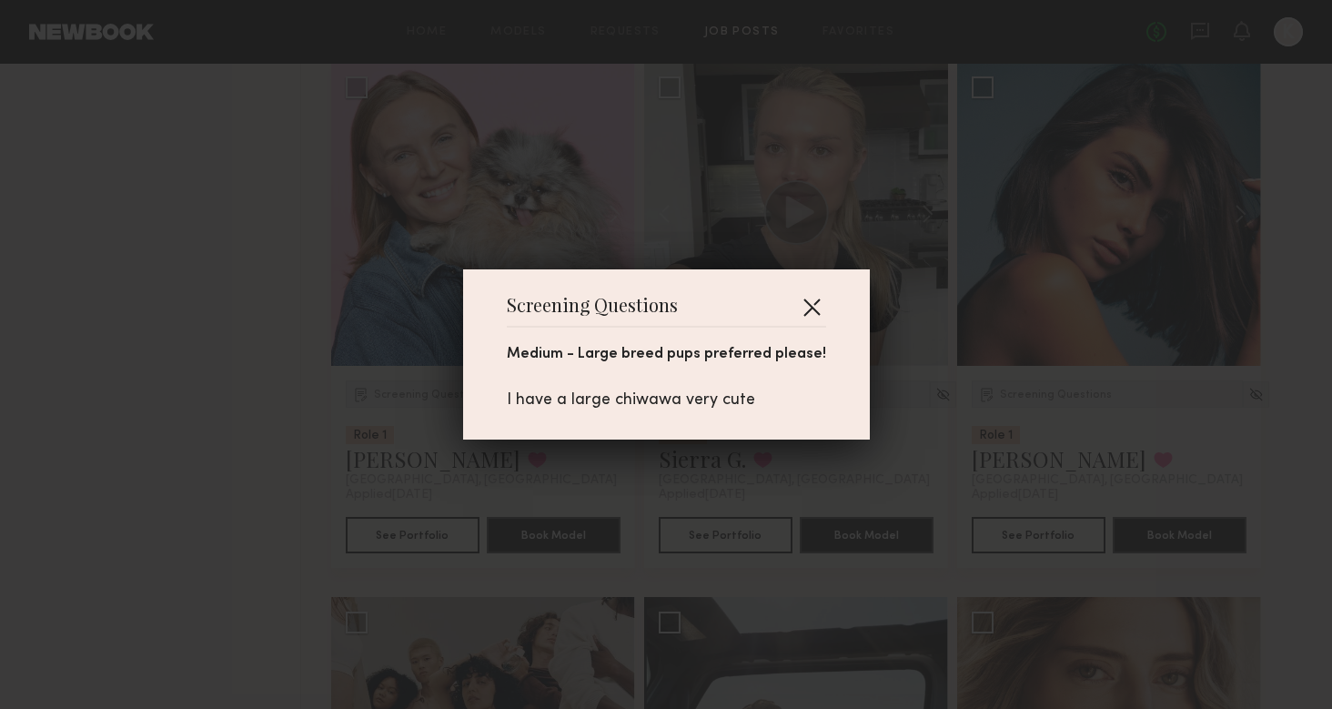
click at [804, 308] on button "button" at bounding box center [811, 306] width 29 height 29
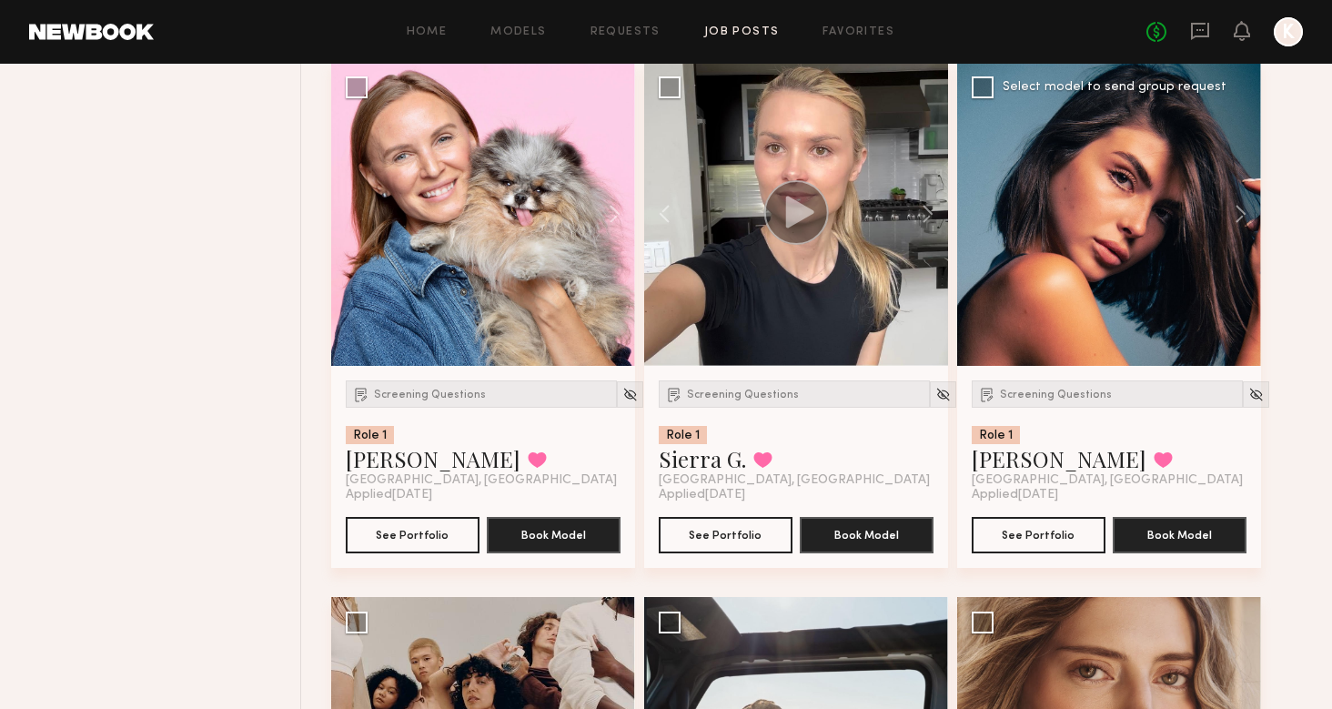
click at [1059, 379] on div "Screening Questions Role 1 Kate A. Favorited Los Angeles, CA Applied 09/15/2025…" at bounding box center [1110, 467] width 304 height 202
click at [1059, 395] on span "Screening Questions" at bounding box center [1056, 395] width 112 height 11
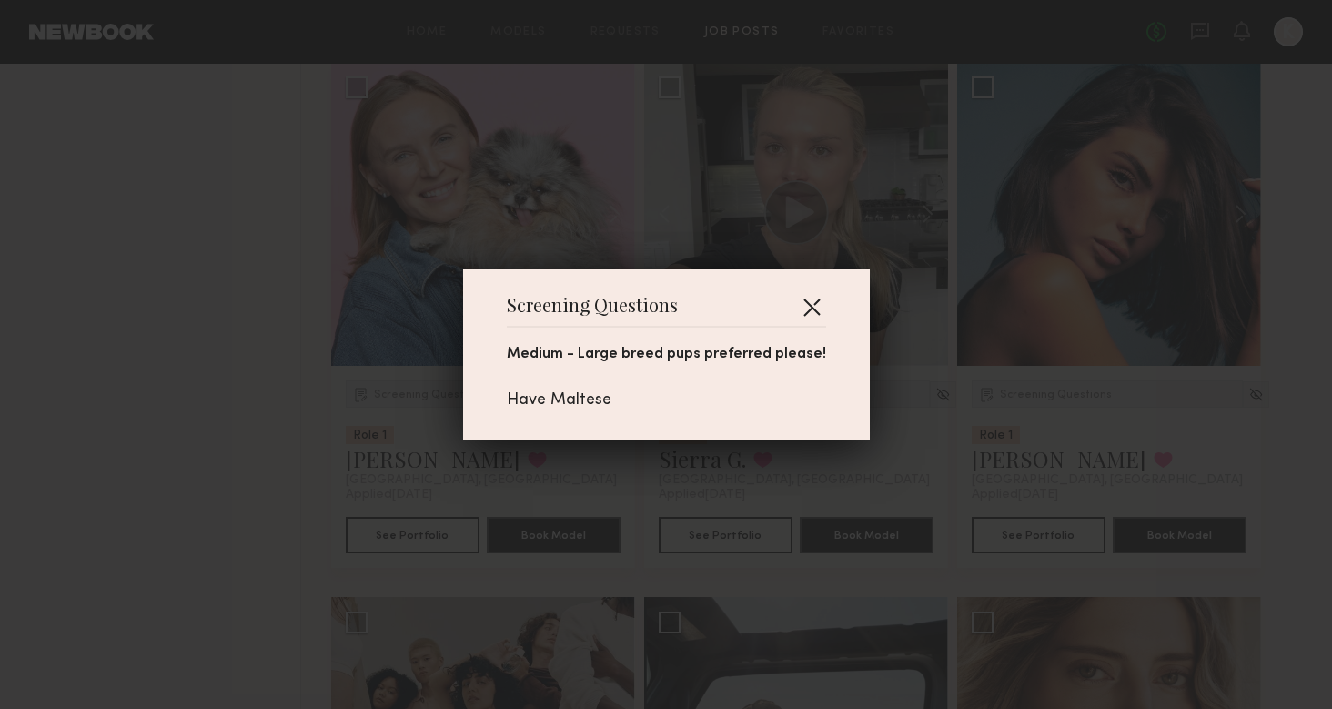
click at [801, 308] on button "button" at bounding box center [811, 306] width 29 height 29
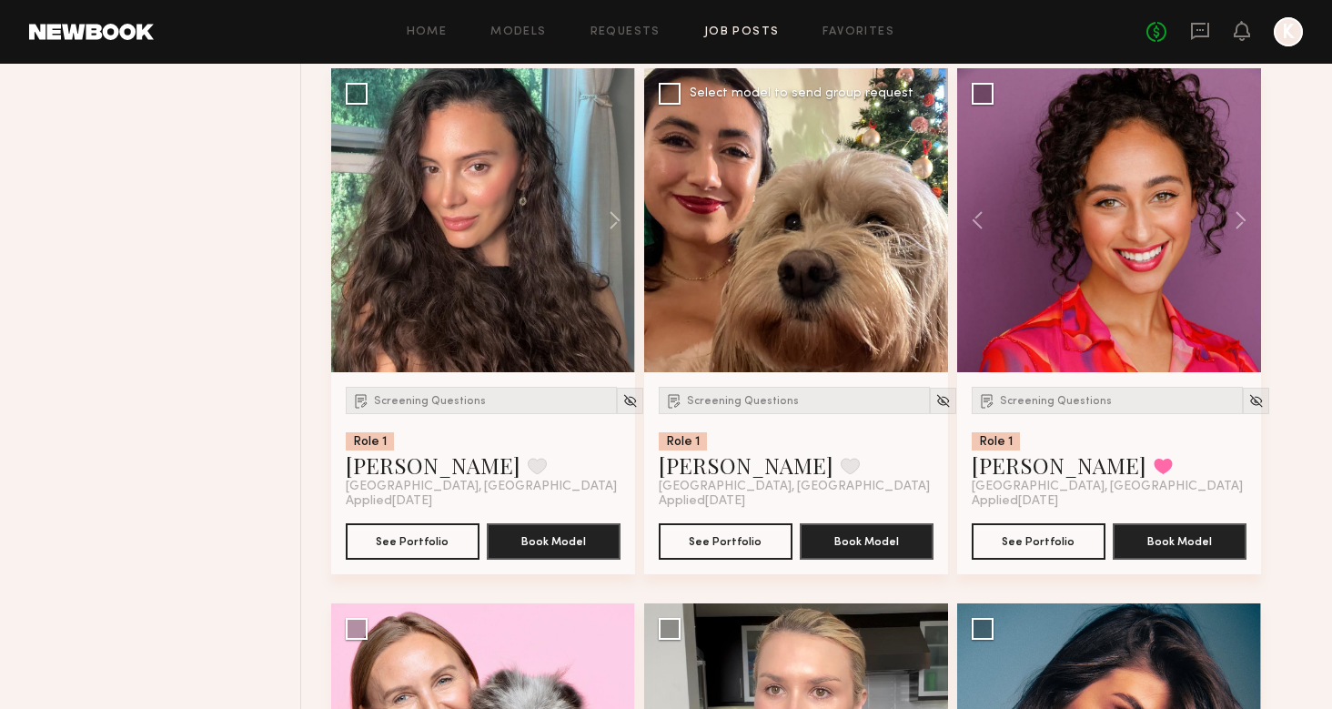
scroll to position [1377, 0]
click at [752, 397] on span "Screening Questions" at bounding box center [743, 401] width 112 height 11
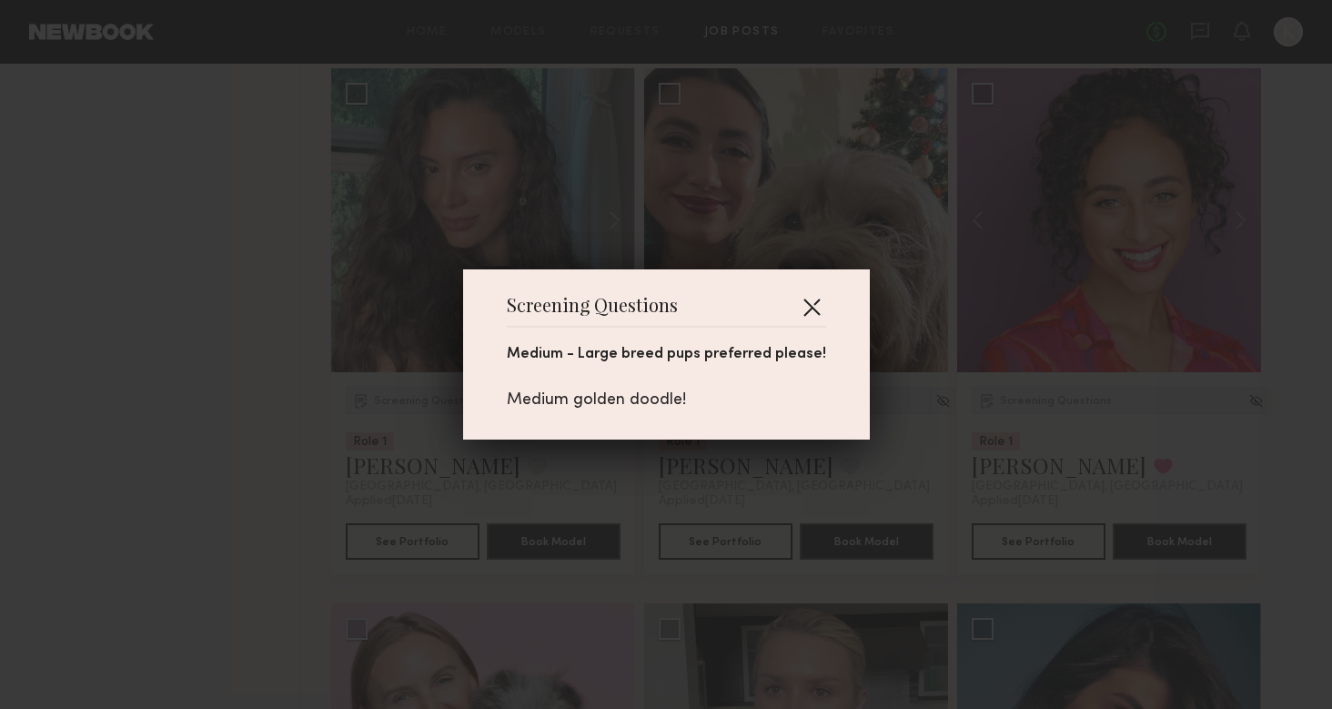
click at [812, 312] on button "button" at bounding box center [811, 306] width 29 height 29
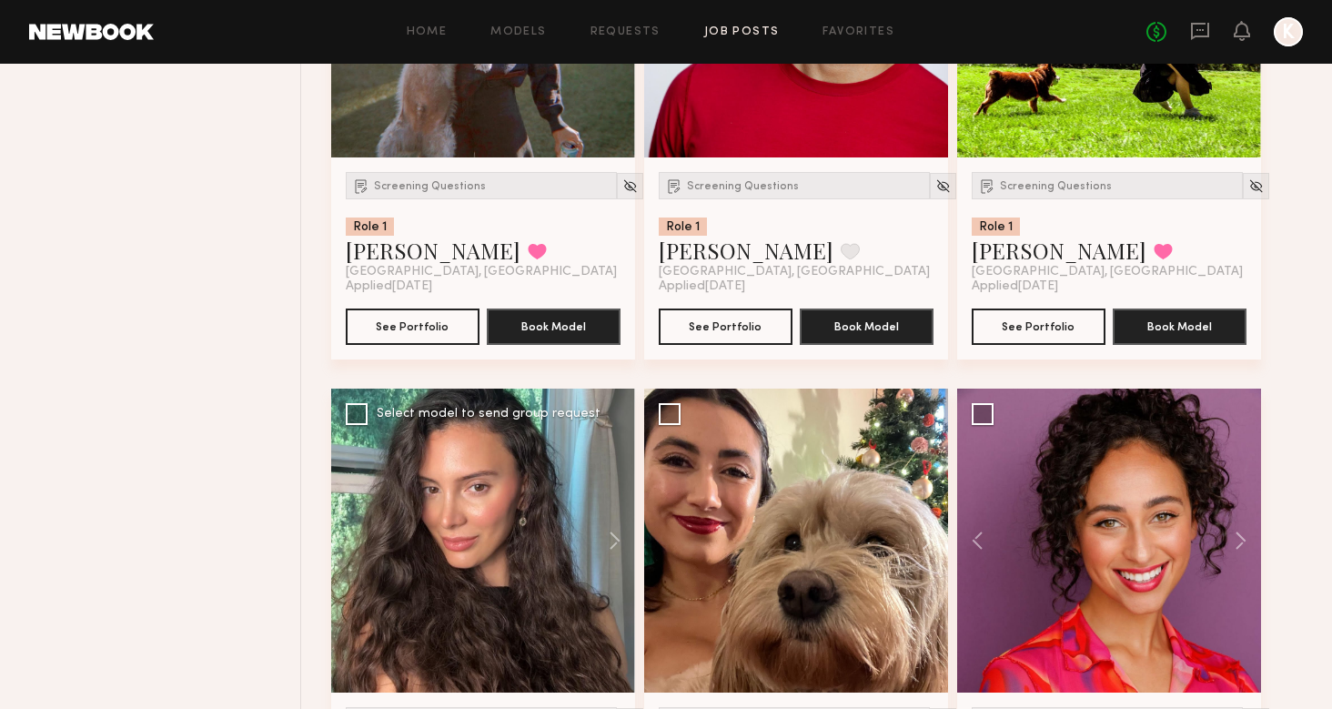
scroll to position [745, 0]
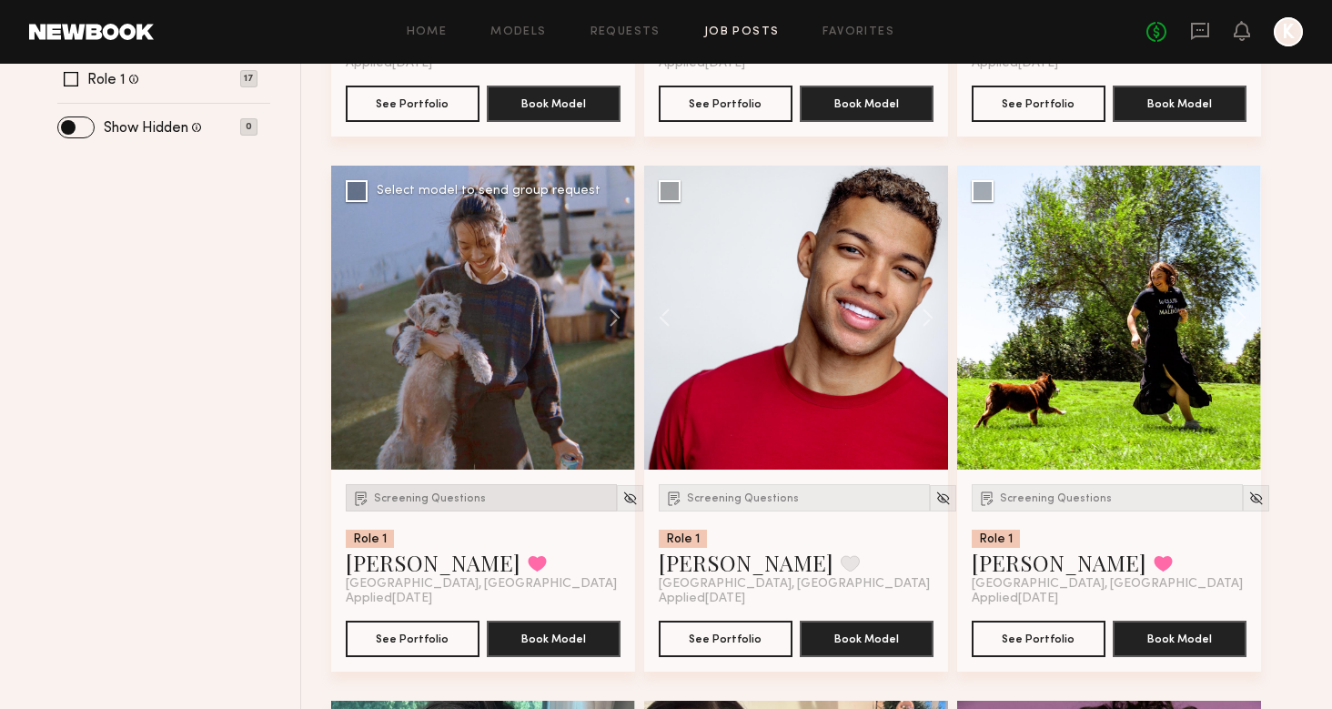
click at [426, 508] on div "Screening Questions" at bounding box center [481, 497] width 271 height 27
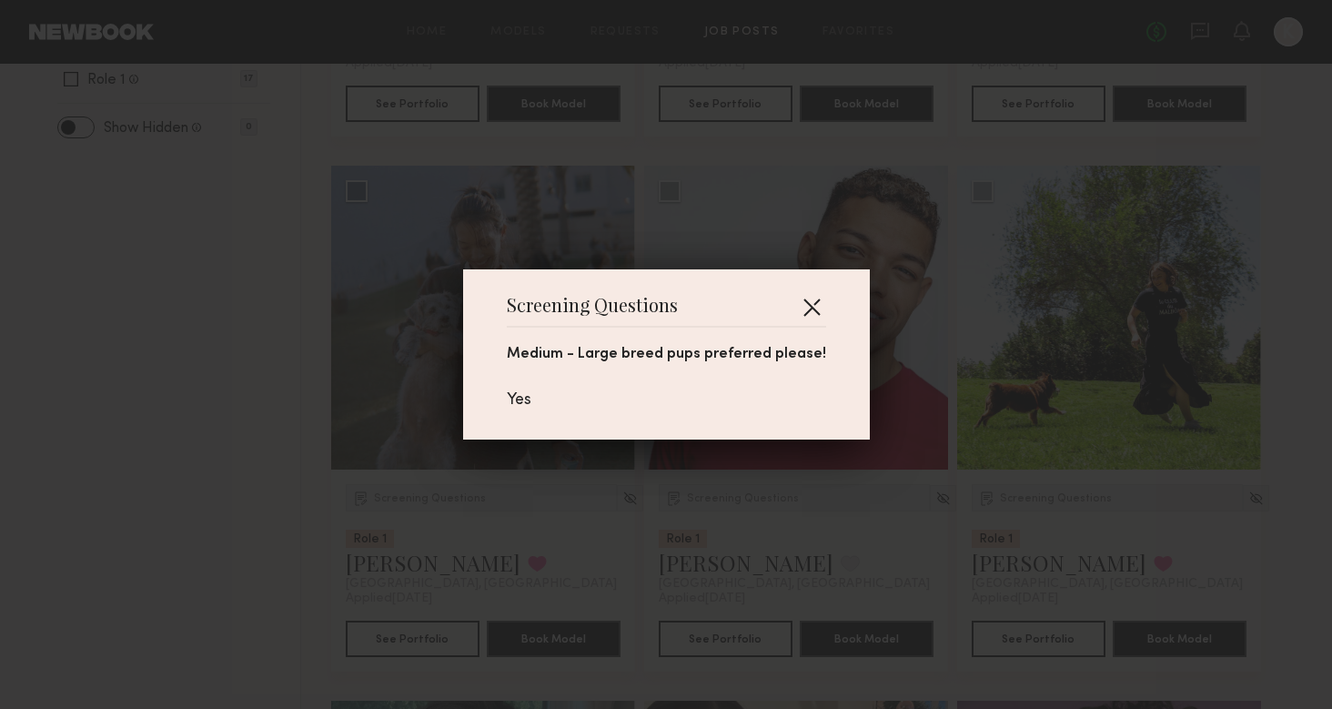
click at [807, 304] on button "button" at bounding box center [811, 306] width 29 height 29
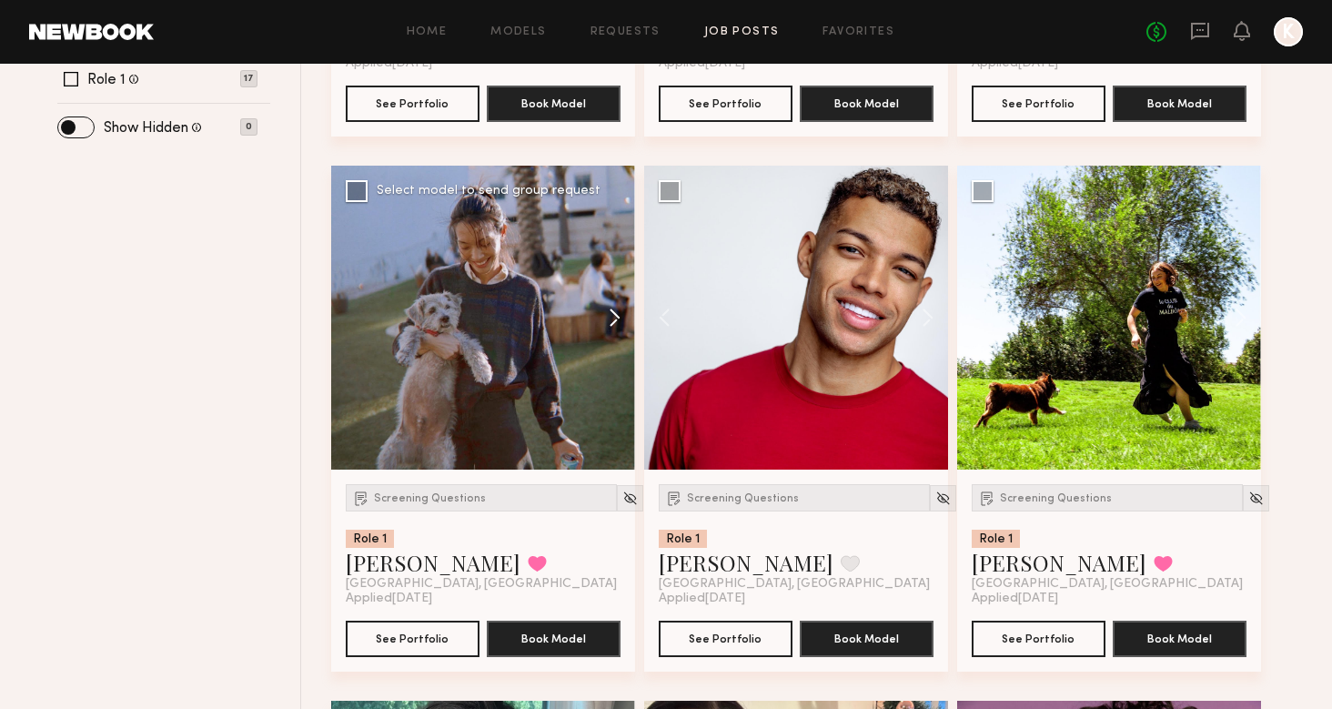
click at [616, 298] on button at bounding box center [606, 318] width 58 height 304
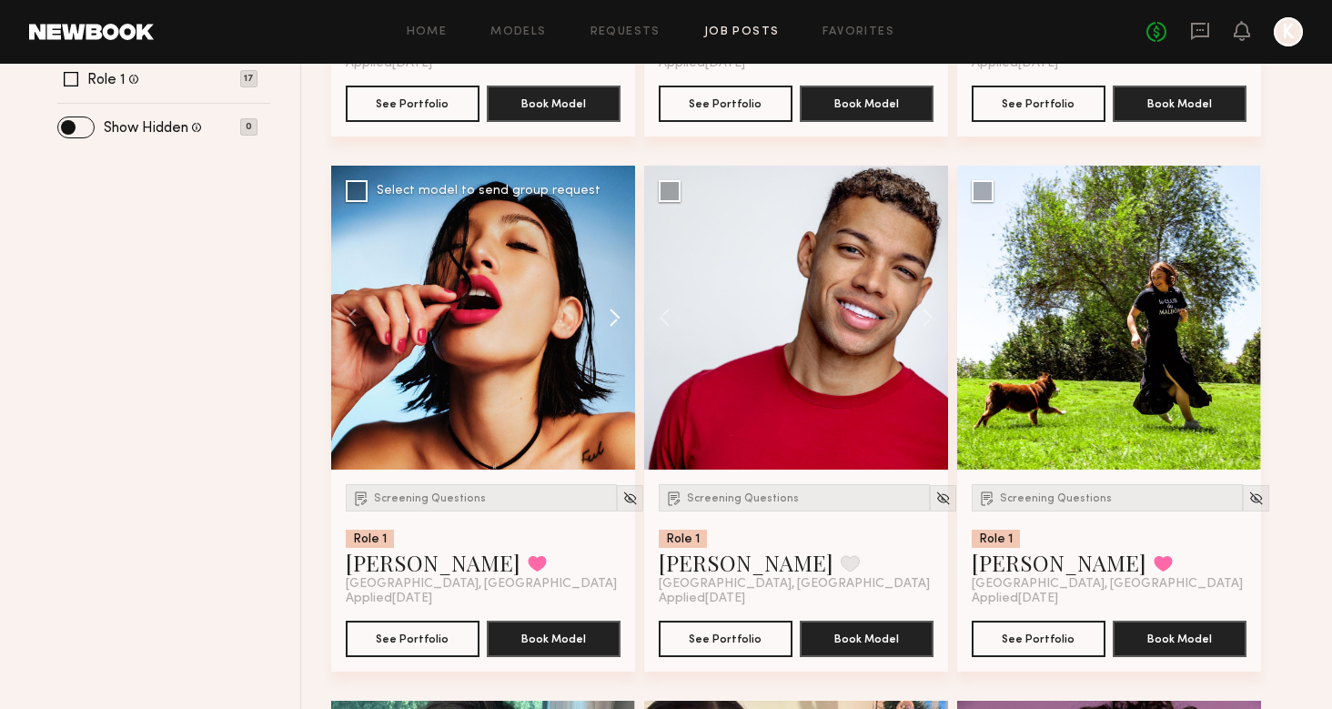
click at [616, 298] on button at bounding box center [606, 318] width 58 height 304
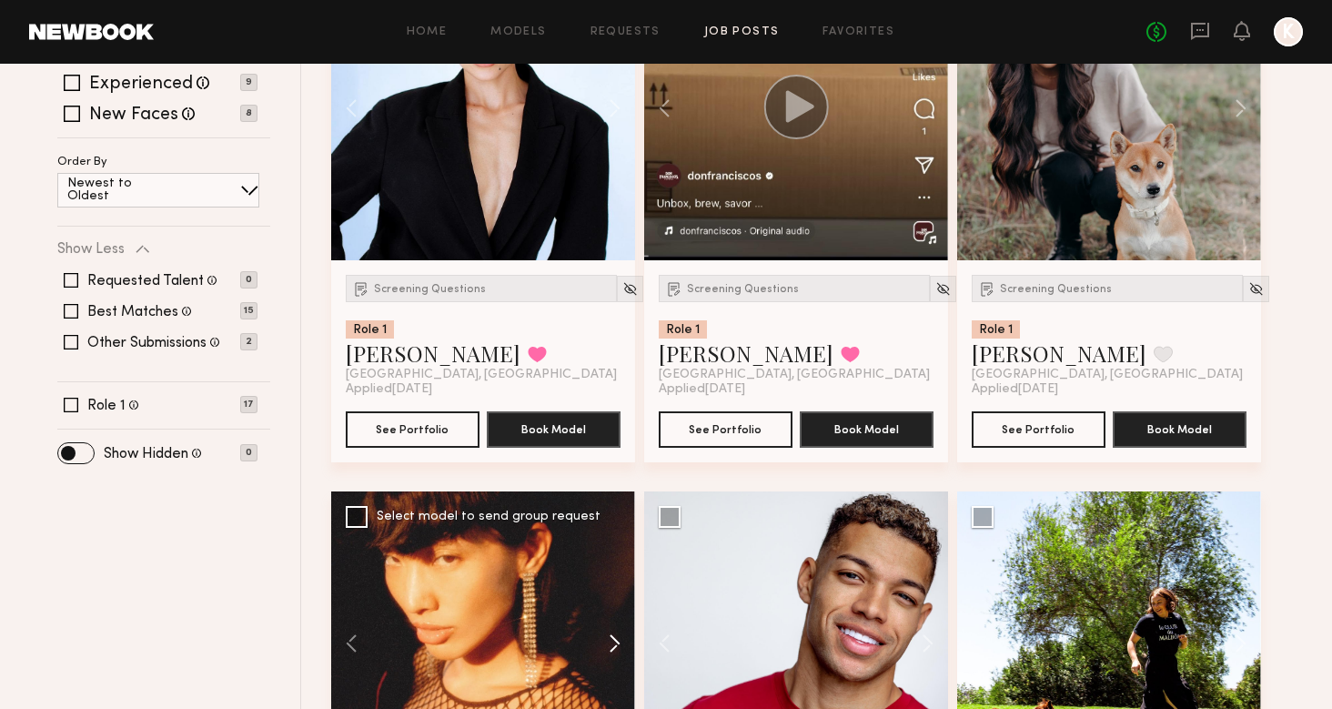
scroll to position [187, 0]
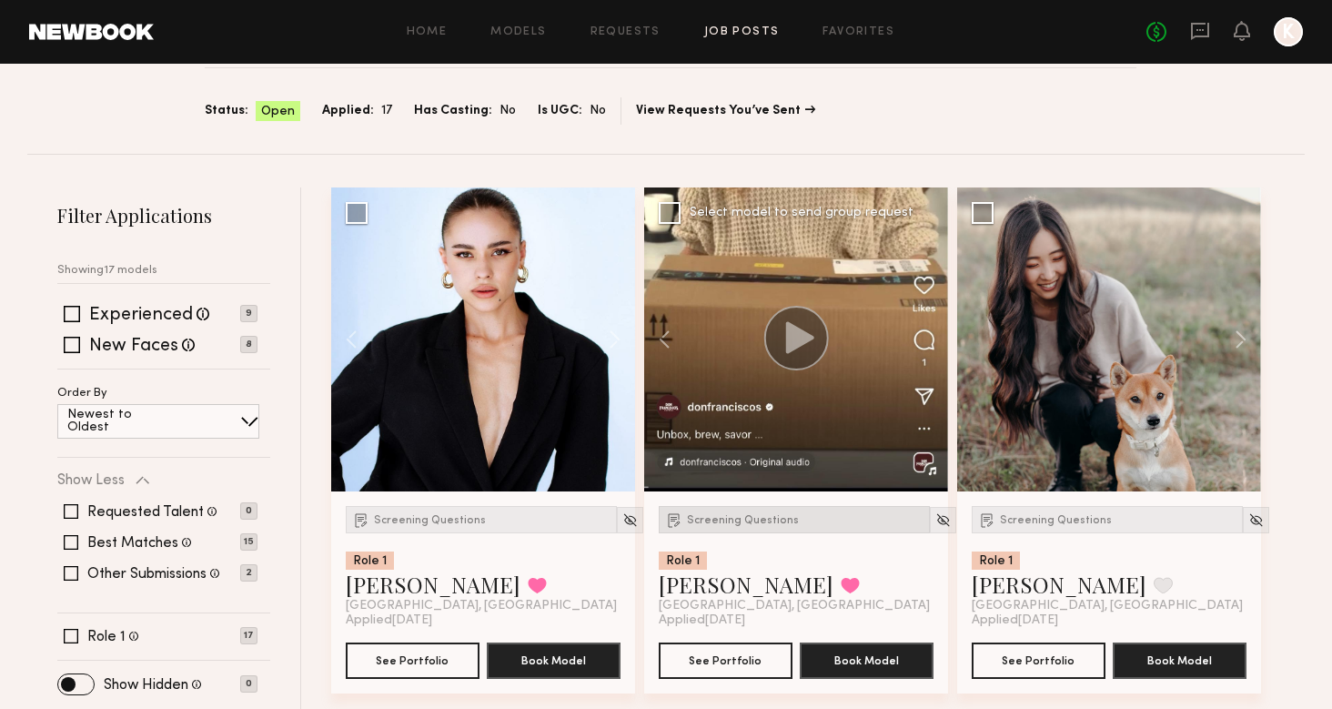
click at [707, 525] on span "Screening Questions" at bounding box center [743, 520] width 112 height 11
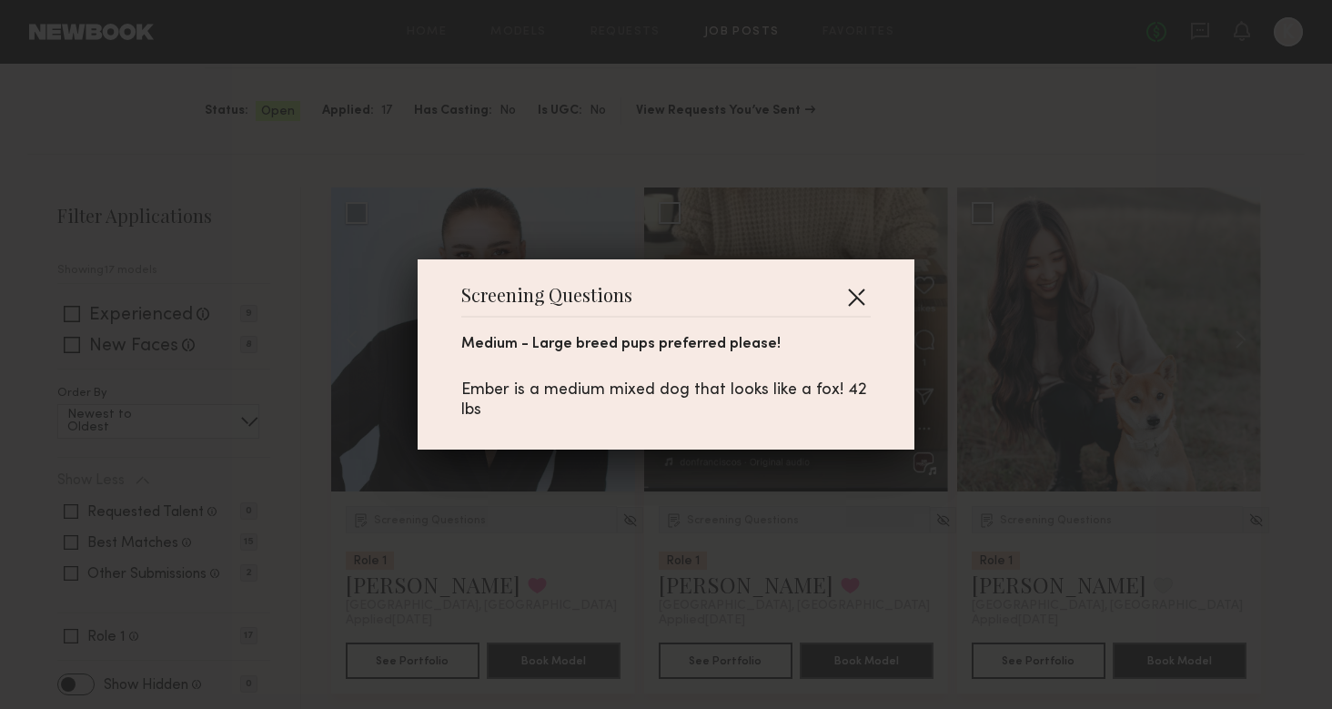
click at [848, 296] on button "button" at bounding box center [856, 296] width 29 height 29
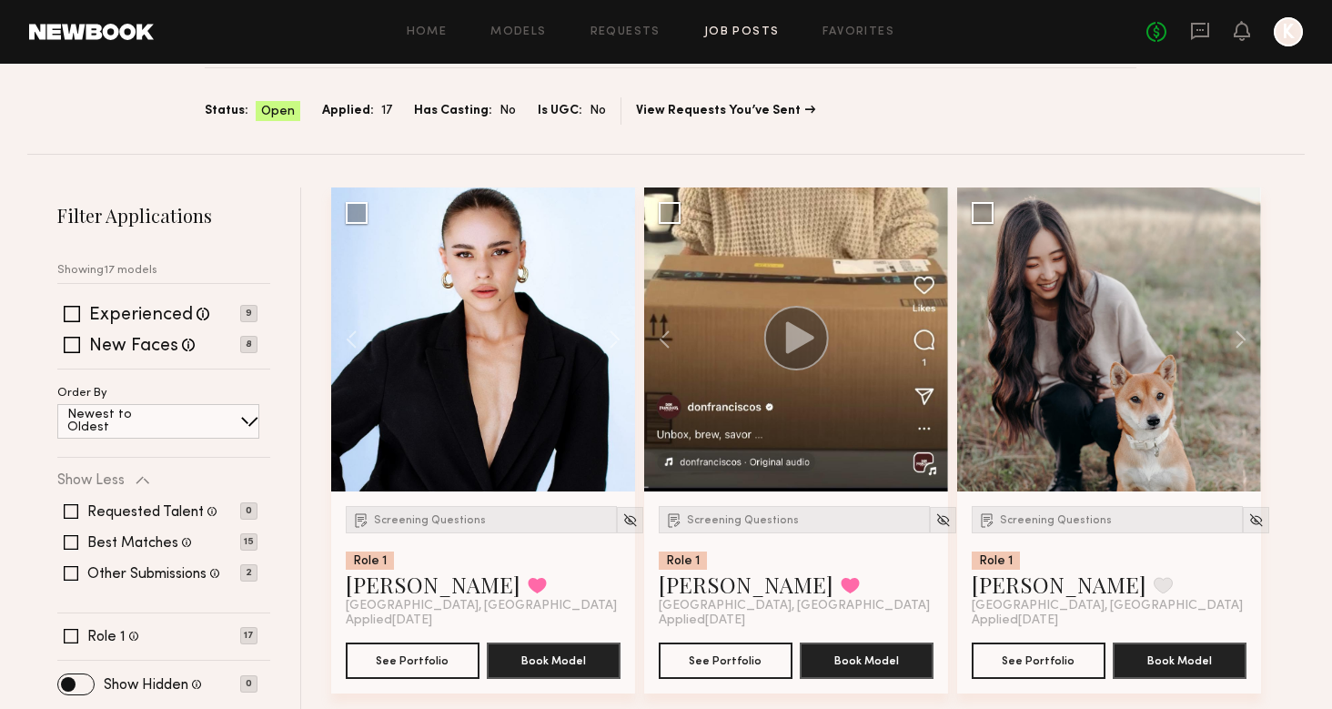
click at [795, 325] on circle at bounding box center [797, 338] width 65 height 65
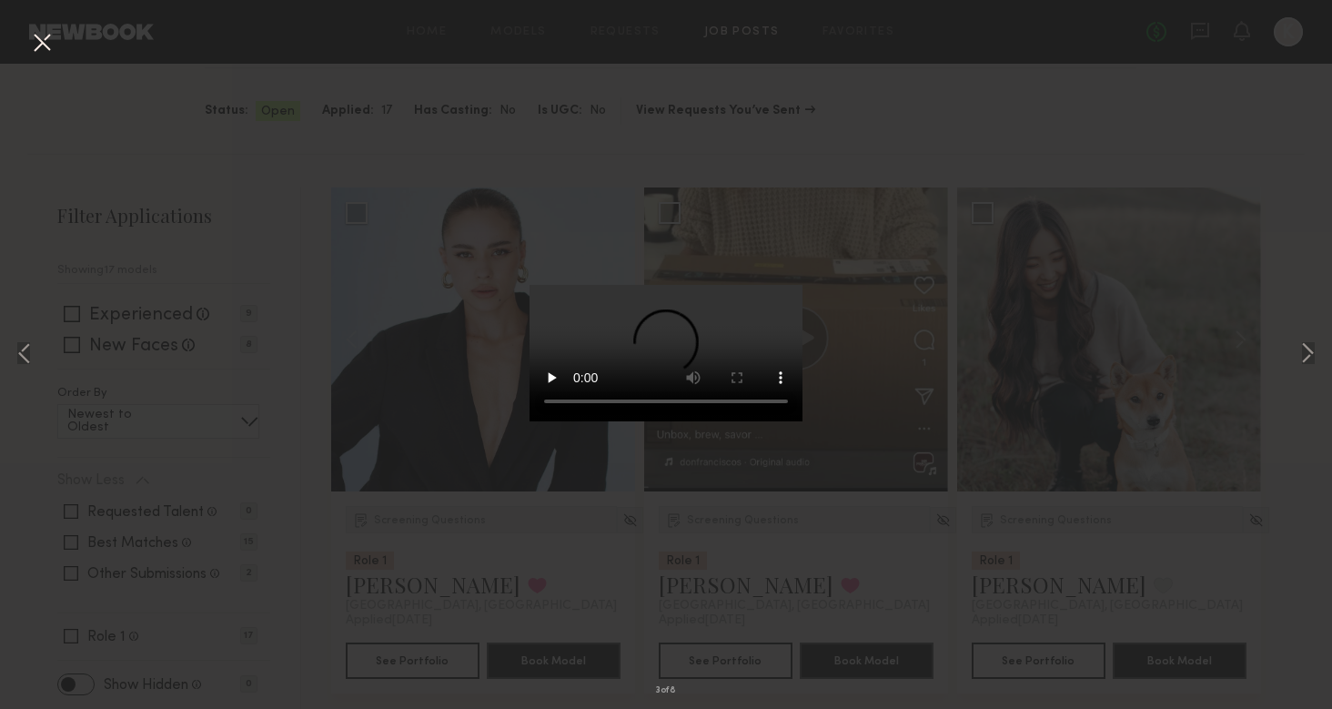
drag, startPoint x: 596, startPoint y: 645, endPoint x: 614, endPoint y: 645, distance: 18.2
click at [614, 421] on video at bounding box center [666, 353] width 273 height 137
click at [430, 103] on div "3 of 8" at bounding box center [666, 354] width 1332 height 709
click at [39, 44] on button at bounding box center [41, 43] width 29 height 33
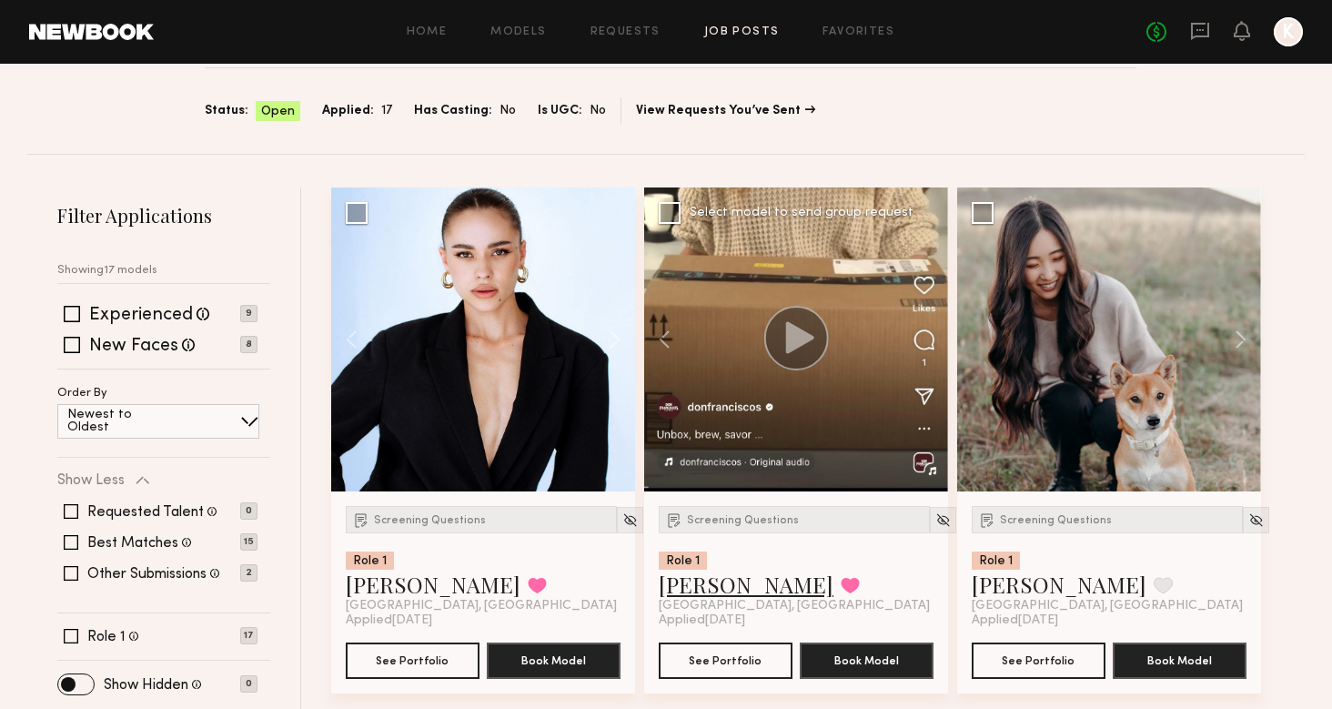
click at [704, 584] on link "Jacqueline R." at bounding box center [746, 584] width 175 height 29
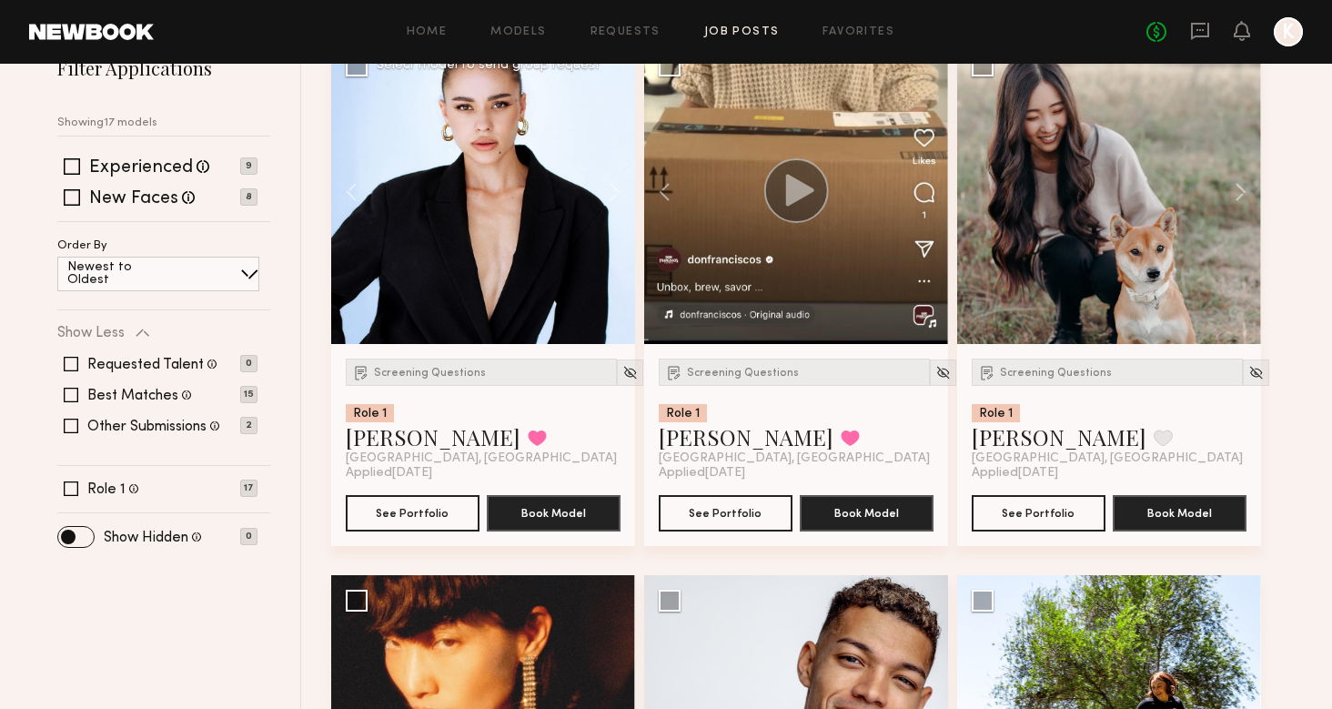
scroll to position [338, 0]
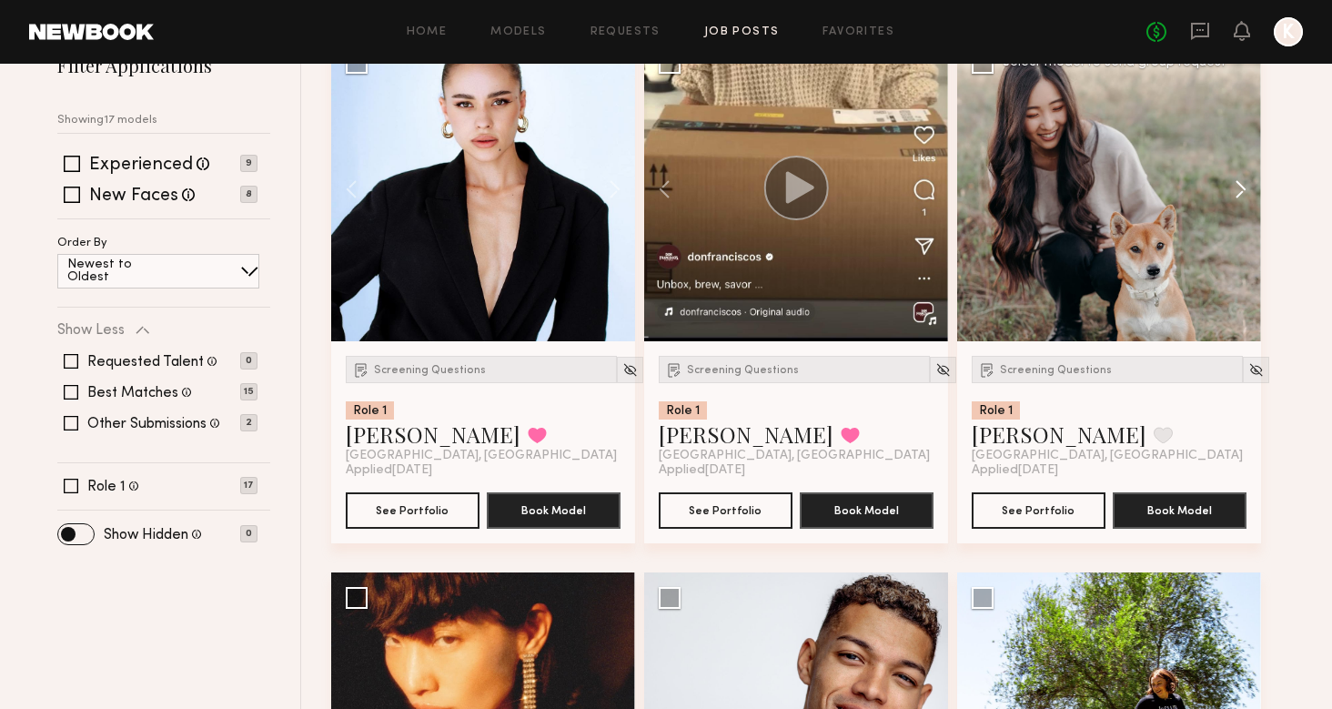
click at [1236, 177] on button at bounding box center [1232, 189] width 58 height 304
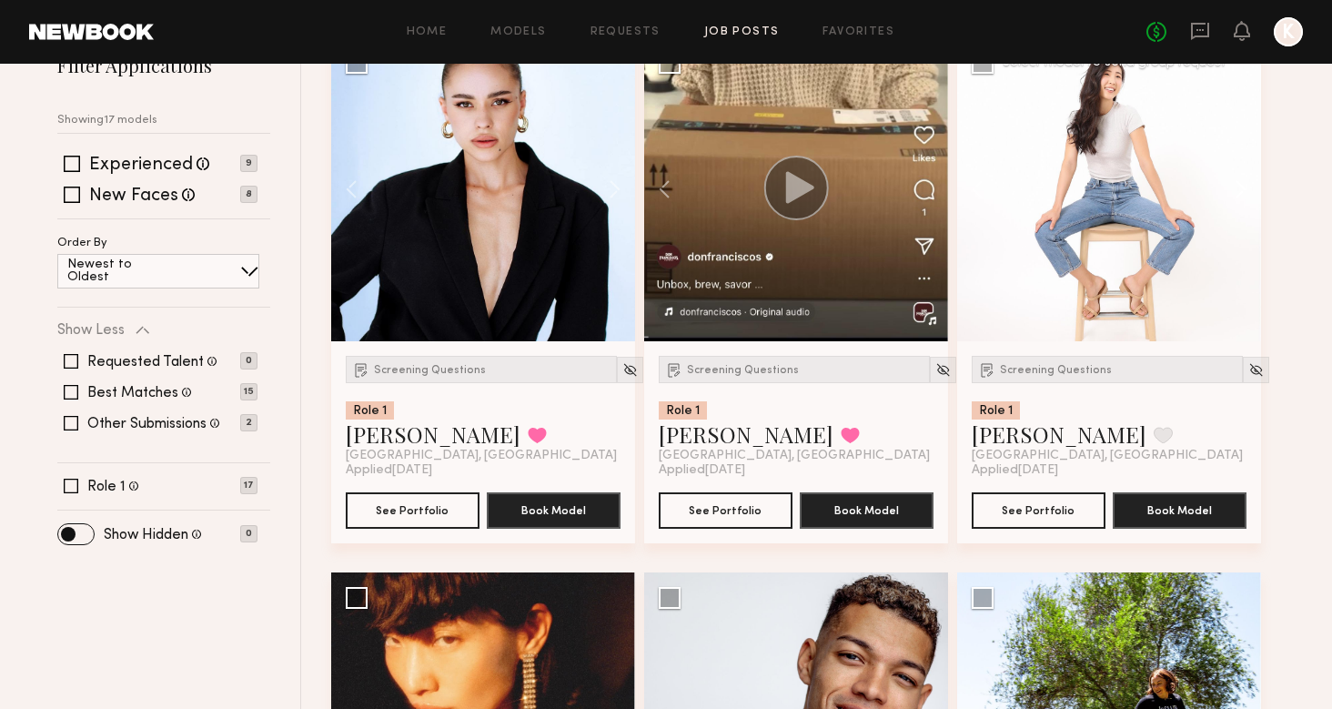
click at [1236, 177] on button at bounding box center [1232, 189] width 58 height 304
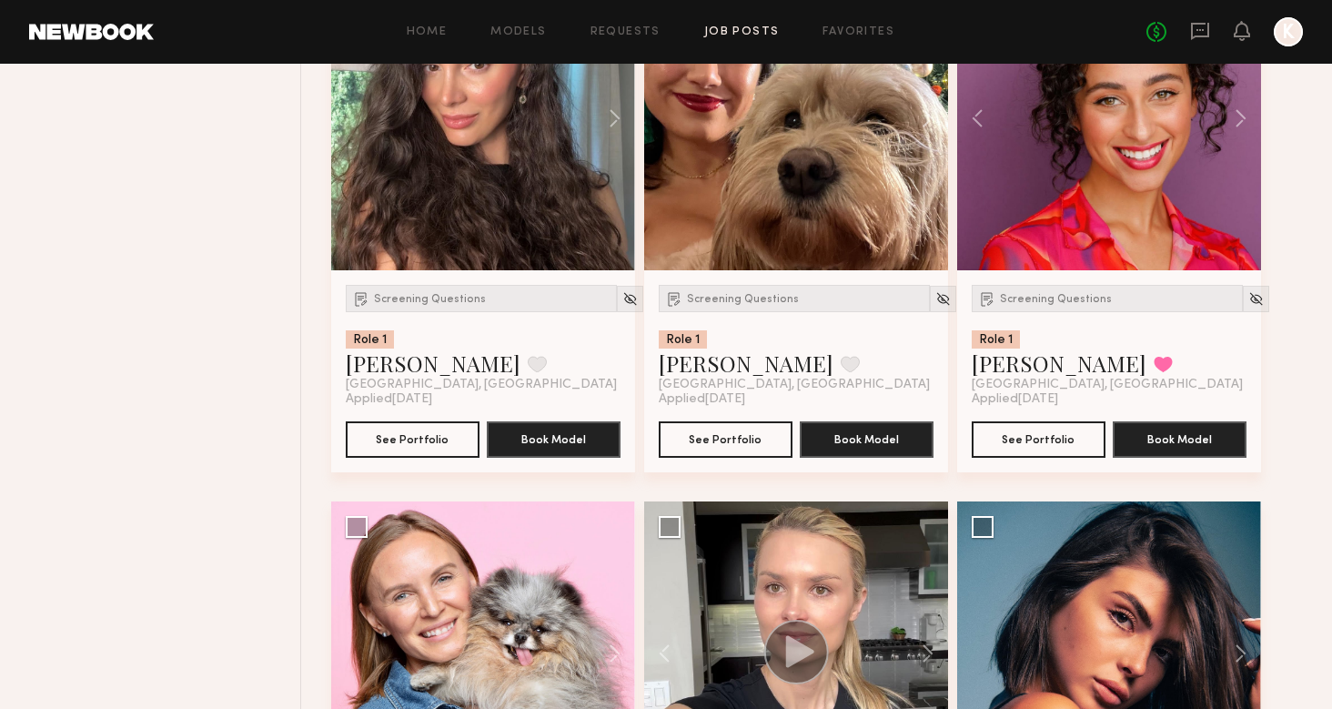
scroll to position [1758, 0]
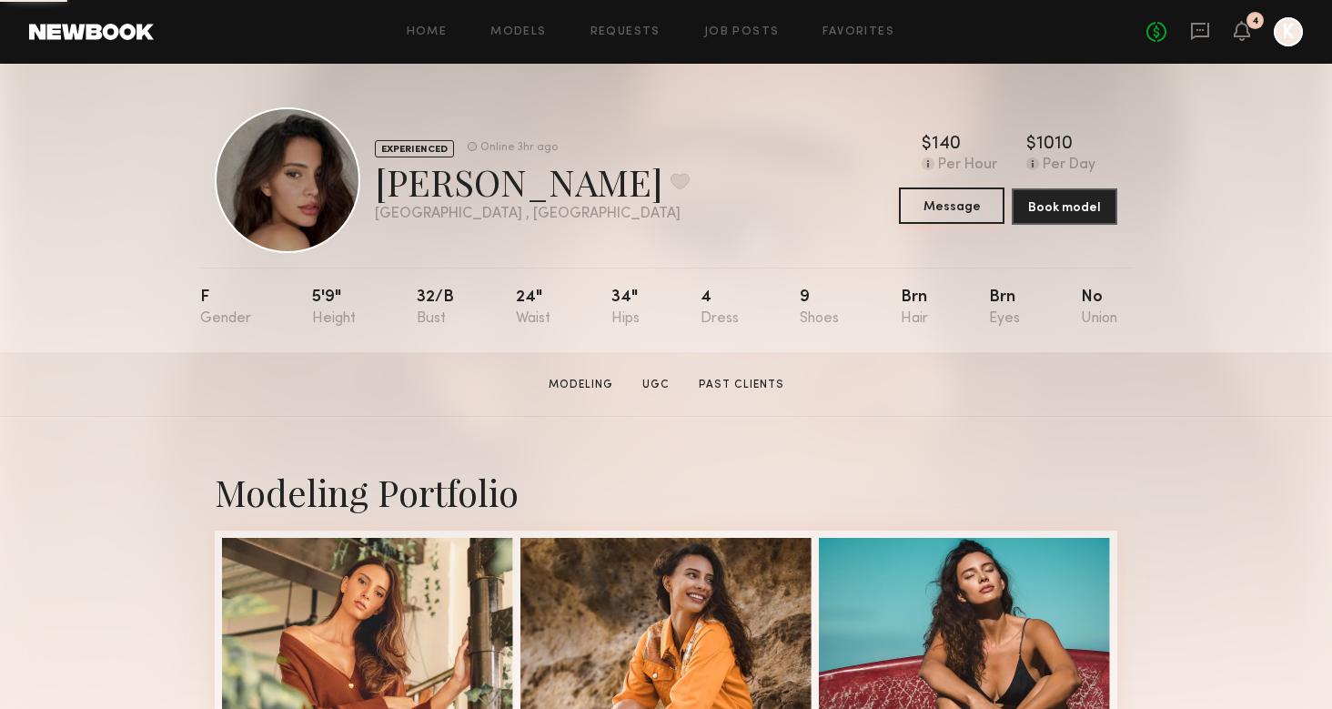
click at [952, 217] on button "Message" at bounding box center [952, 205] width 106 height 36
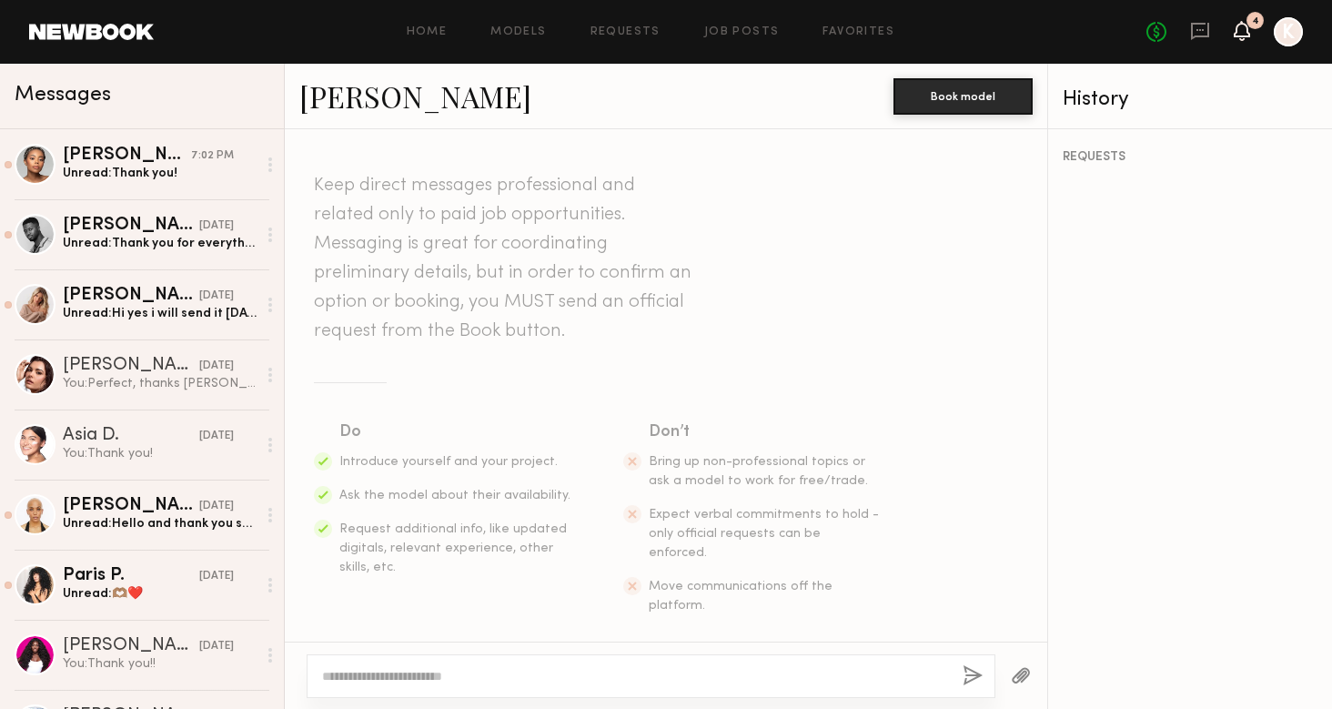
click at [1248, 38] on icon at bounding box center [1242, 31] width 16 height 20
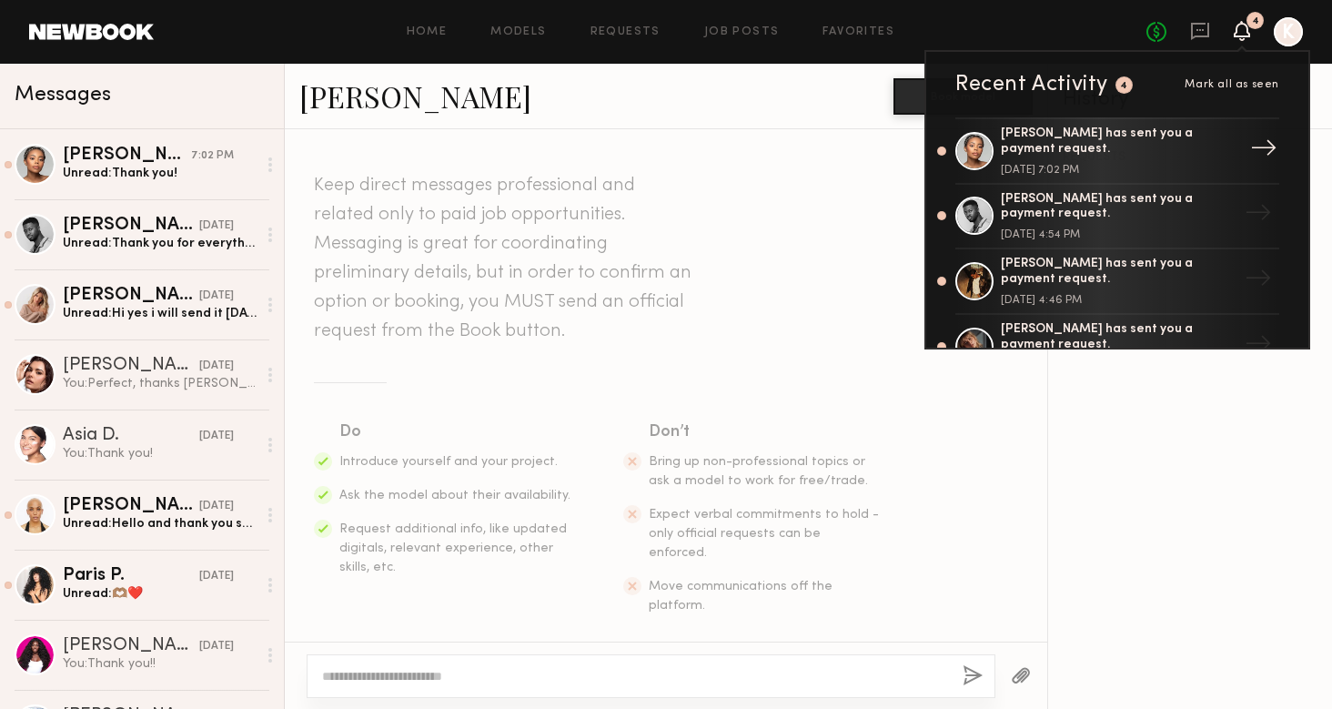
click at [1196, 136] on div "Chiamaka A. has sent you a payment request." at bounding box center [1119, 142] width 237 height 31
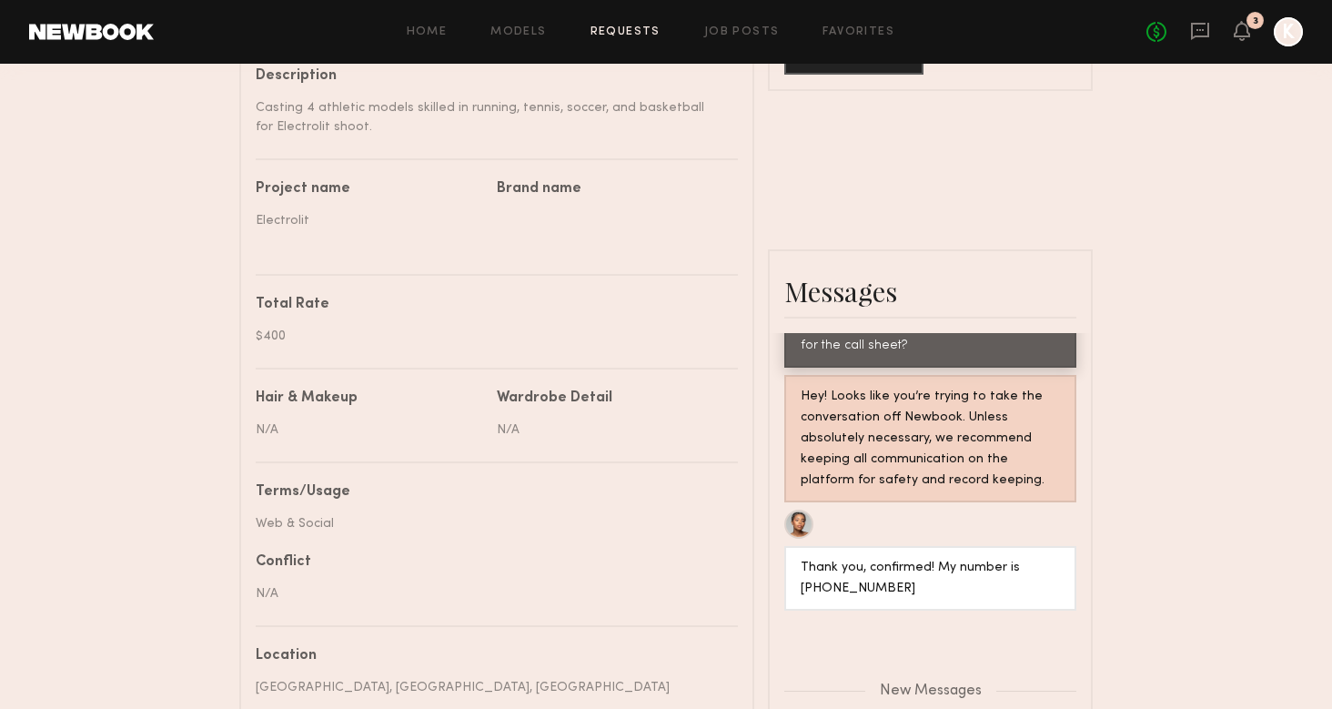
scroll to position [648, 0]
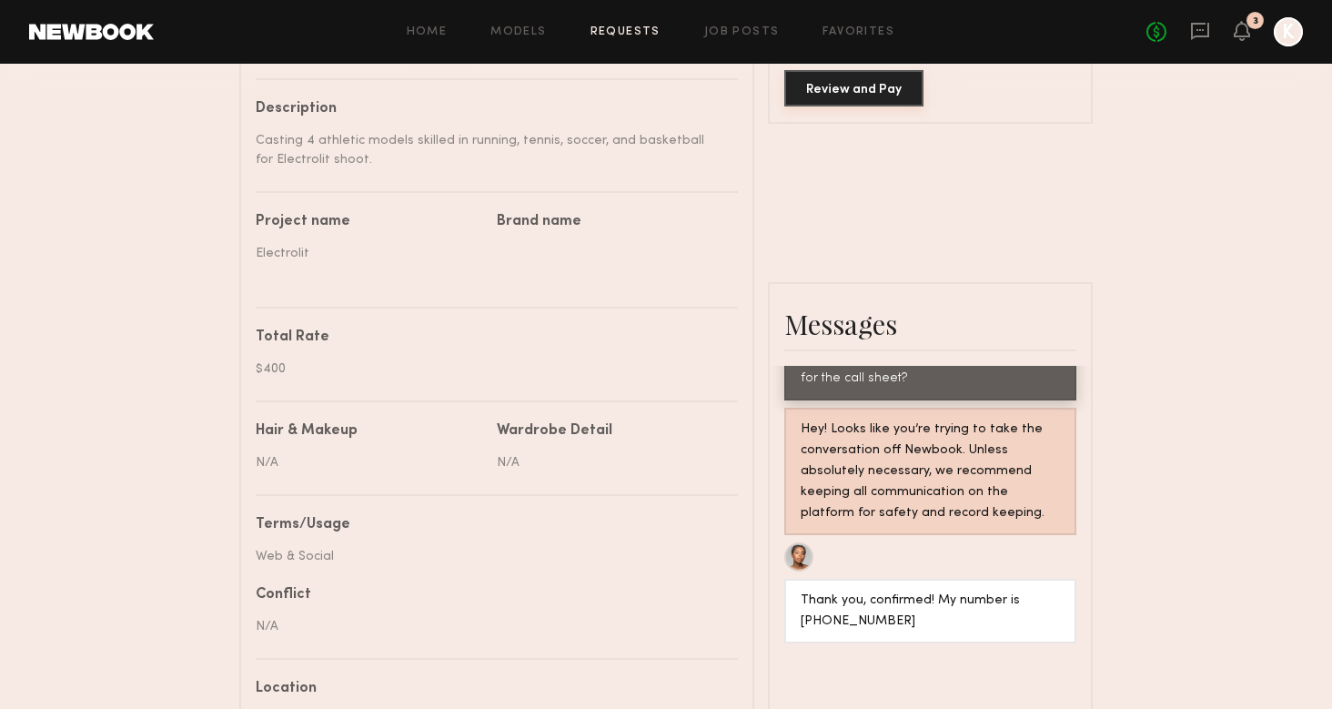
click at [892, 96] on button "Review and Pay" at bounding box center [854, 88] width 139 height 36
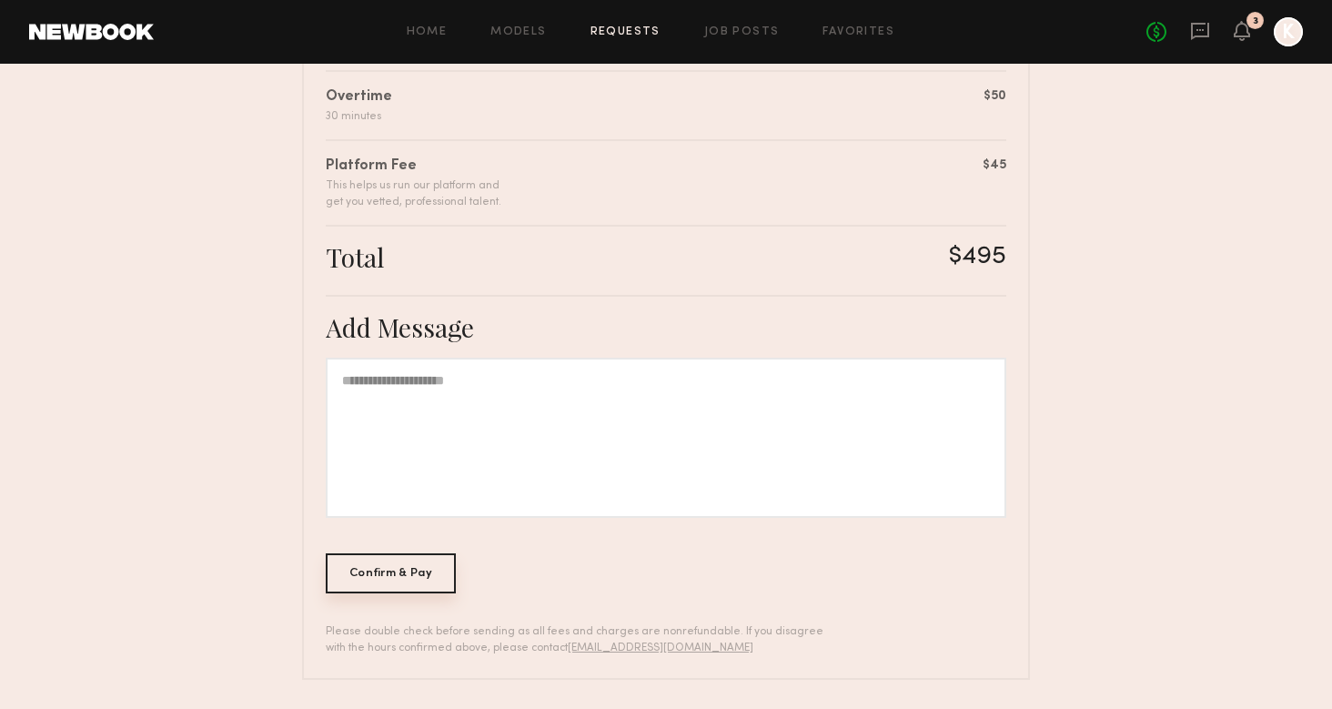
scroll to position [522, 0]
click at [396, 574] on div "Confirm & Pay" at bounding box center [391, 574] width 130 height 40
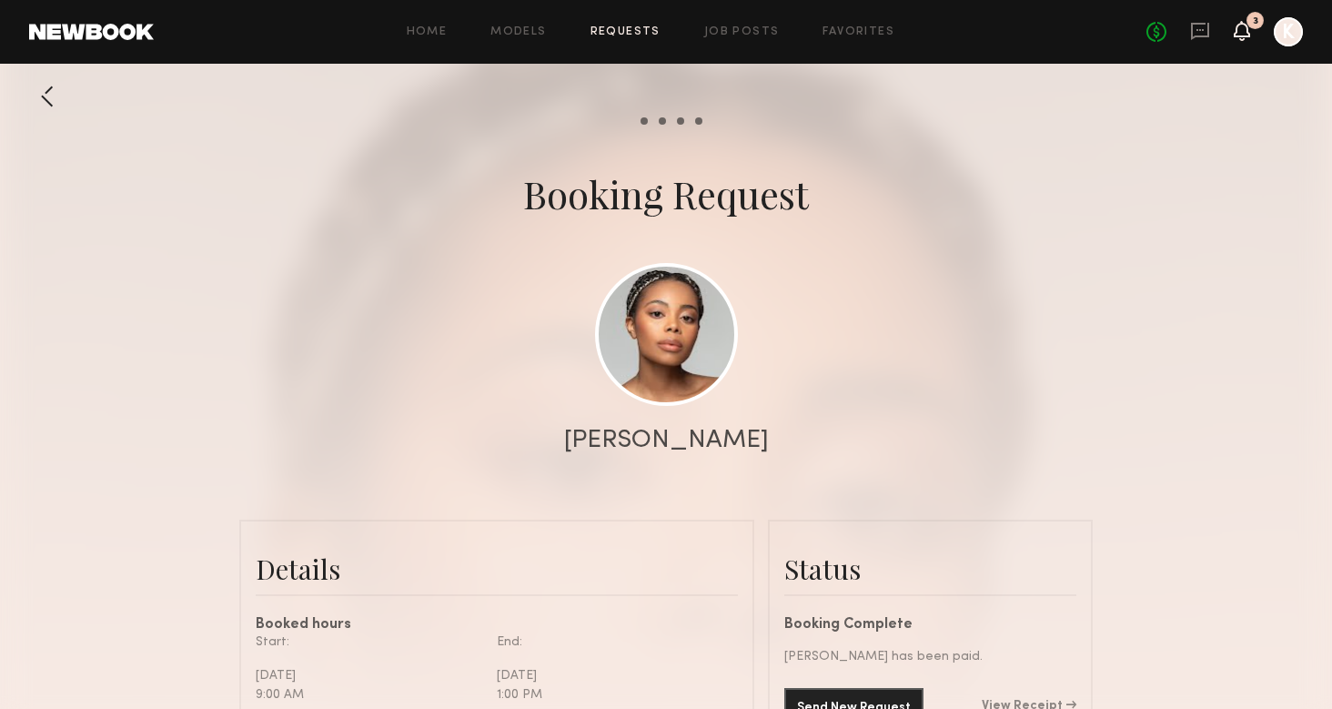
scroll to position [1463, 0]
click at [1236, 34] on icon at bounding box center [1242, 30] width 15 height 13
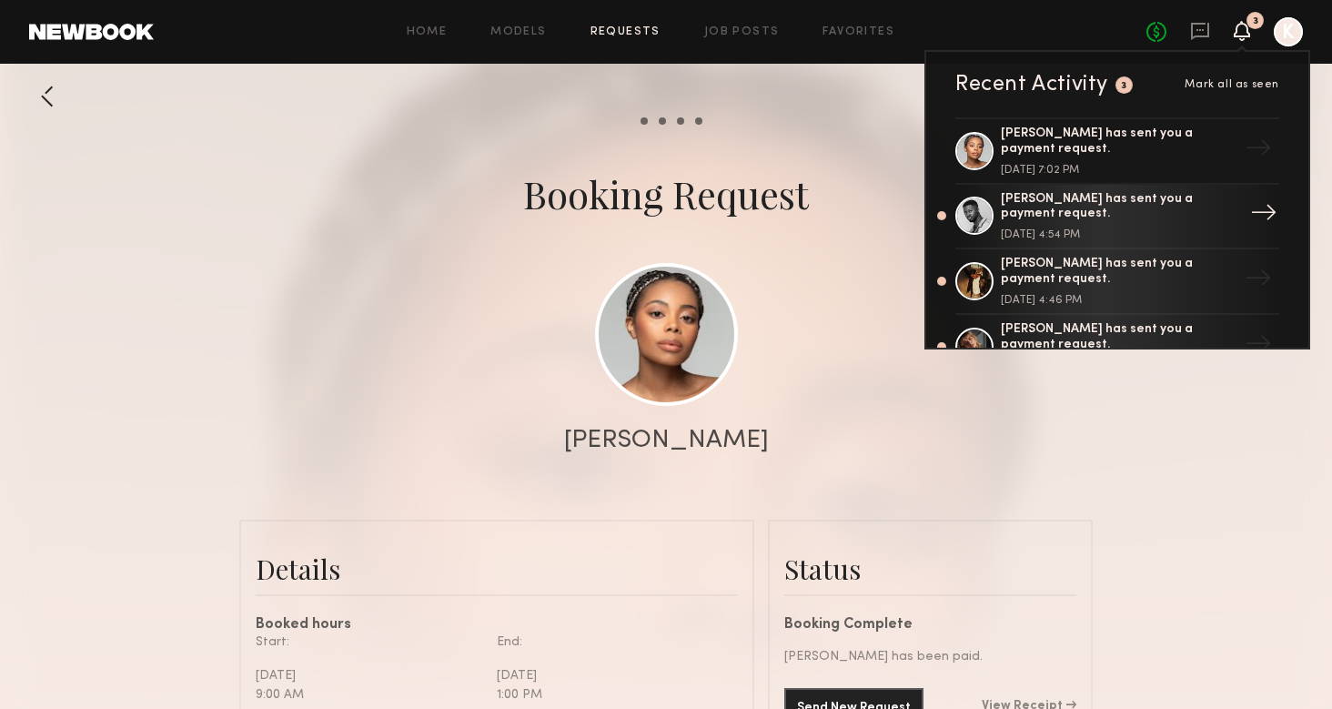
click at [1167, 195] on div "Quen M. has sent you a payment request." at bounding box center [1119, 207] width 237 height 31
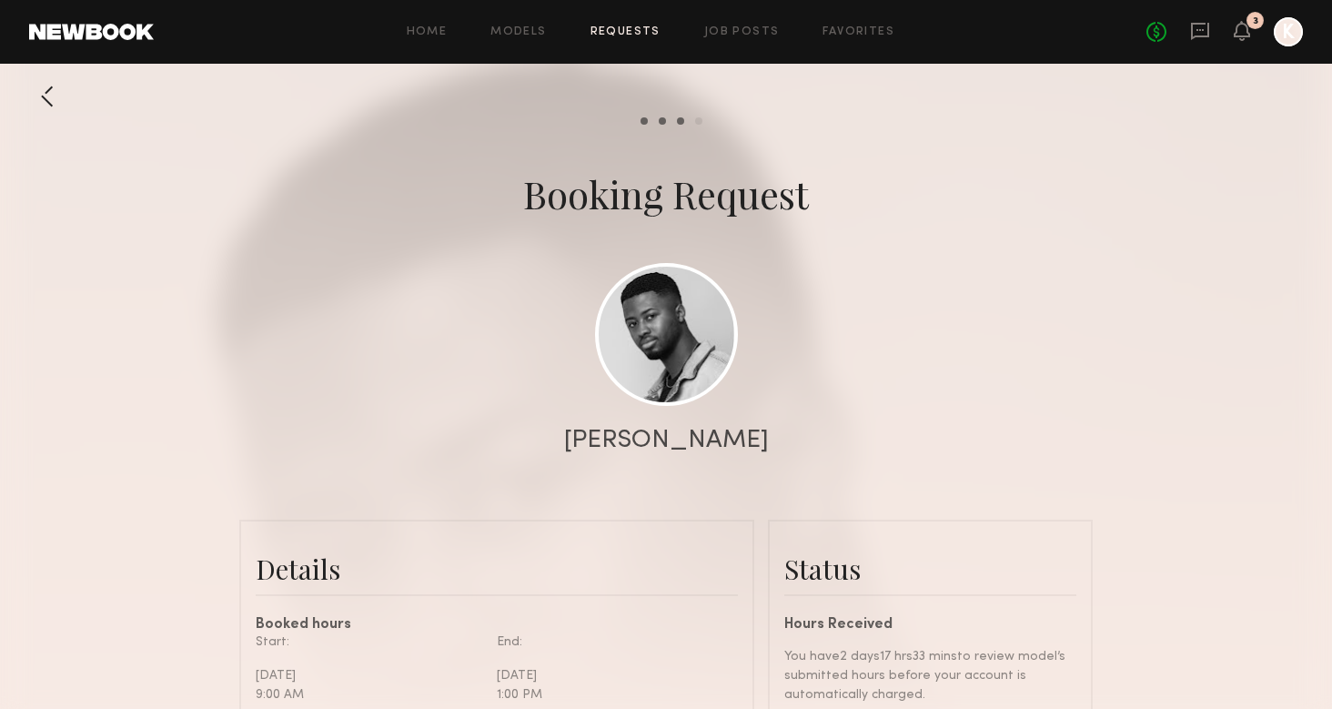
scroll to position [364, 0]
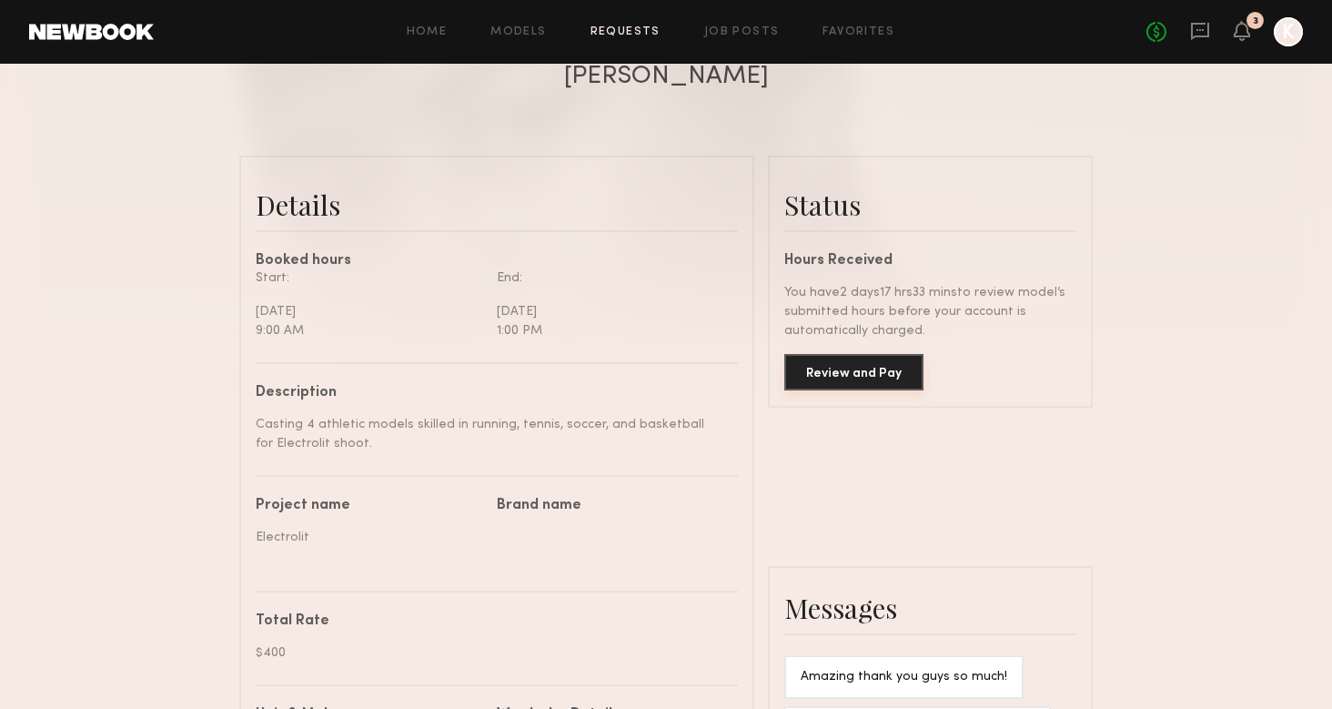
click at [816, 377] on button "Review and Pay" at bounding box center [854, 372] width 139 height 36
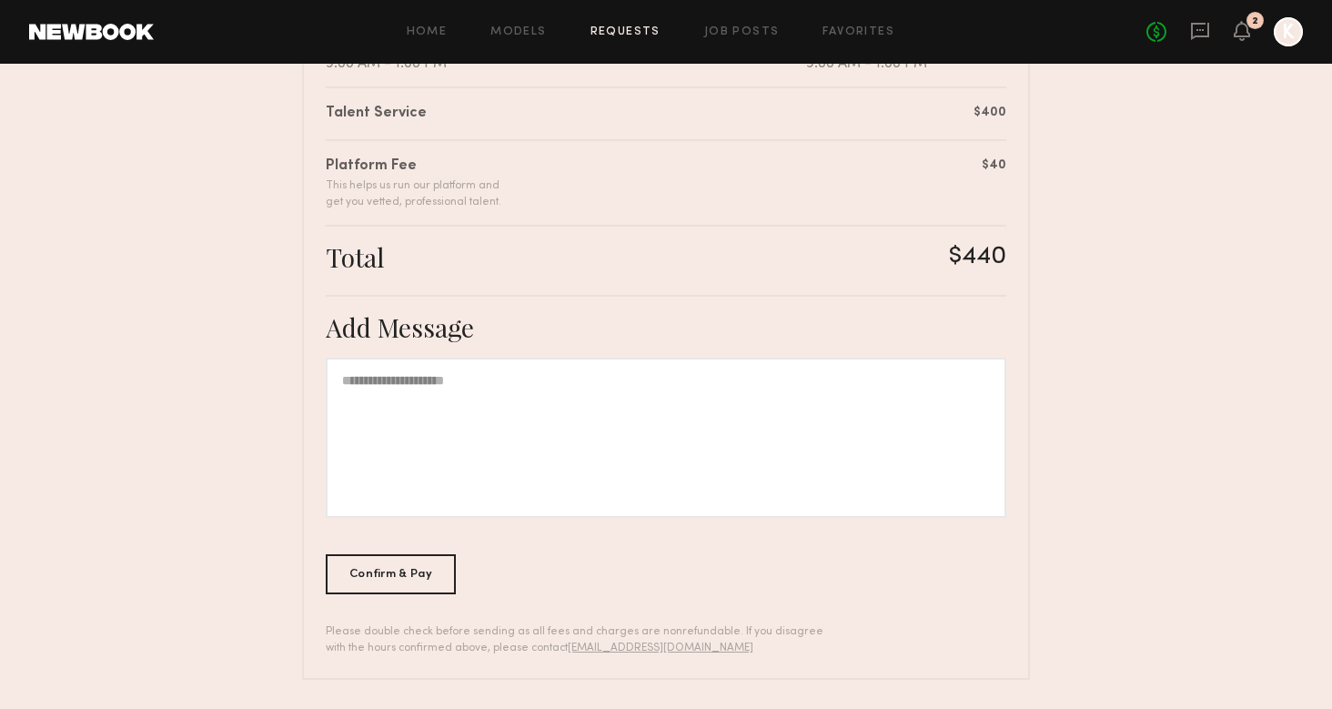
scroll to position [453, 0]
click at [377, 576] on div "Confirm & Pay" at bounding box center [391, 574] width 130 height 40
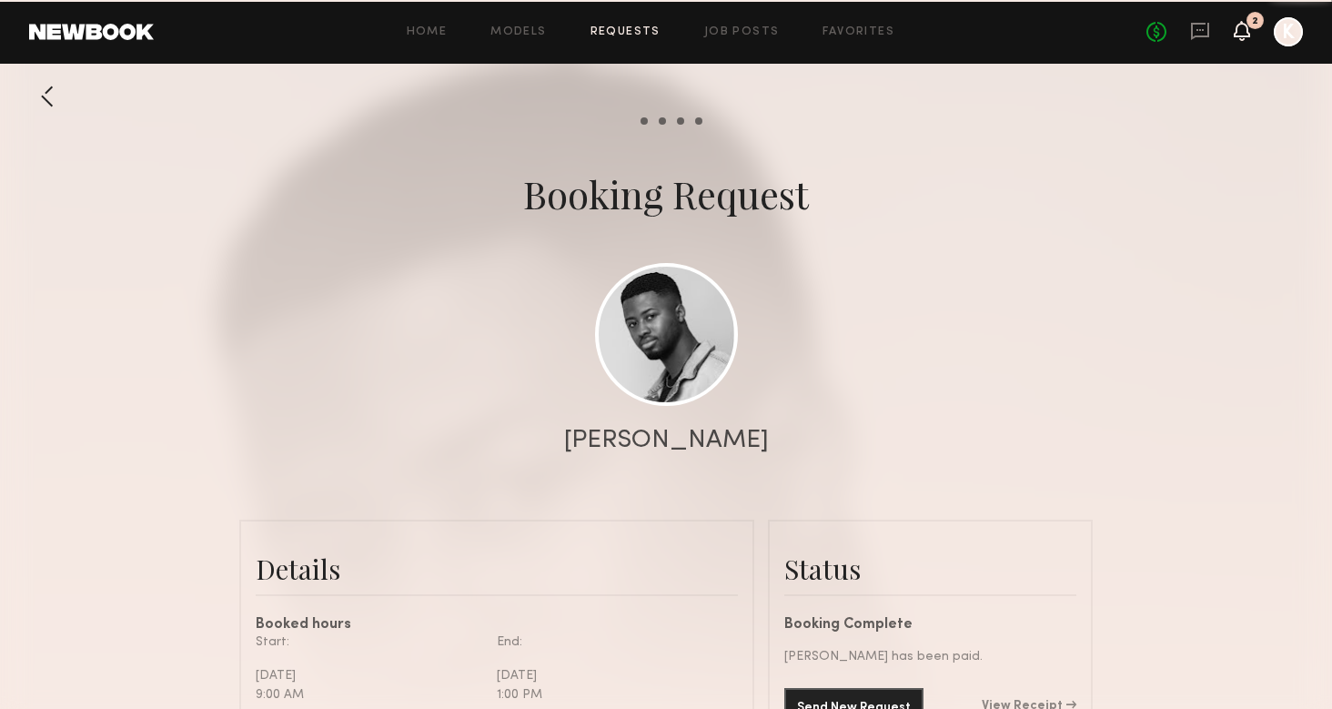
scroll to position [1553, 0]
click at [1241, 33] on icon at bounding box center [1242, 30] width 15 height 13
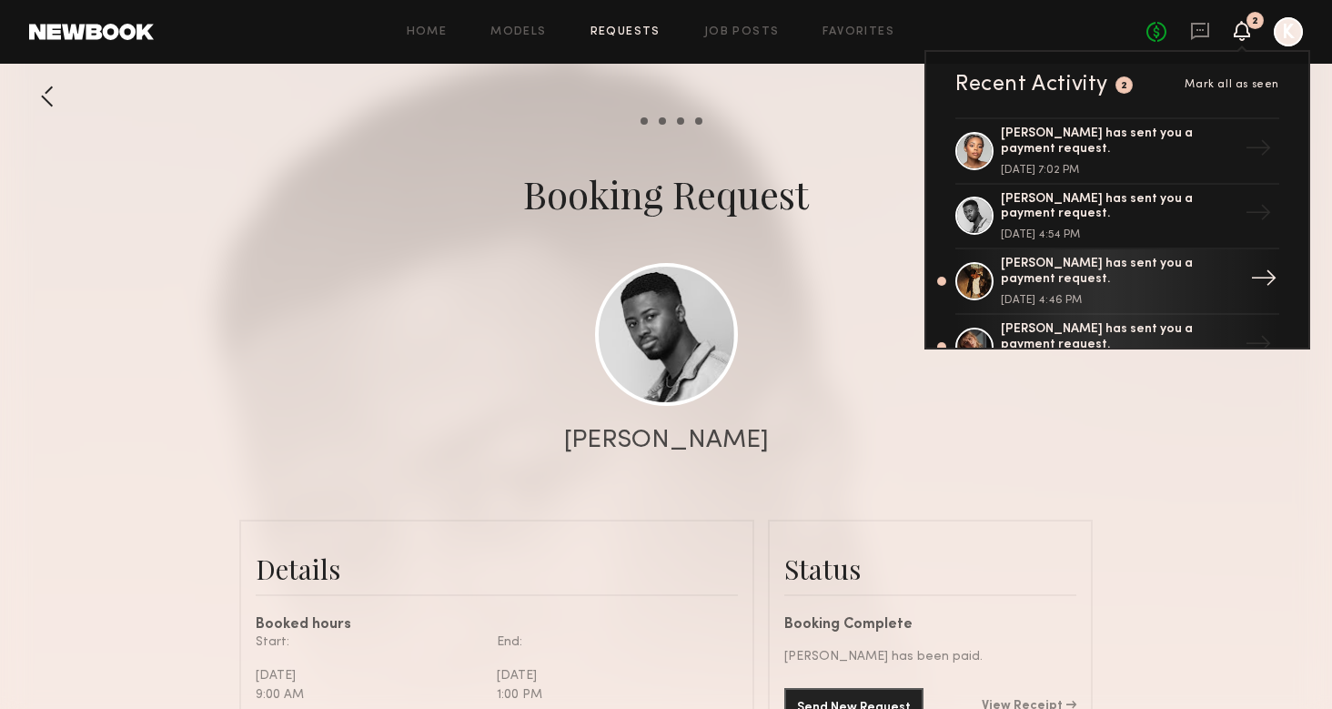
click at [1033, 269] on div "Ernesto M. has sent you a payment request." at bounding box center [1119, 272] width 237 height 31
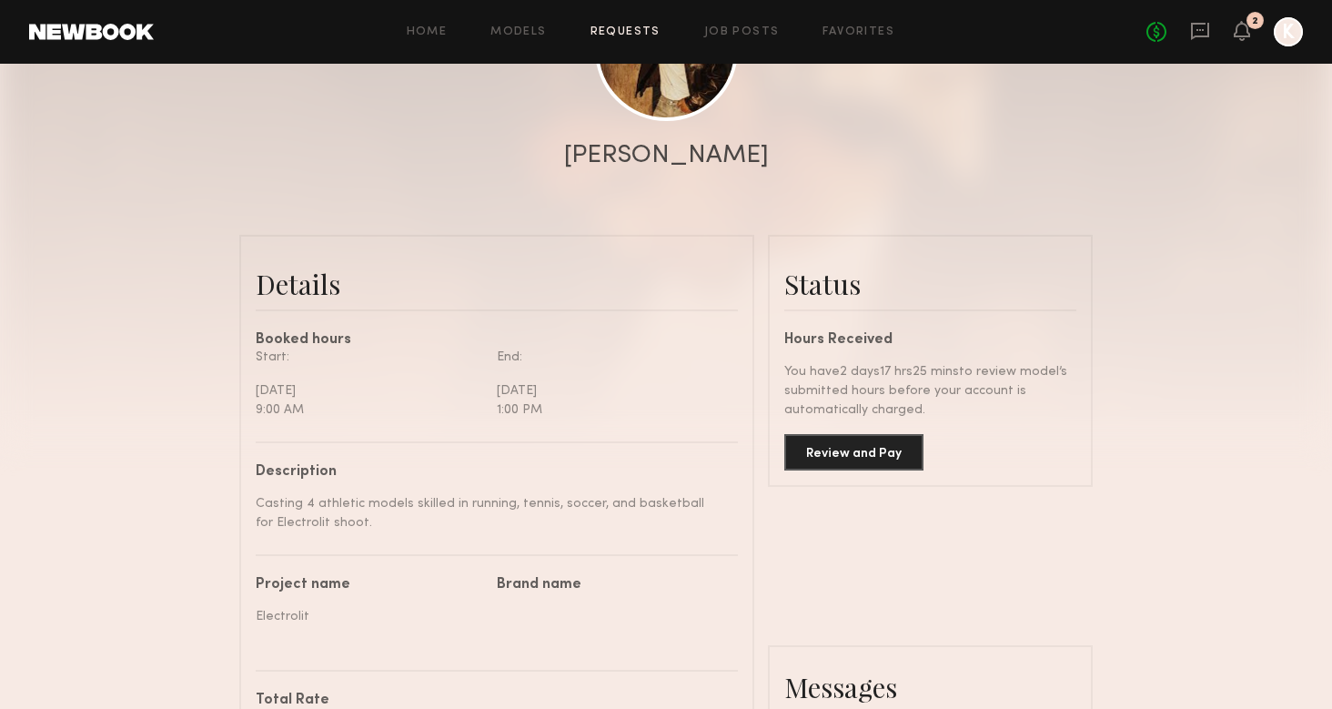
scroll to position [290, 0]
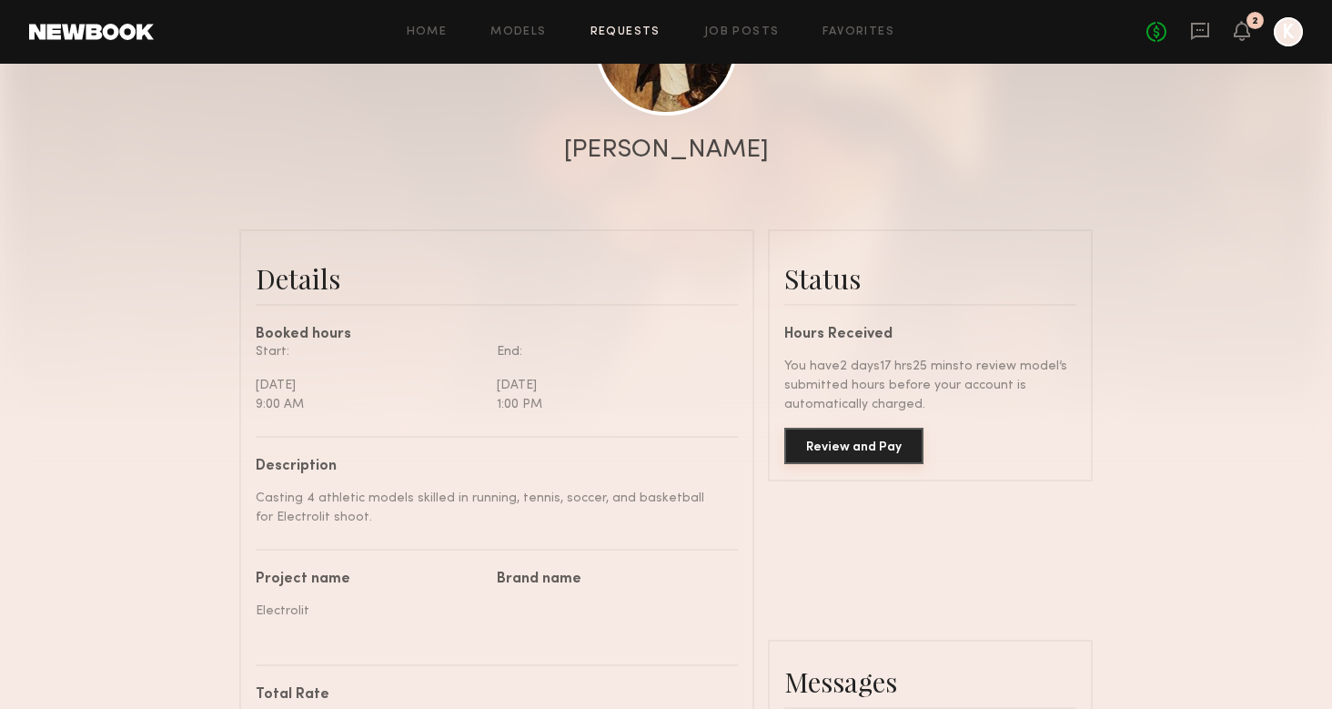
click at [846, 444] on button "Review and Pay" at bounding box center [854, 446] width 139 height 36
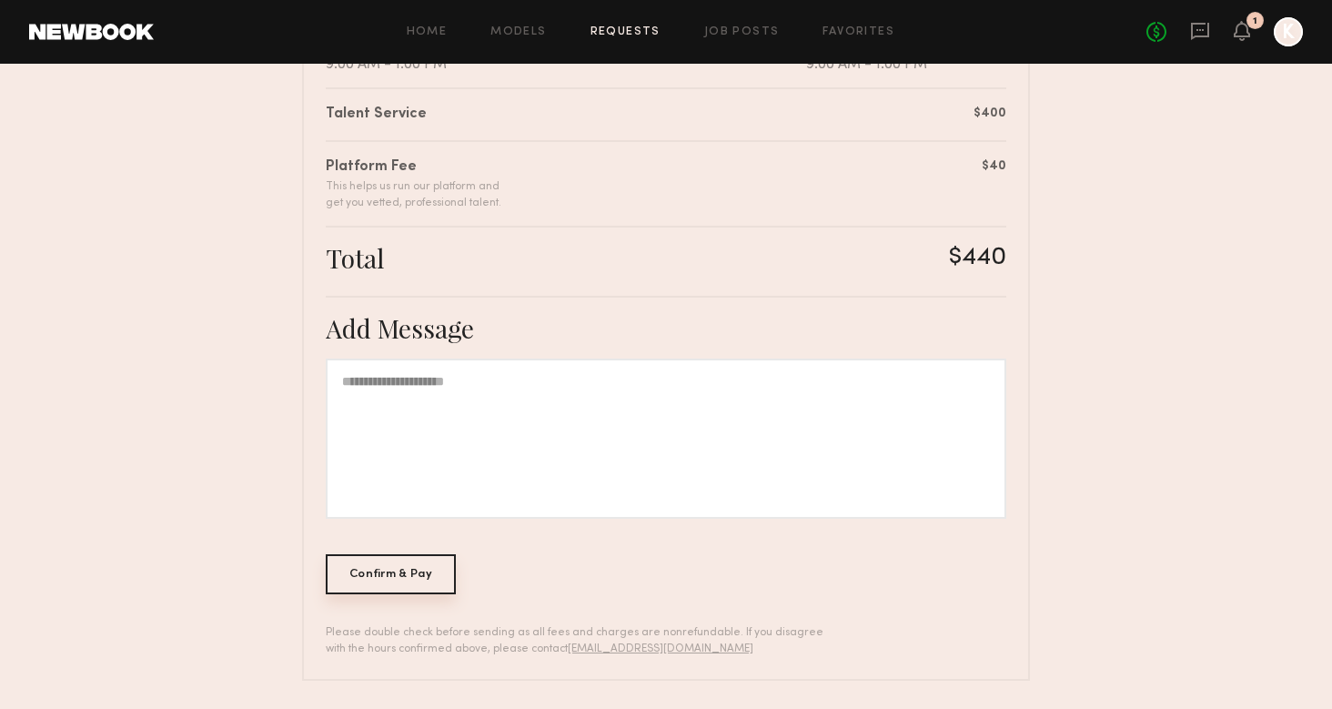
click at [434, 566] on div "Confirm & Pay" at bounding box center [391, 574] width 130 height 40
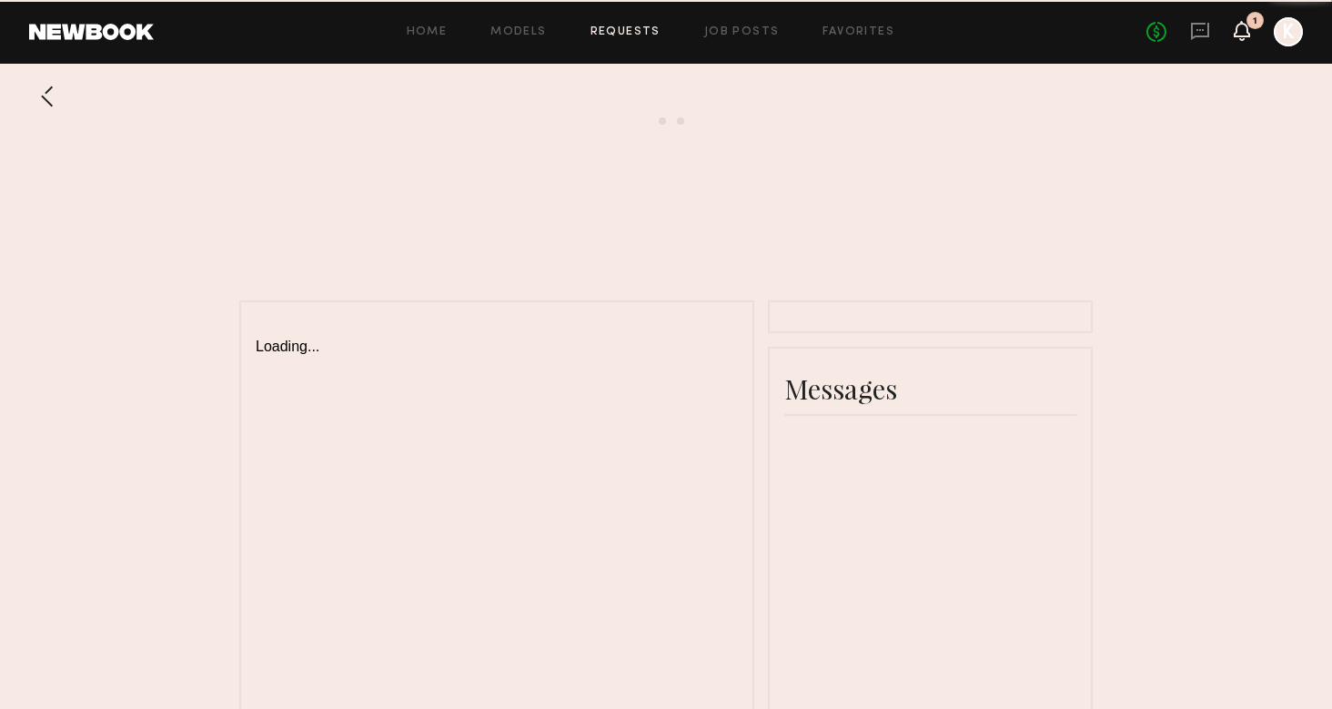
click at [1247, 35] on icon at bounding box center [1242, 30] width 15 height 13
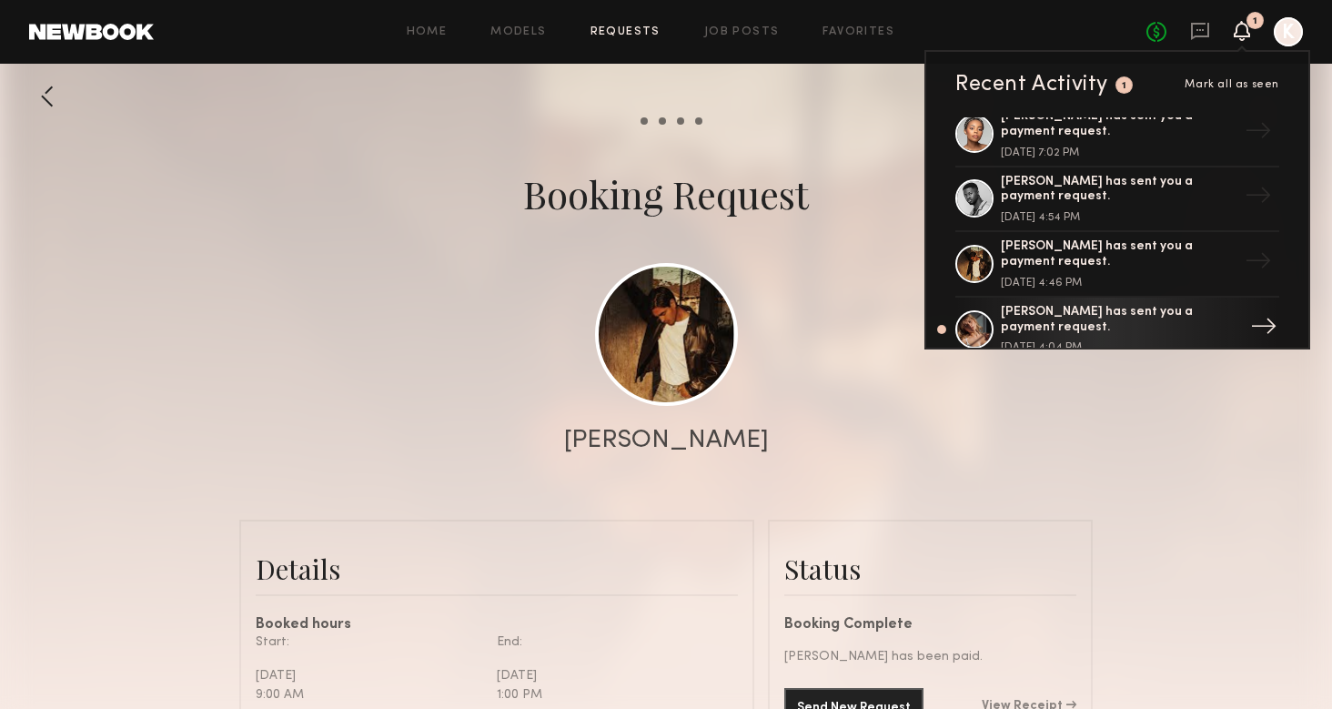
click at [1039, 308] on div "Alena S. has sent you a payment request." at bounding box center [1119, 320] width 237 height 31
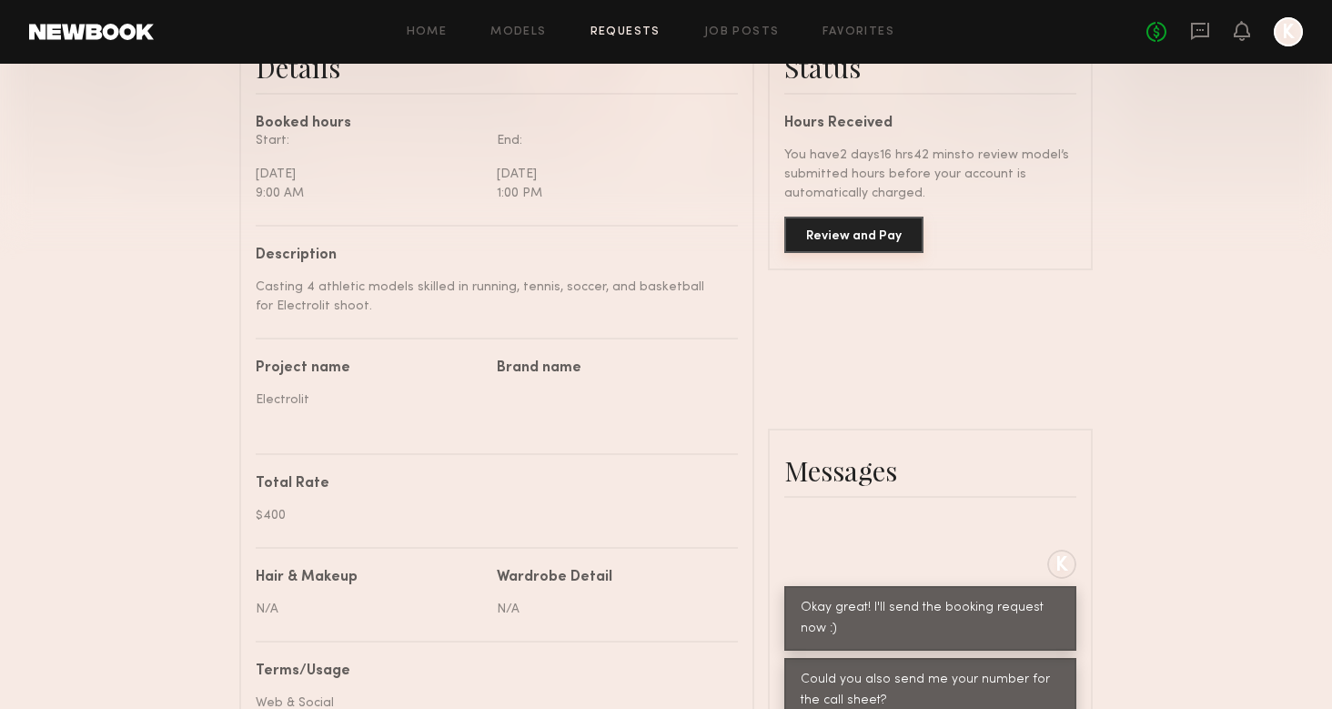
click at [817, 228] on button "Review and Pay" at bounding box center [854, 235] width 139 height 36
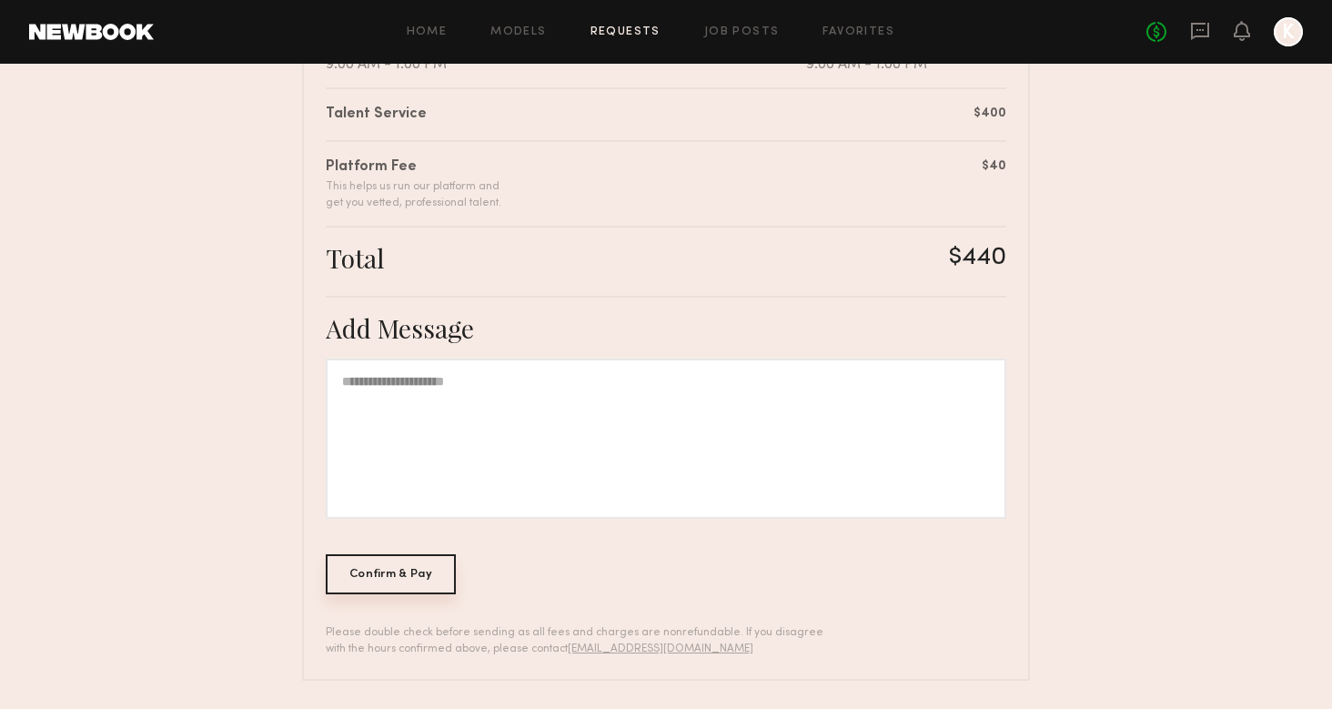
click at [440, 576] on div "Confirm & Pay" at bounding box center [391, 574] width 130 height 40
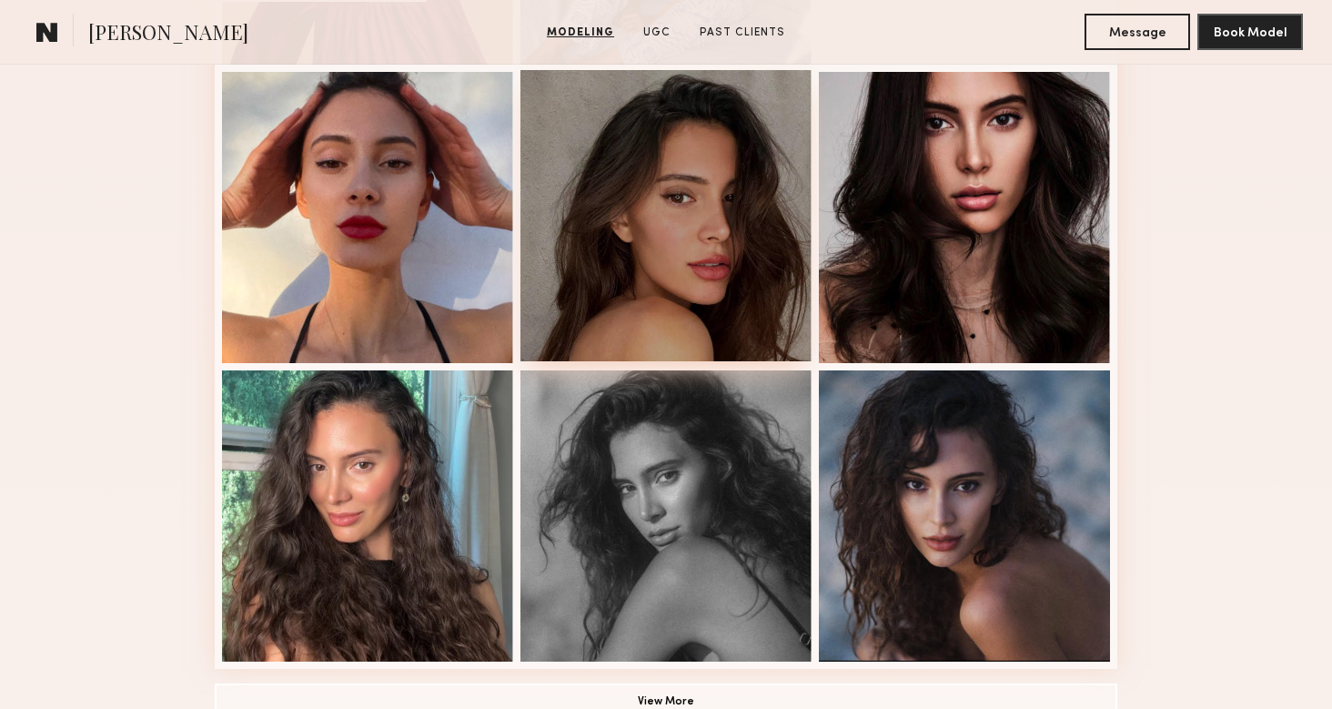
scroll to position [1148, 0]
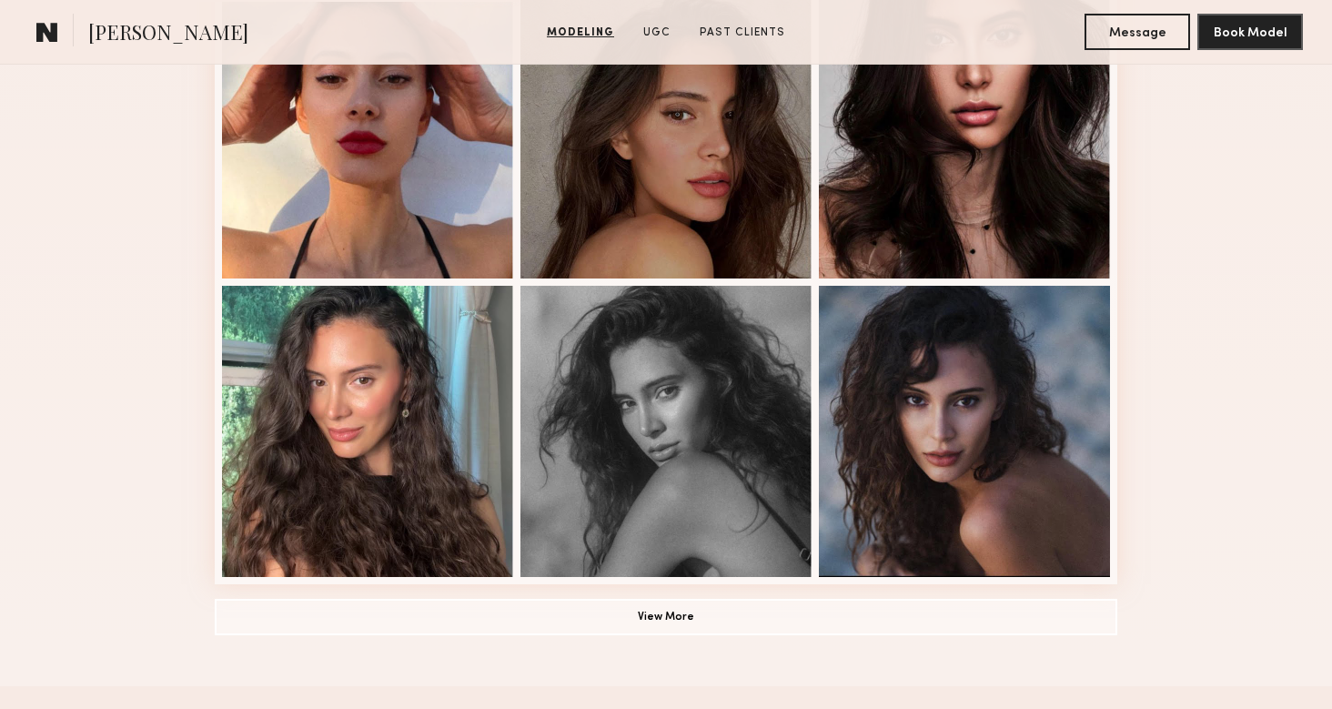
click at [612, 630] on button "View More" at bounding box center [666, 617] width 903 height 36
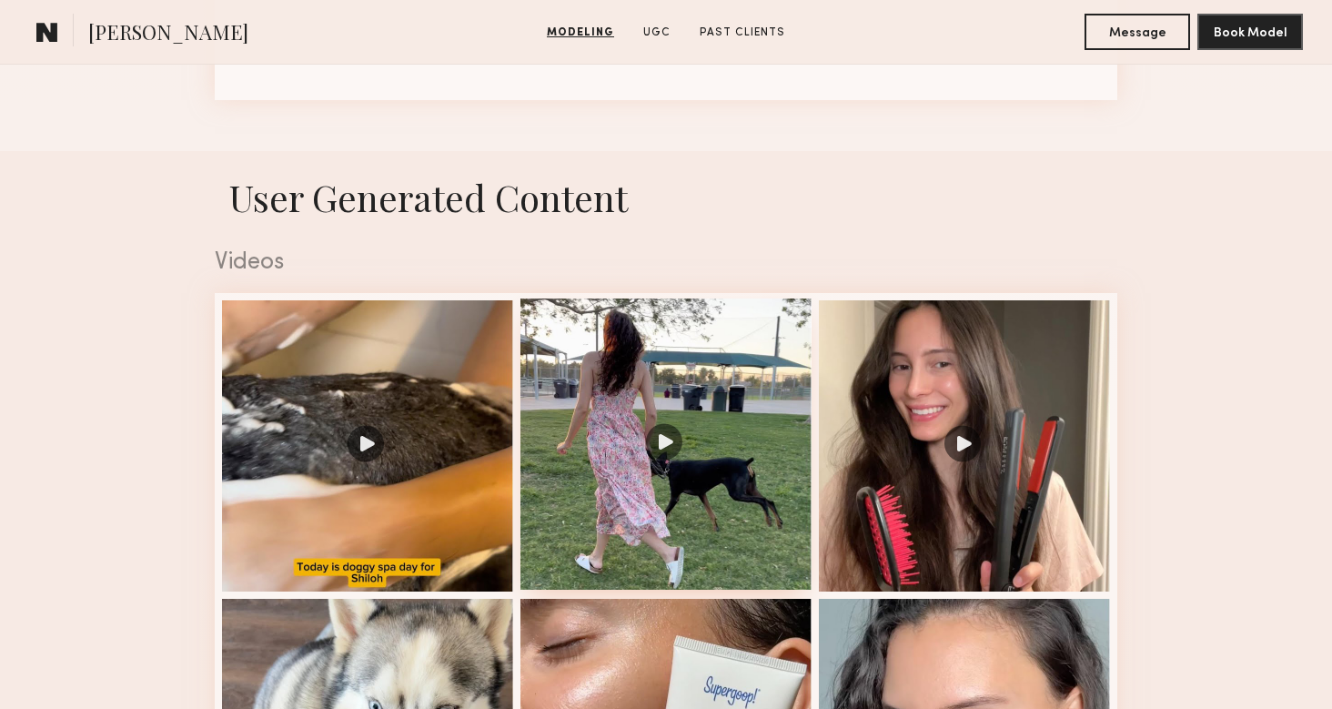
scroll to position [2237, 0]
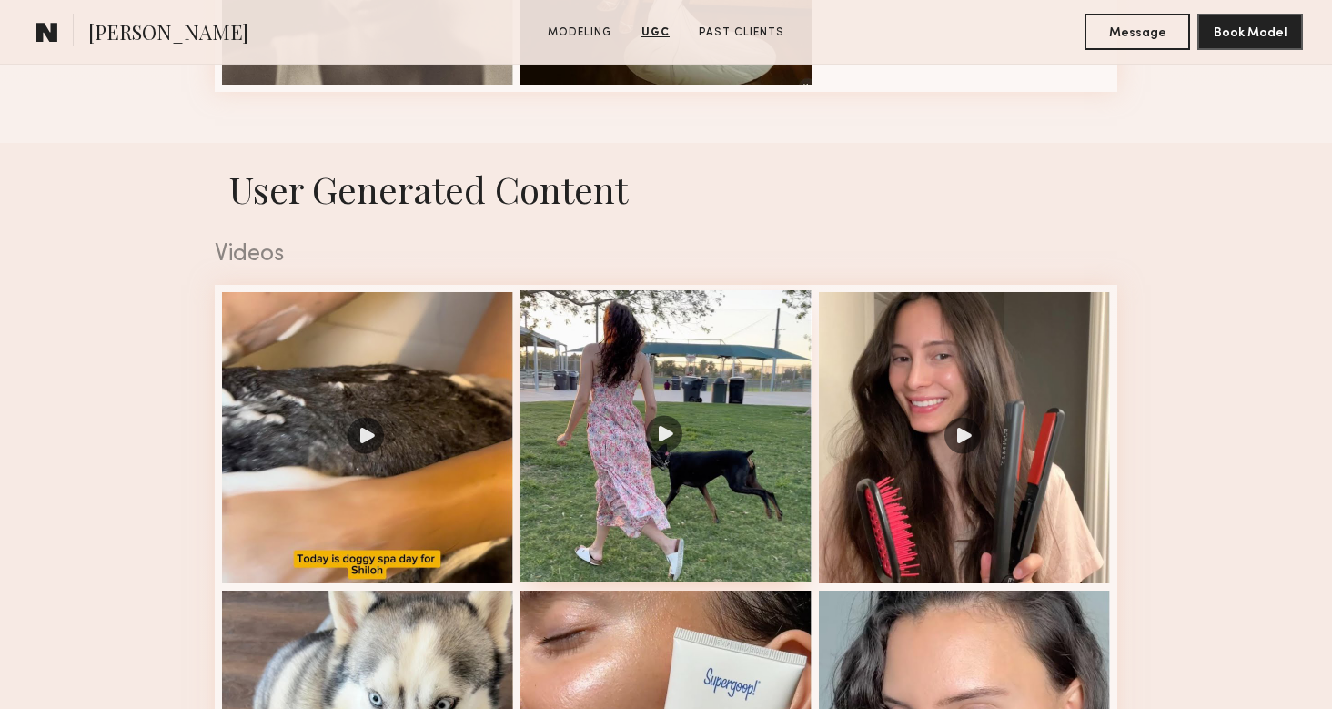
click at [654, 451] on div at bounding box center [666, 435] width 291 height 291
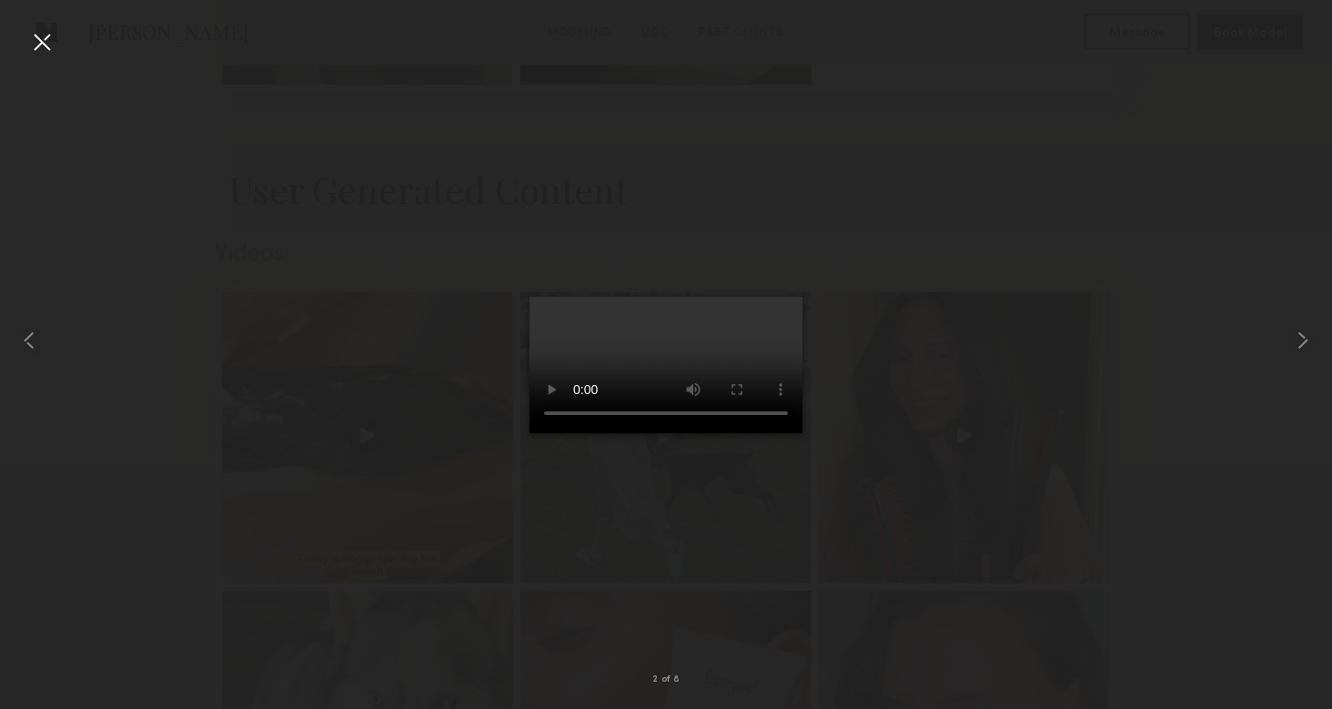
click at [869, 416] on div at bounding box center [666, 340] width 1332 height 622
click at [48, 41] on div at bounding box center [41, 41] width 29 height 29
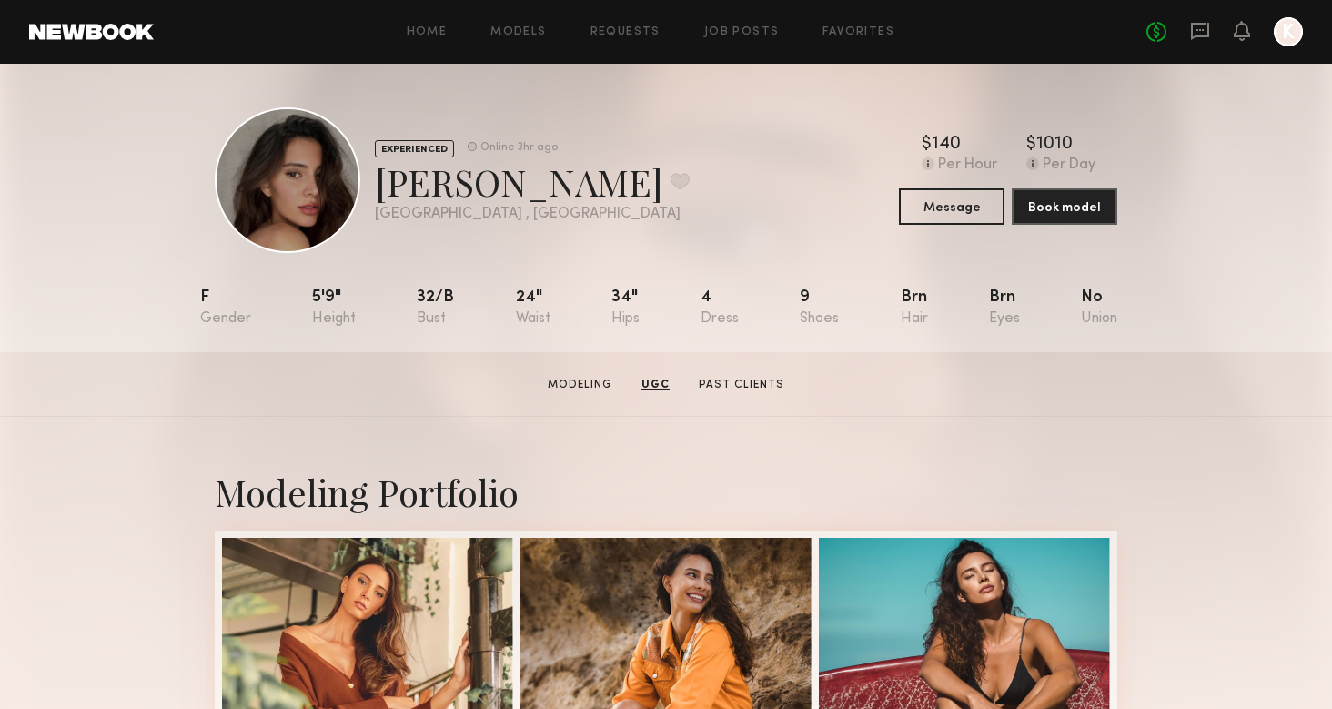
scroll to position [0, 0]
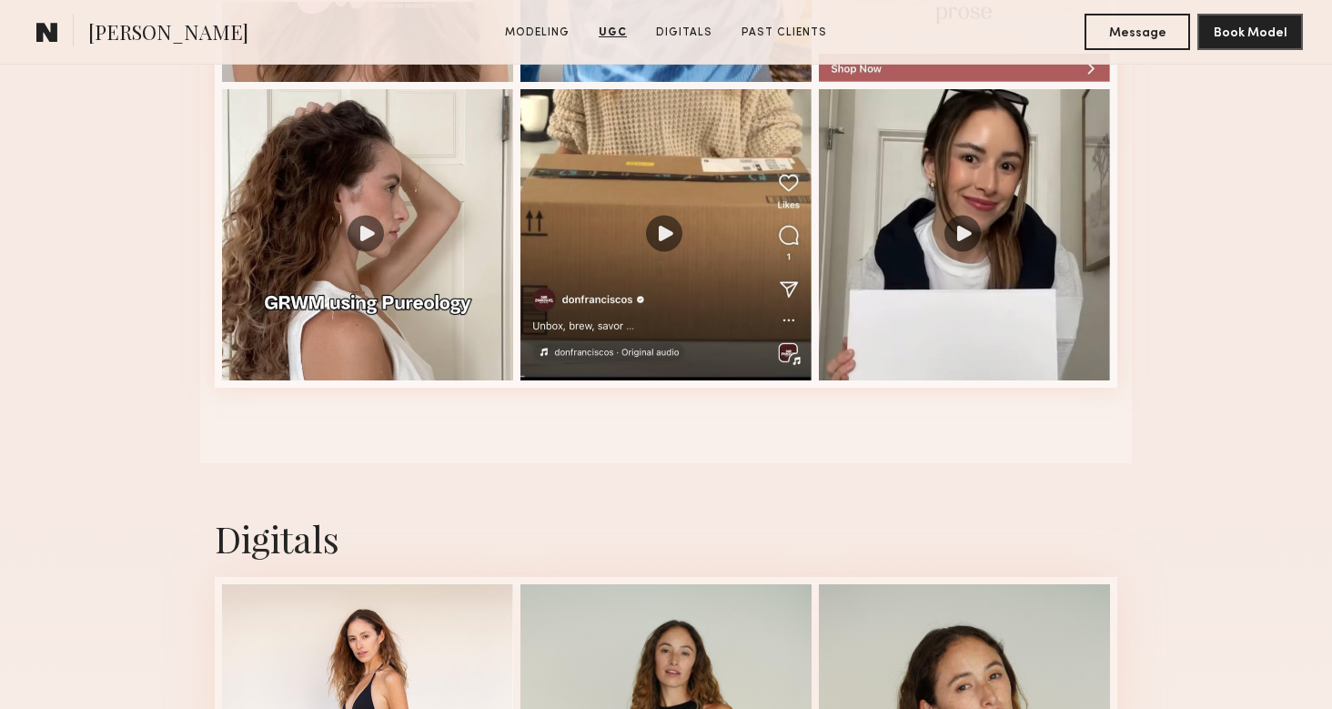
scroll to position [2114, 0]
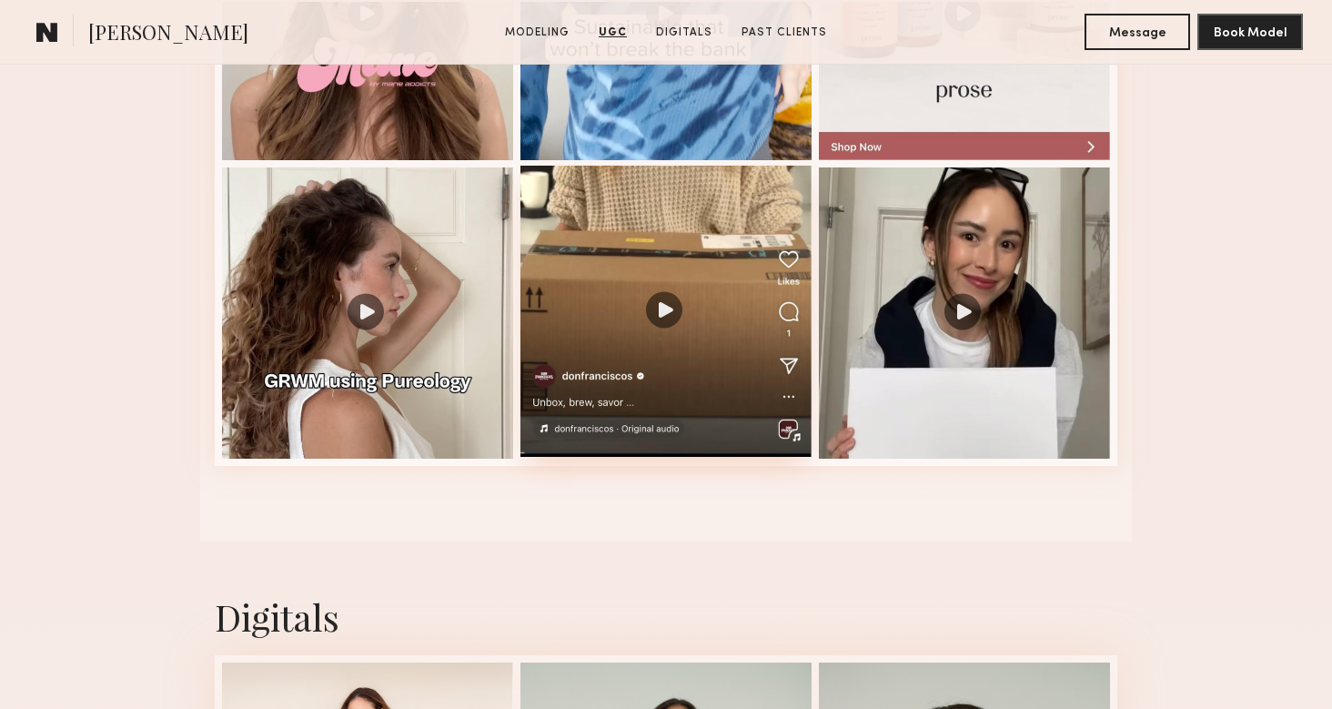
click at [665, 311] on div at bounding box center [666, 311] width 291 height 291
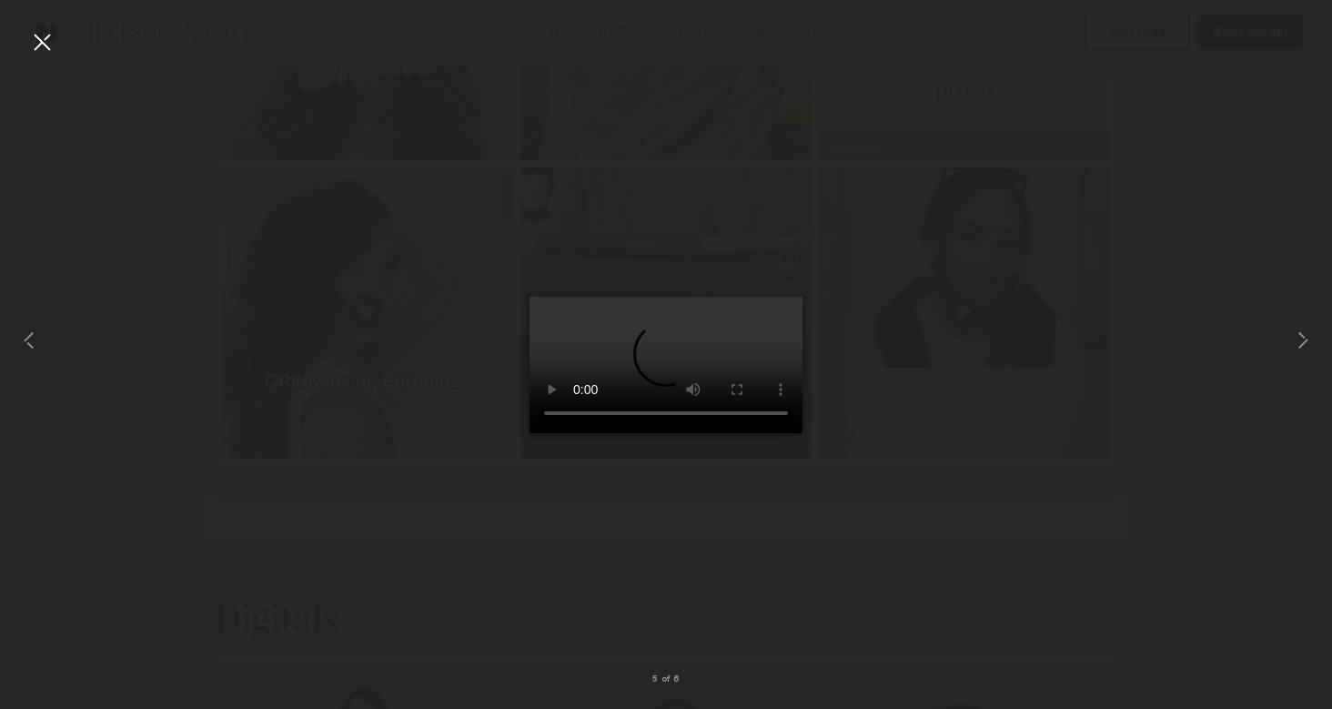
click at [639, 433] on video at bounding box center [666, 365] width 273 height 137
click at [662, 433] on video at bounding box center [666, 365] width 273 height 137
click at [678, 433] on video at bounding box center [666, 365] width 273 height 137
click at [693, 433] on video at bounding box center [666, 365] width 273 height 137
click at [769, 297] on video at bounding box center [666, 365] width 273 height 137
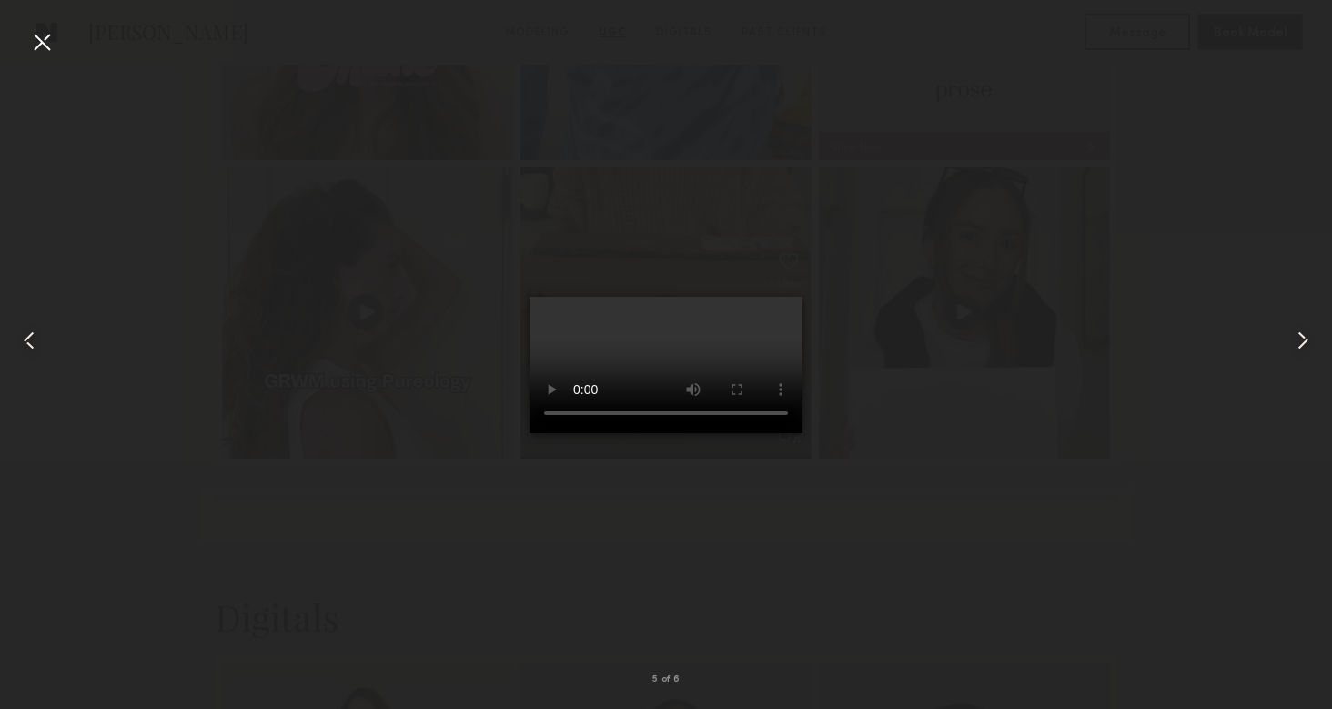
click at [739, 433] on video at bounding box center [666, 365] width 273 height 137
click at [878, 567] on div at bounding box center [666, 340] width 1332 height 622
click at [49, 39] on div at bounding box center [41, 41] width 29 height 29
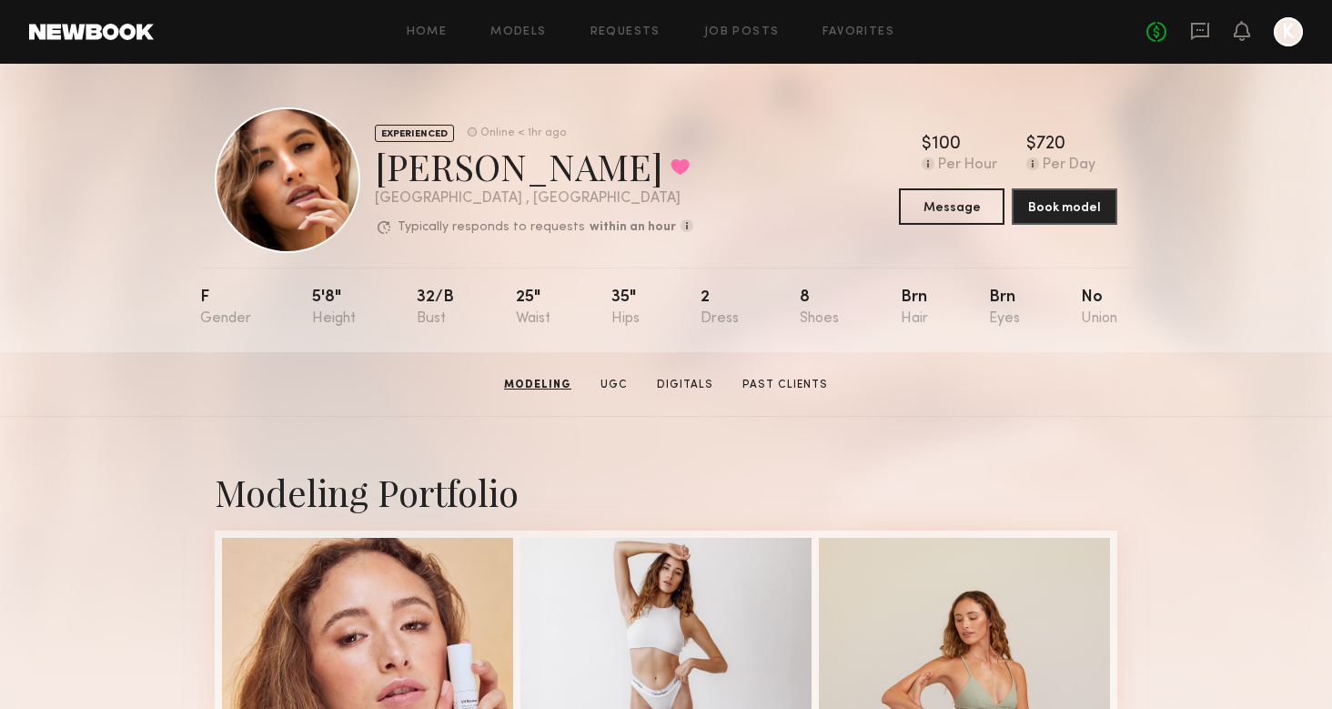
scroll to position [0, 0]
